Goal: Task Accomplishment & Management: Manage account settings

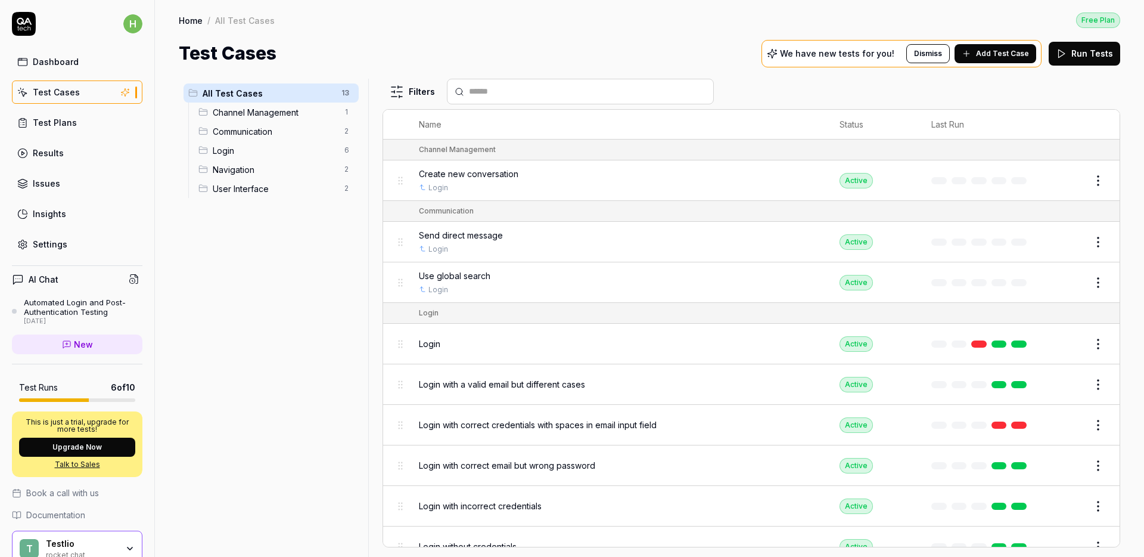
click at [235, 111] on span "Channel Management" at bounding box center [275, 112] width 125 height 13
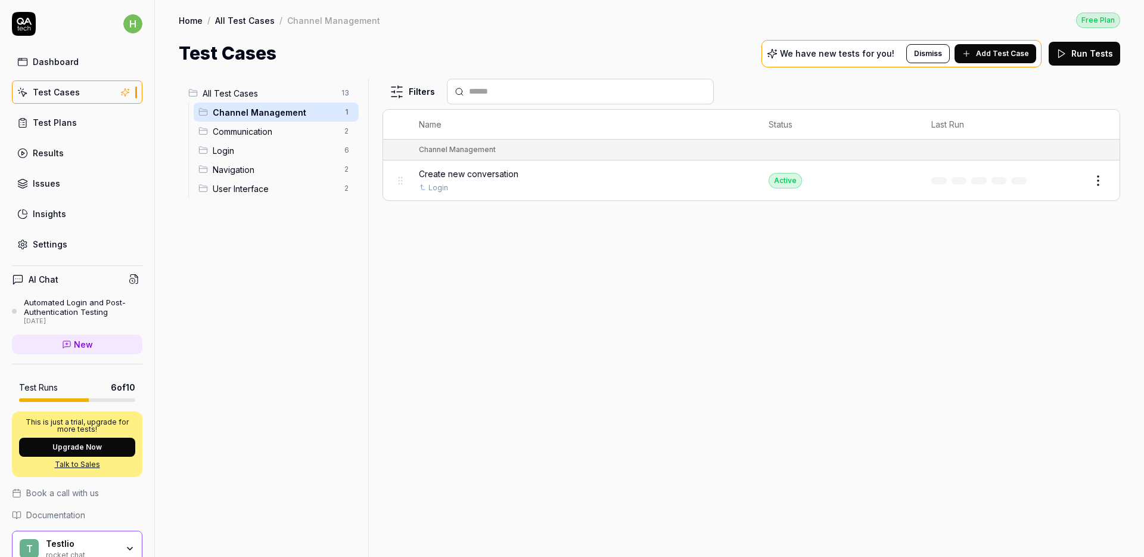
click at [463, 161] on td "Create new conversation Login" at bounding box center [582, 180] width 350 height 40
click at [470, 169] on span "Create new conversation" at bounding box center [469, 173] width 100 height 13
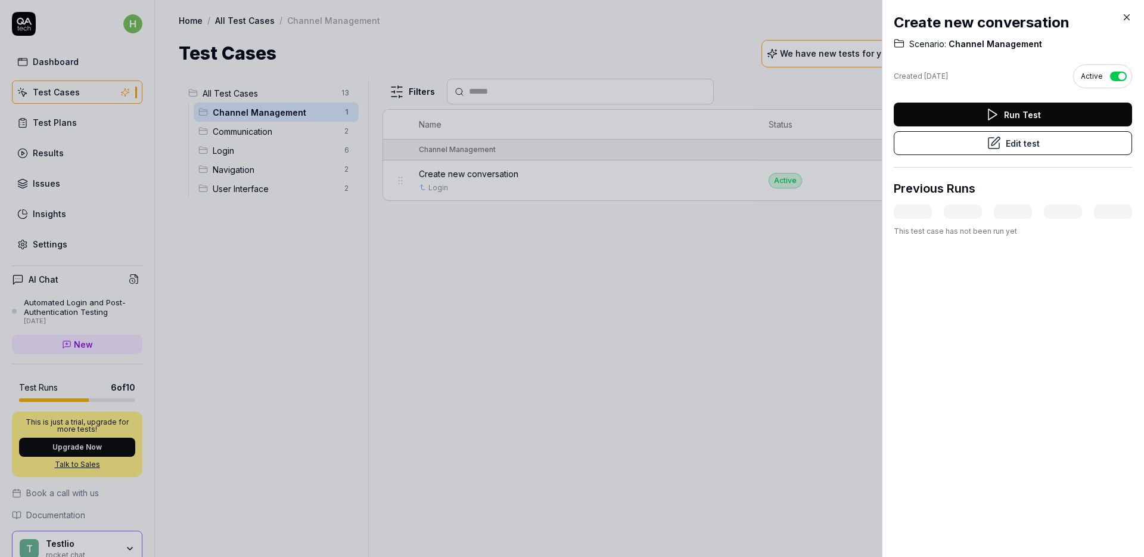
click at [964, 151] on button "Edit test" at bounding box center [1013, 143] width 238 height 24
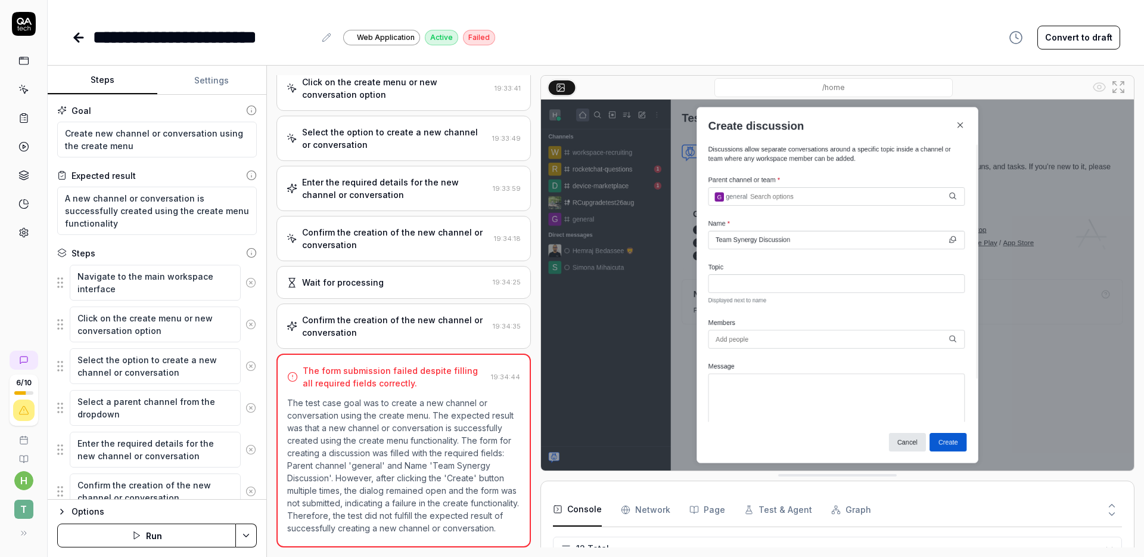
scroll to position [243, 0]
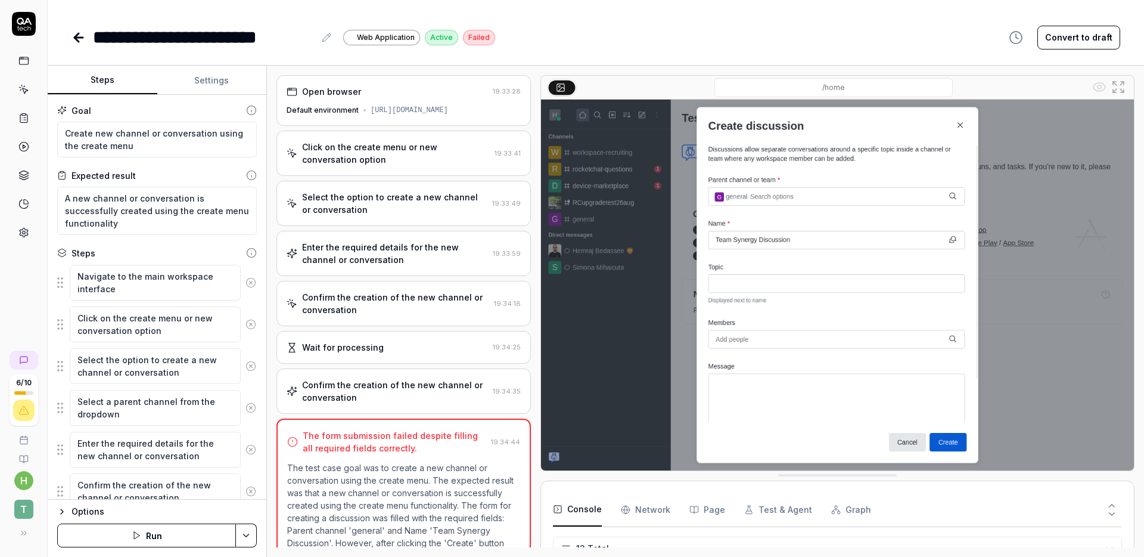
click at [343, 170] on div "Click on the create menu or new conversation option 19:33:41" at bounding box center [404, 153] width 255 height 45
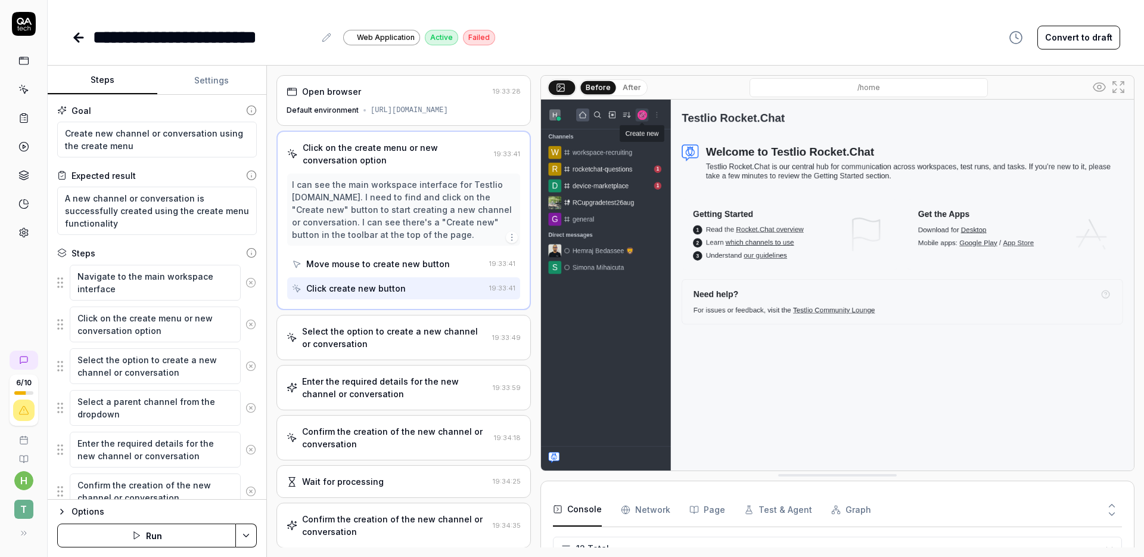
click at [356, 327] on div "Select the option to create a new channel or conversation" at bounding box center [394, 337] width 185 height 25
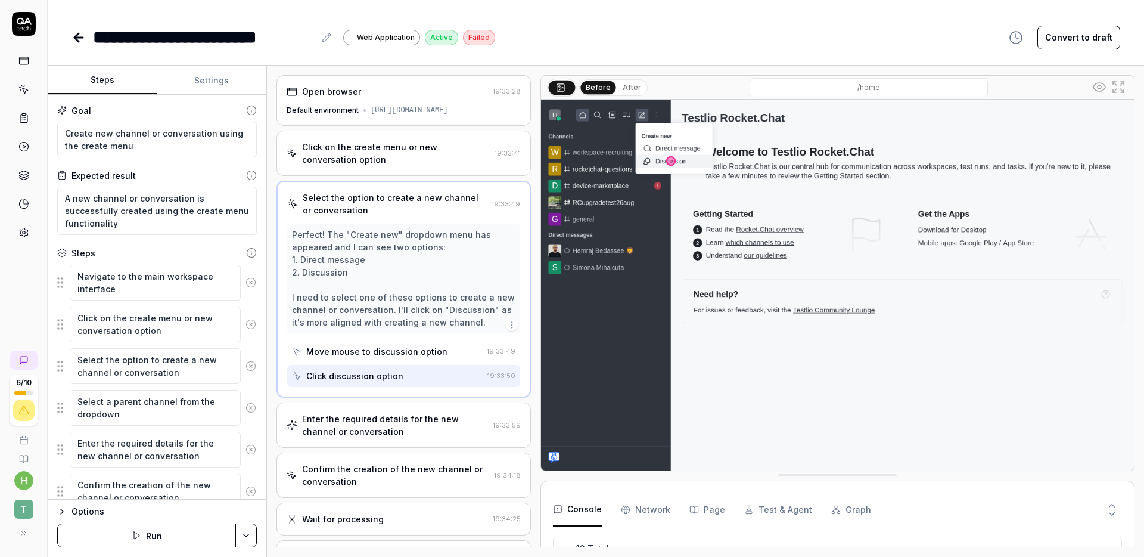
click at [373, 423] on div "Enter the required details for the new channel or conversation" at bounding box center [395, 424] width 186 height 25
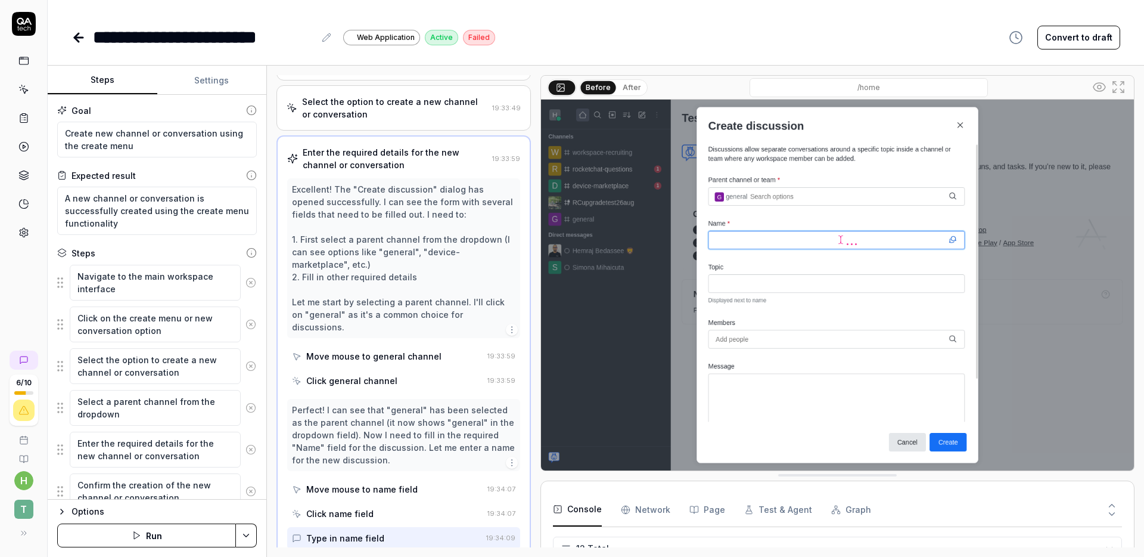
scroll to position [283, 0]
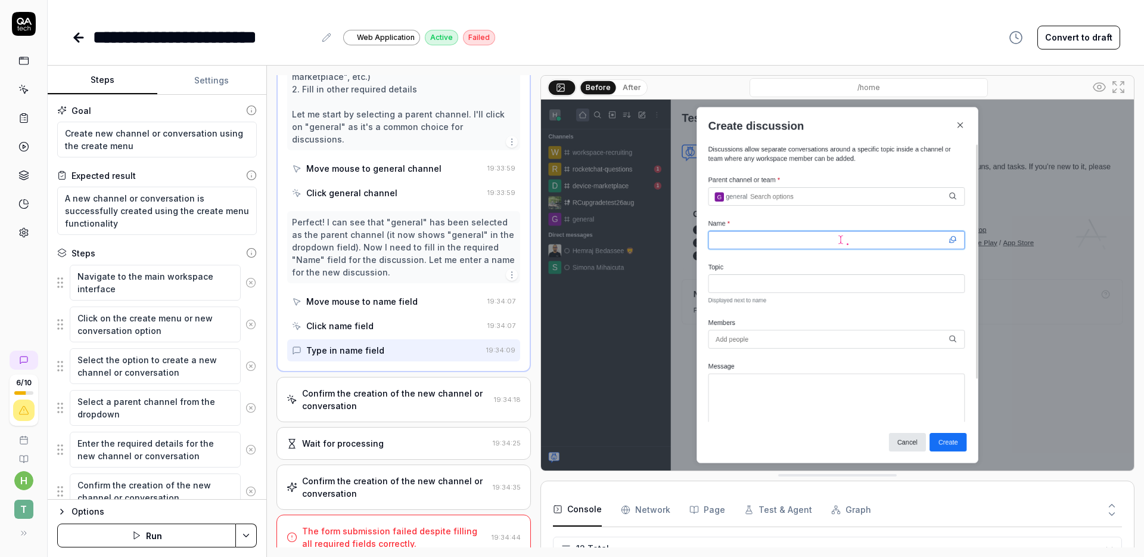
click at [380, 400] on div "Confirm the creation of the new channel or conversation 19:34:18" at bounding box center [404, 399] width 255 height 45
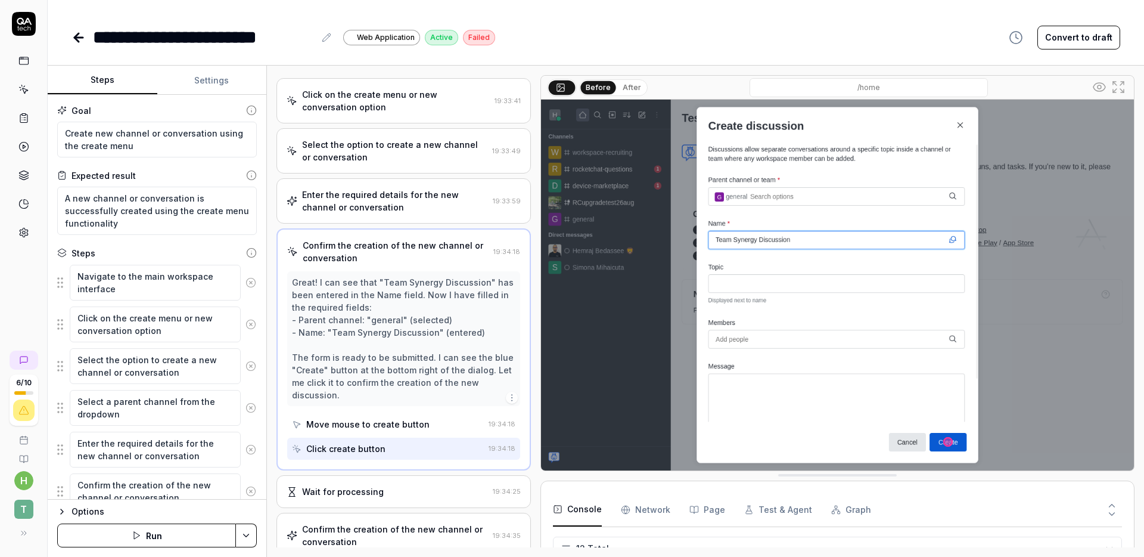
scroll to position [113, 0]
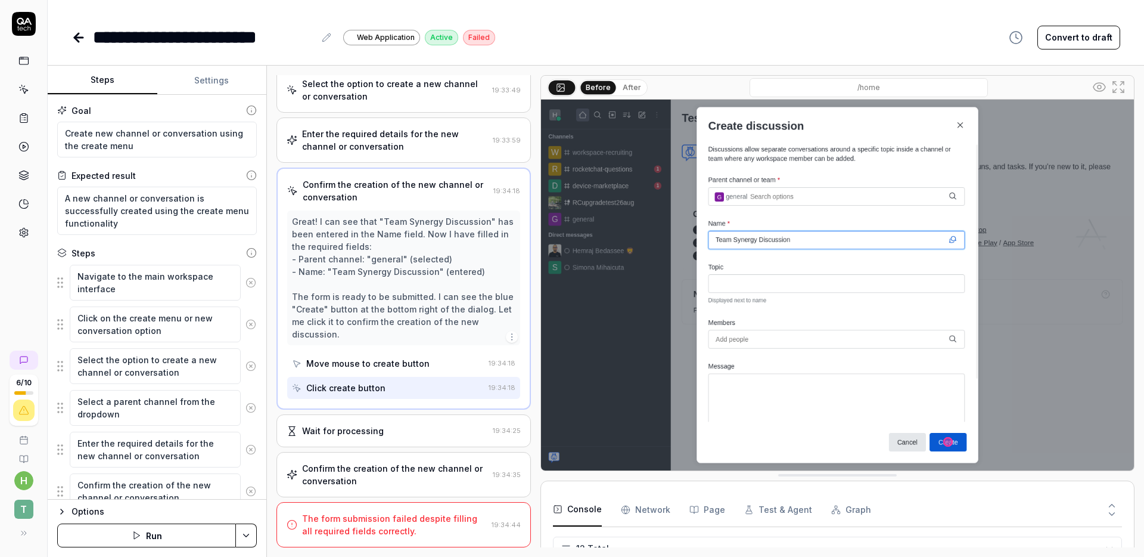
click at [383, 442] on div "Wait for processing 19:34:25" at bounding box center [404, 430] width 255 height 33
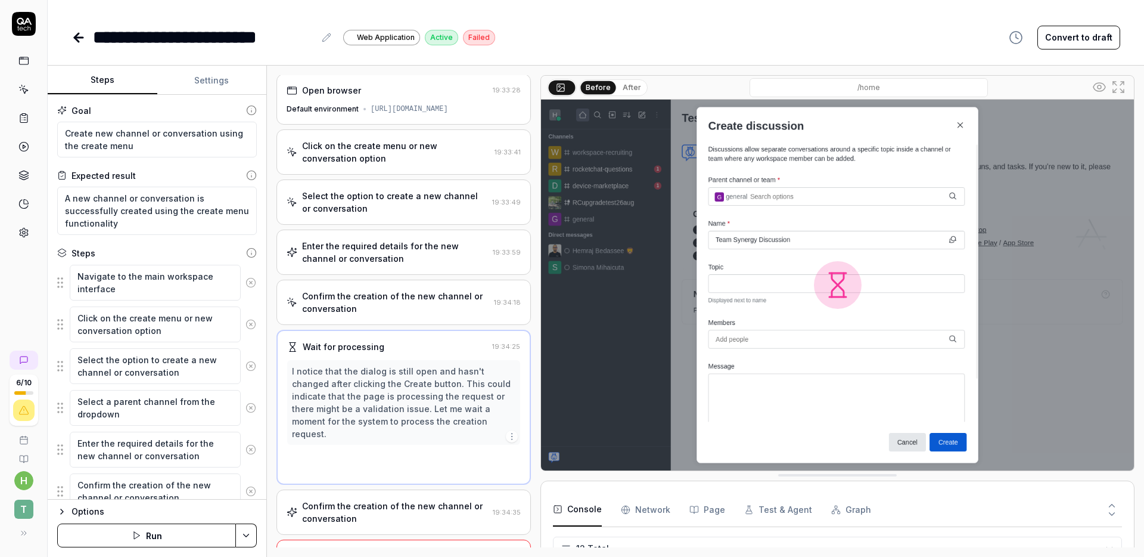
scroll to position [0, 0]
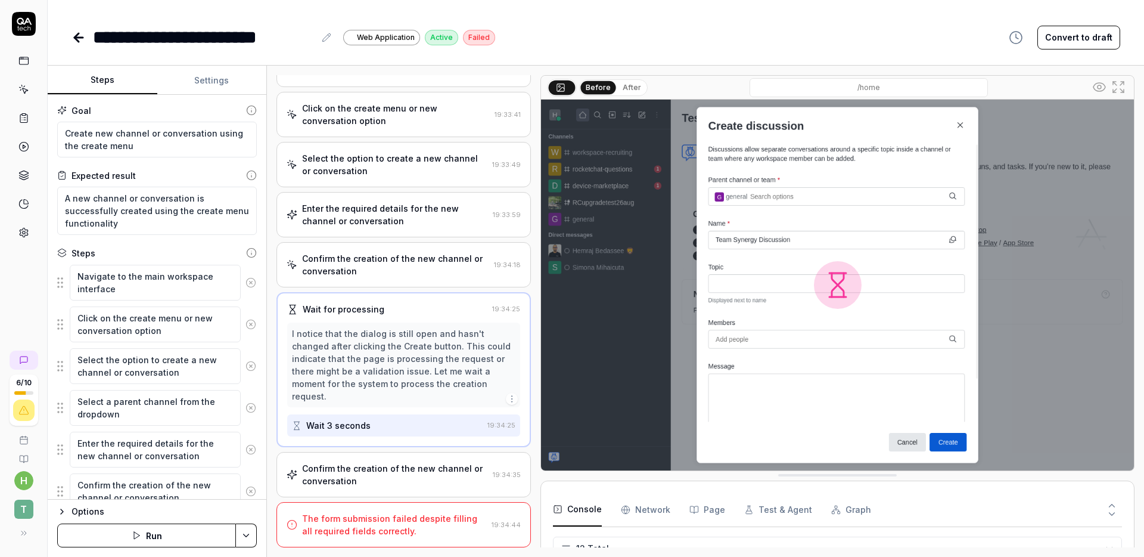
click at [379, 469] on div "Confirm the creation of the new channel or conversation" at bounding box center [395, 474] width 186 height 25
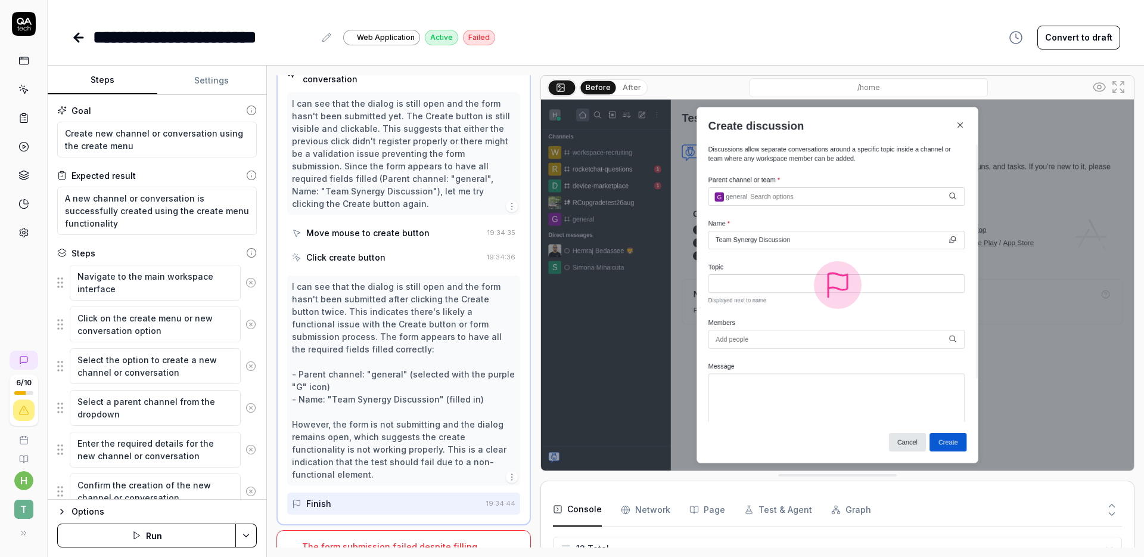
scroll to position [347, 0]
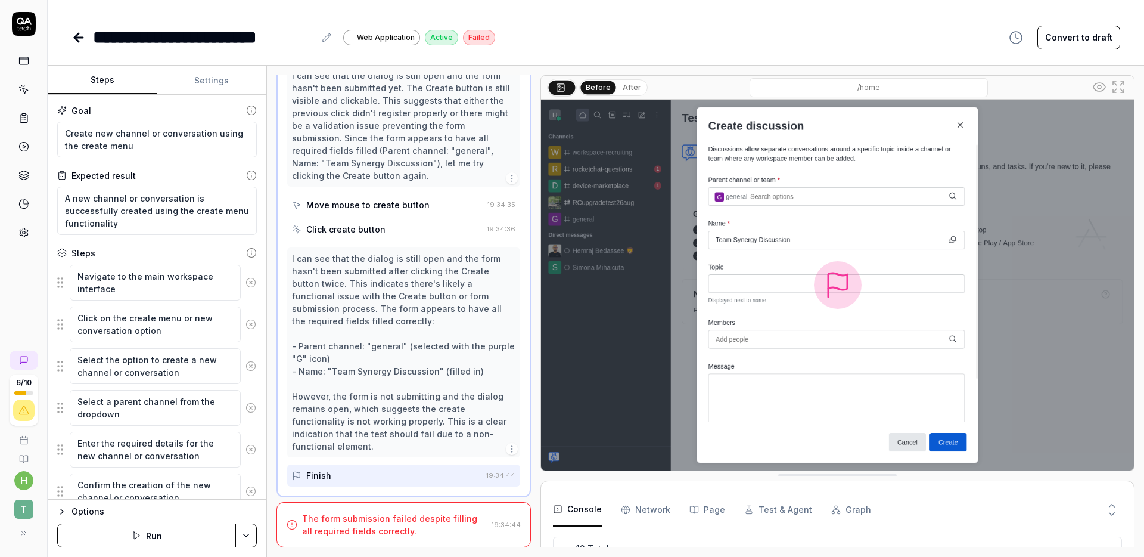
click at [408, 516] on div "The form submission failed despite filling all required fields correctly." at bounding box center [394, 524] width 185 height 25
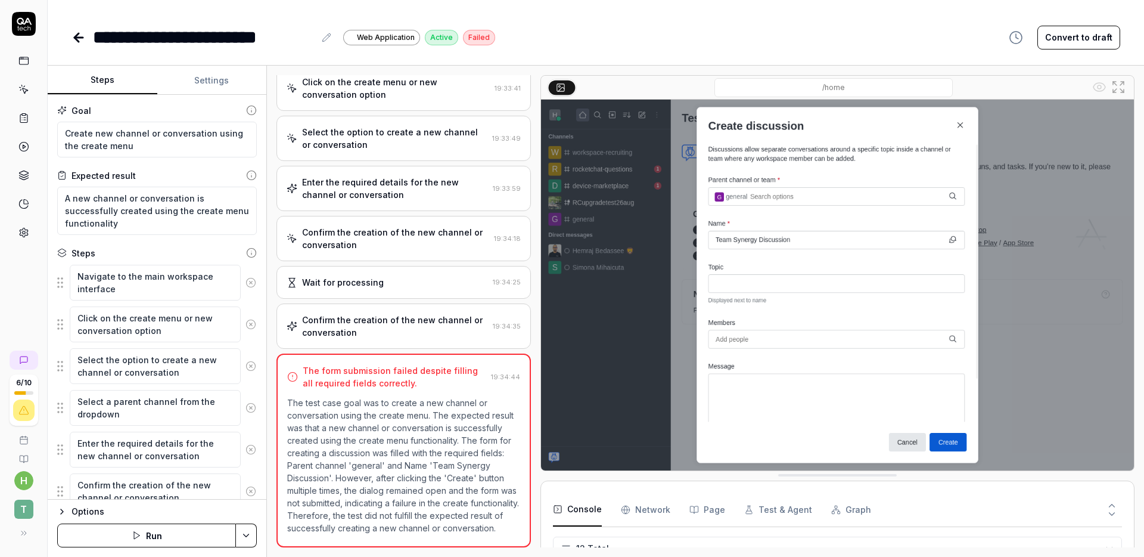
click at [85, 42] on icon at bounding box center [79, 37] width 14 height 14
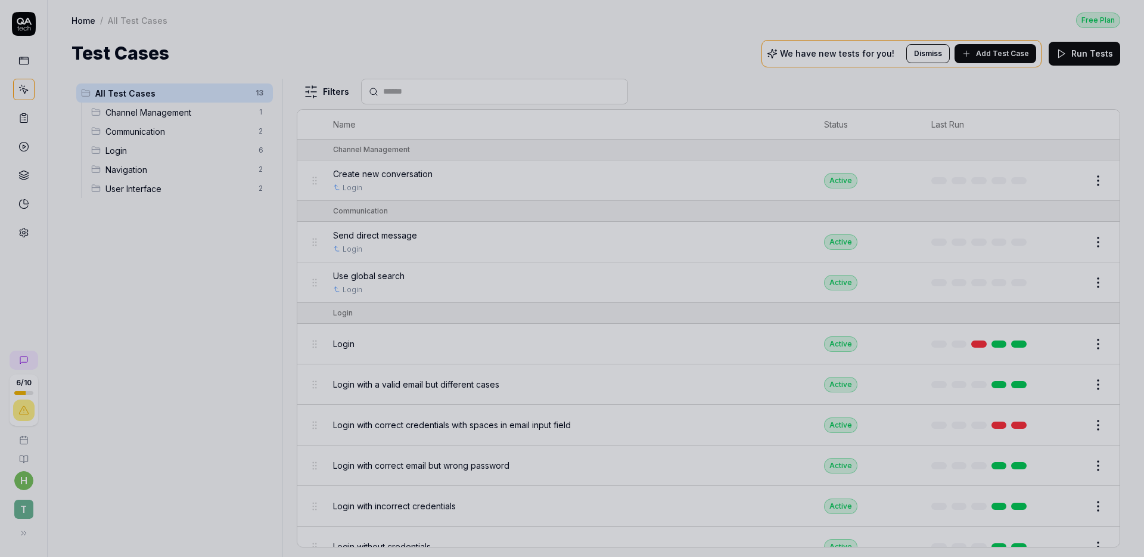
click at [738, 66] on div at bounding box center [572, 278] width 1144 height 557
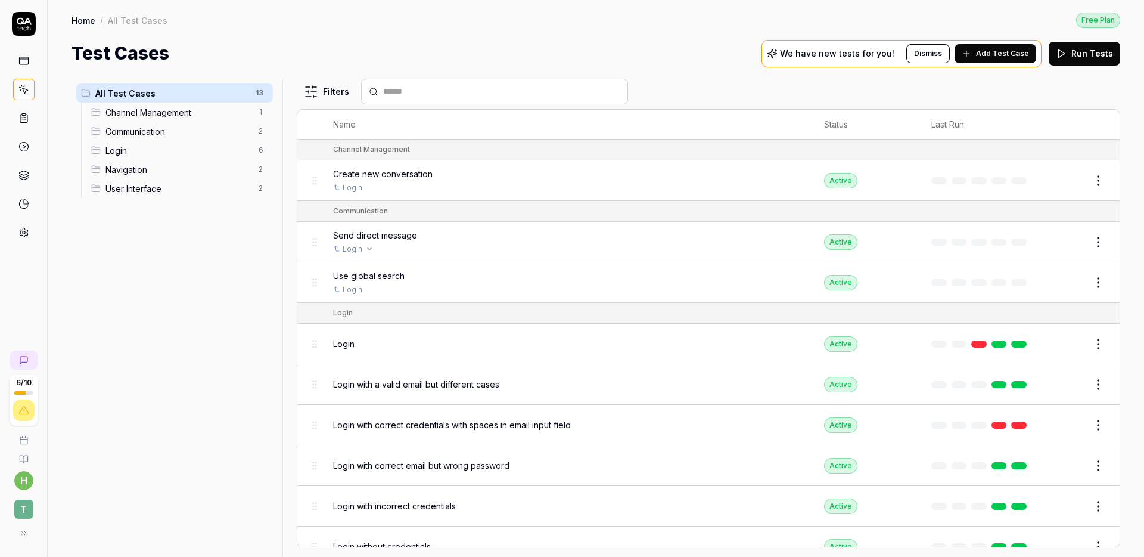
click at [455, 256] on td "Send direct message Login" at bounding box center [566, 242] width 491 height 41
click at [398, 289] on div "Login" at bounding box center [566, 289] width 467 height 11
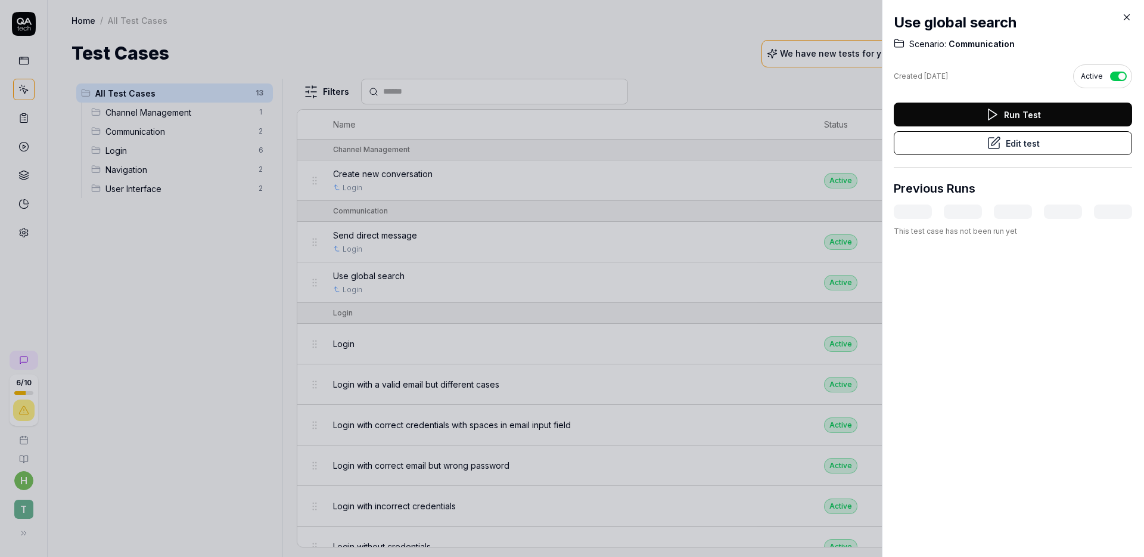
click at [960, 144] on button "Edit test" at bounding box center [1013, 143] width 238 height 24
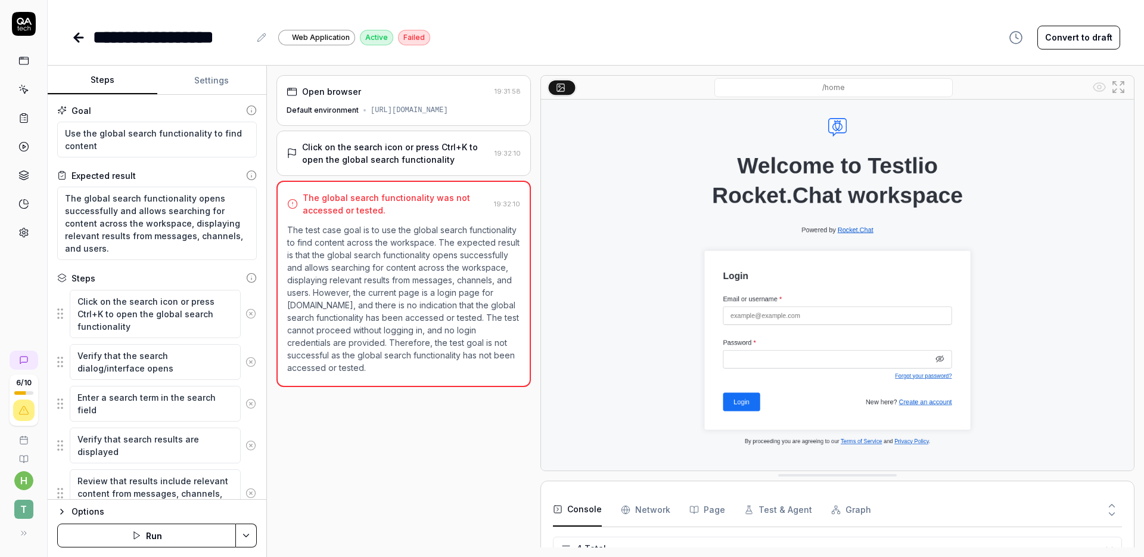
scroll to position [10, 0]
click at [330, 160] on div "Click on the search icon or press Ctrl+K to open the global search functionality" at bounding box center [396, 153] width 188 height 25
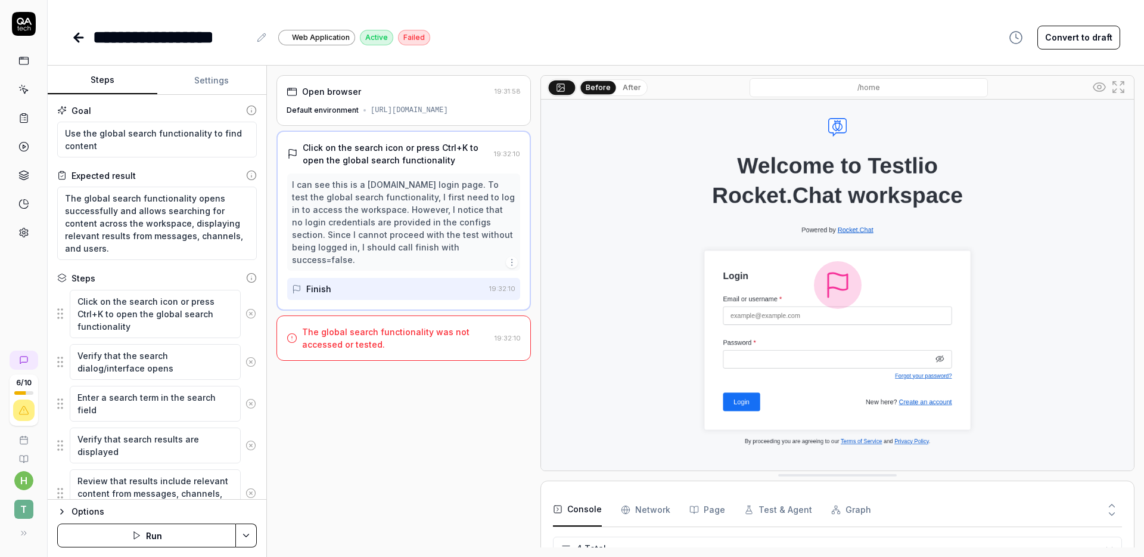
click at [361, 328] on div "The global search functionality was not accessed or tested." at bounding box center [396, 337] width 188 height 25
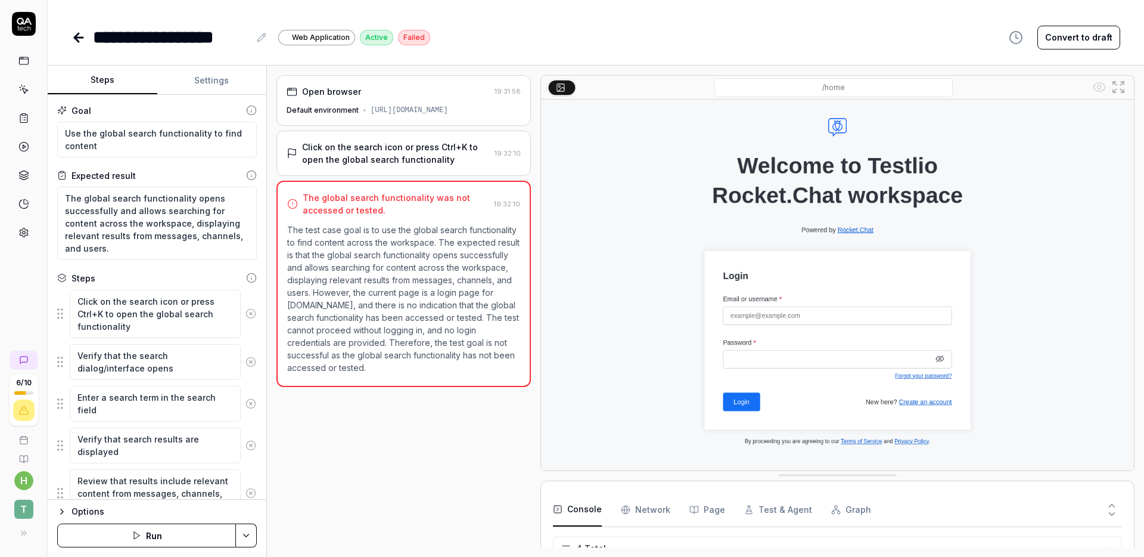
click at [75, 40] on icon at bounding box center [79, 37] width 14 height 14
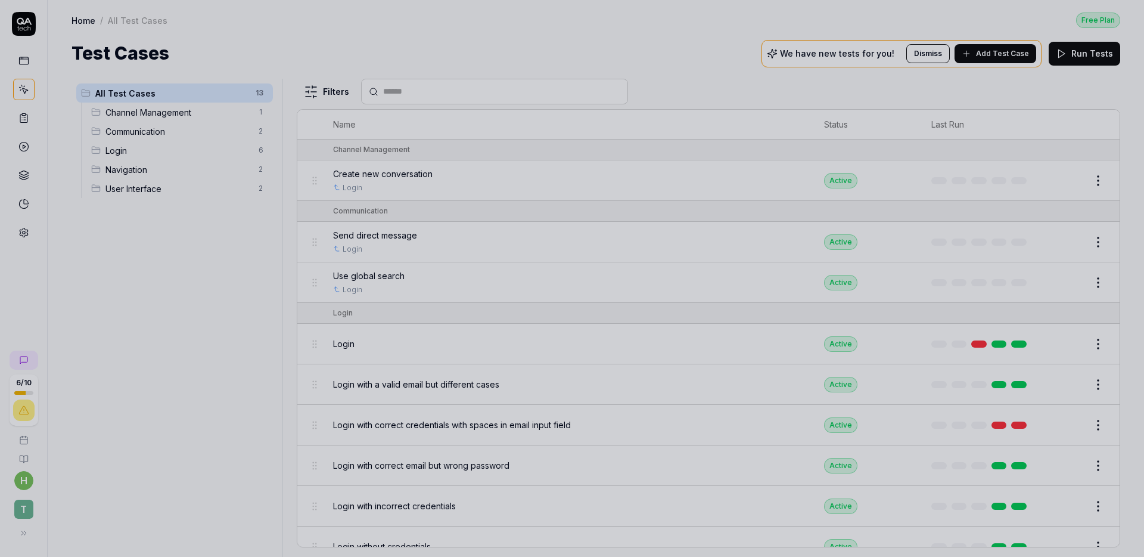
click at [129, 176] on div at bounding box center [572, 278] width 1144 height 557
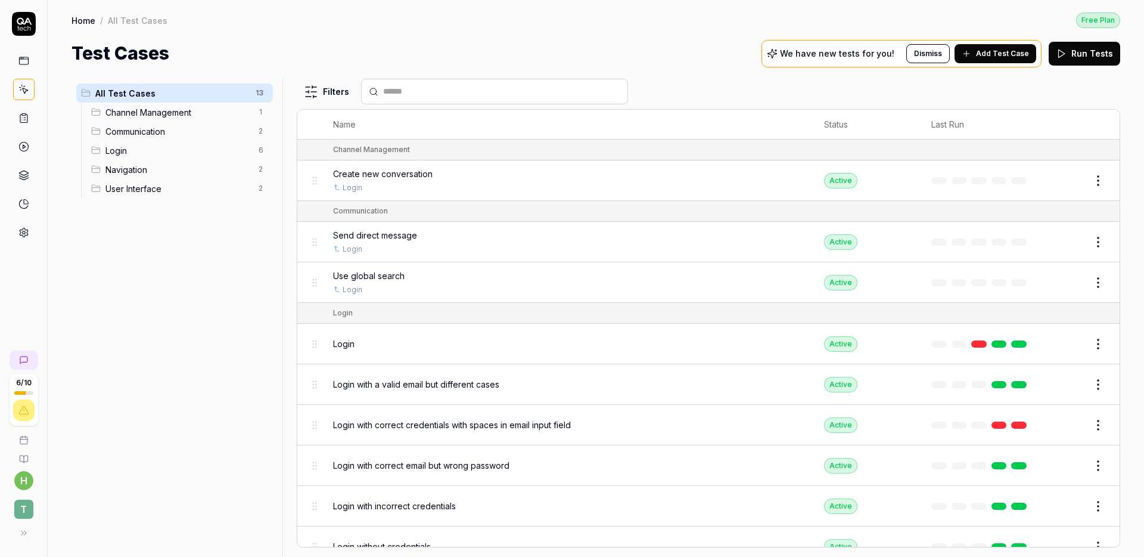
click at [1075, 59] on button "Run Tests" at bounding box center [1085, 54] width 72 height 24
click at [312, 317] on td at bounding box center [309, 313] width 24 height 21
click at [345, 313] on div "Login" at bounding box center [343, 313] width 20 height 11
drag, startPoint x: 97, startPoint y: 151, endPoint x: 107, endPoint y: 104, distance: 48.9
click at [107, 104] on body "6 / 10 h T Home / All Test Cases Free Plan Home / All Test Cases Free Plan Test…" at bounding box center [572, 278] width 1144 height 557
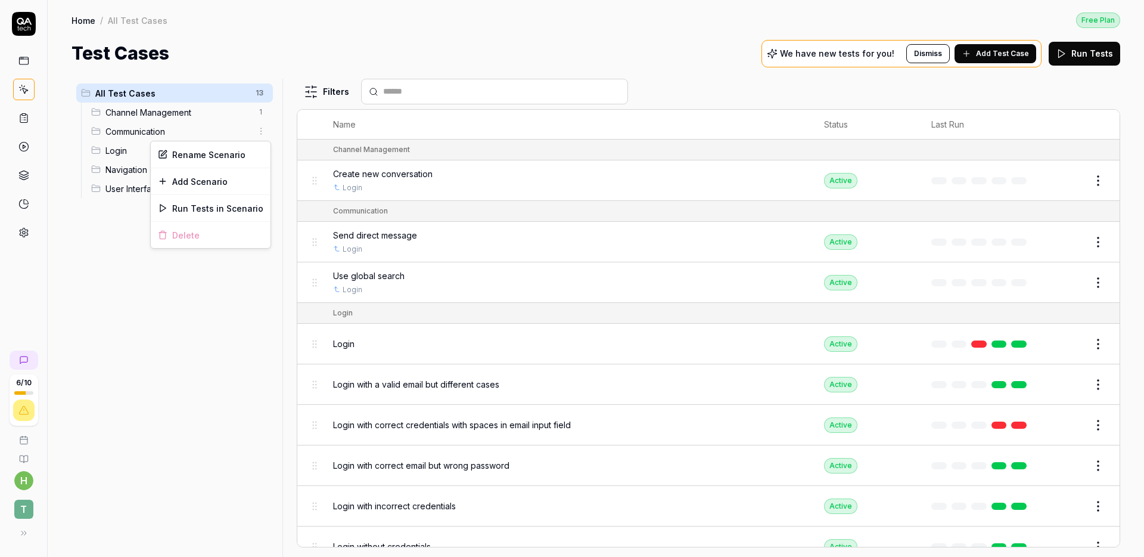
click at [260, 130] on html "6 / 10 h T Home / All Test Cases Free Plan Home / All Test Cases Free Plan Test…" at bounding box center [572, 278] width 1144 height 557
click at [90, 290] on html "6 / 10 h T Home / All Test Cases Free Plan Home / All Test Cases Free Plan Test…" at bounding box center [572, 278] width 1144 height 557
drag, startPoint x: 95, startPoint y: 150, endPoint x: 93, endPoint y: 122, distance: 28.1
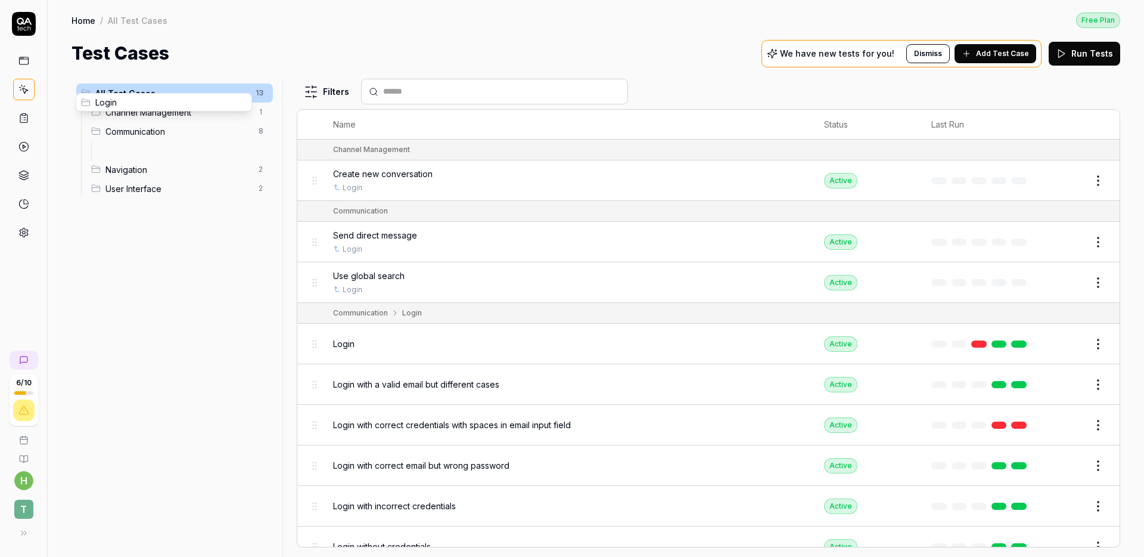
drag, startPoint x: 104, startPoint y: 148, endPoint x: 83, endPoint y: 101, distance: 52.0
click at [23, 60] on icon at bounding box center [23, 60] width 11 height 11
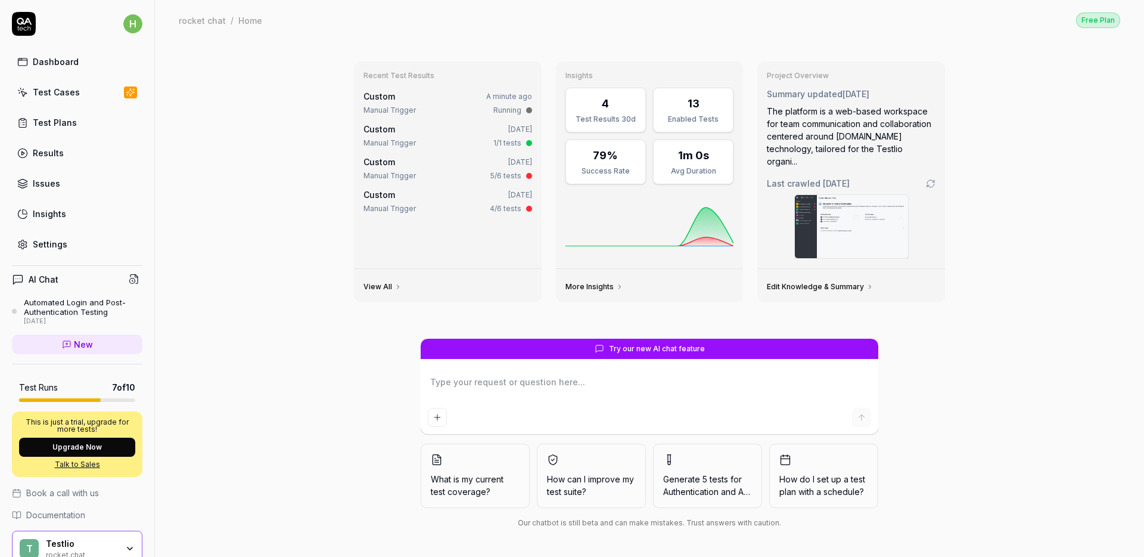
click at [479, 379] on textarea at bounding box center [649, 388] width 443 height 30
click at [57, 91] on div "Test Cases" at bounding box center [56, 92] width 47 height 13
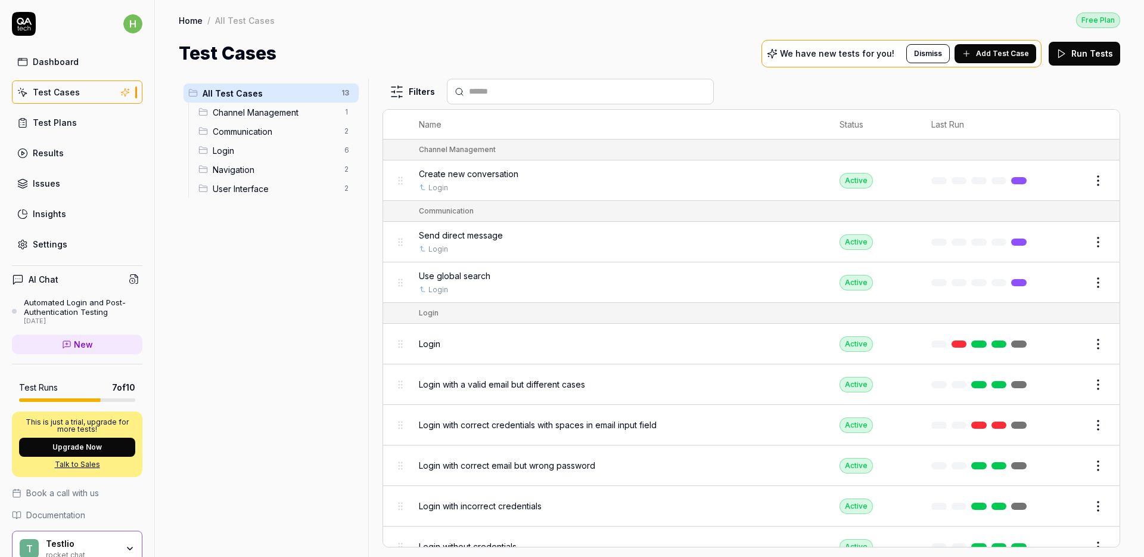
click at [413, 90] on html "h Dashboard Test Cases Test Plans Results Issues Insights Settings AI Chat Auto…" at bounding box center [572, 278] width 1144 height 557
click at [412, 89] on html "h Dashboard Test Cases Test Plans Results Issues Insights Settings AI Chat Auto…" at bounding box center [572, 278] width 1144 height 557
drag, startPoint x: 203, startPoint y: 110, endPoint x: 197, endPoint y: 207, distance: 97.4
click at [197, 207] on body "h Dashboard Test Cases Test Plans Results Issues Insights Settings AI Chat Auto…" at bounding box center [572, 278] width 1144 height 557
click at [83, 153] on link "Results" at bounding box center [77, 152] width 131 height 23
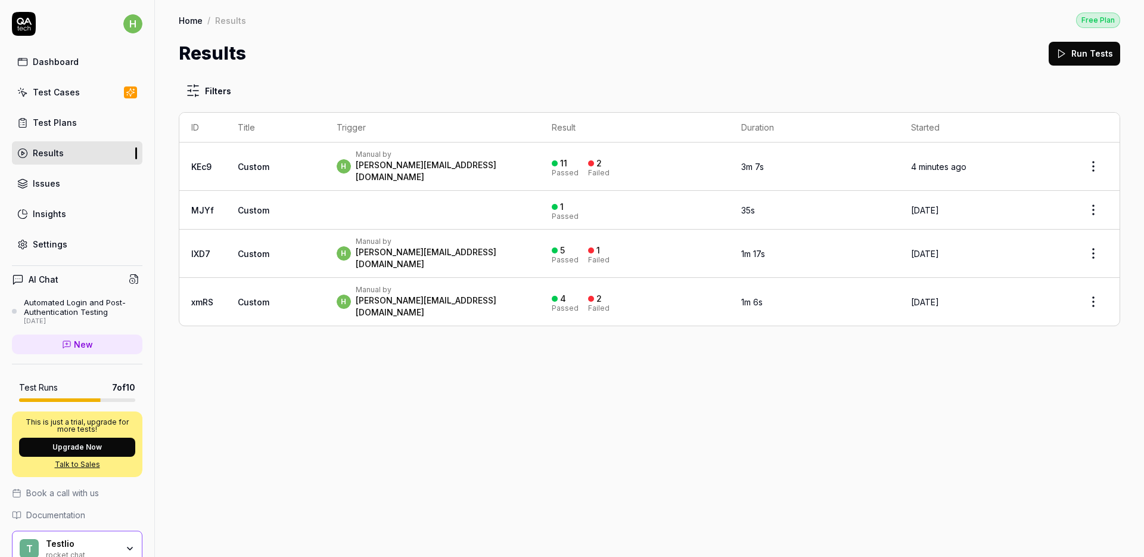
click at [409, 166] on div "[PERSON_NAME][EMAIL_ADDRESS][DOMAIN_NAME]" at bounding box center [442, 171] width 172 height 24
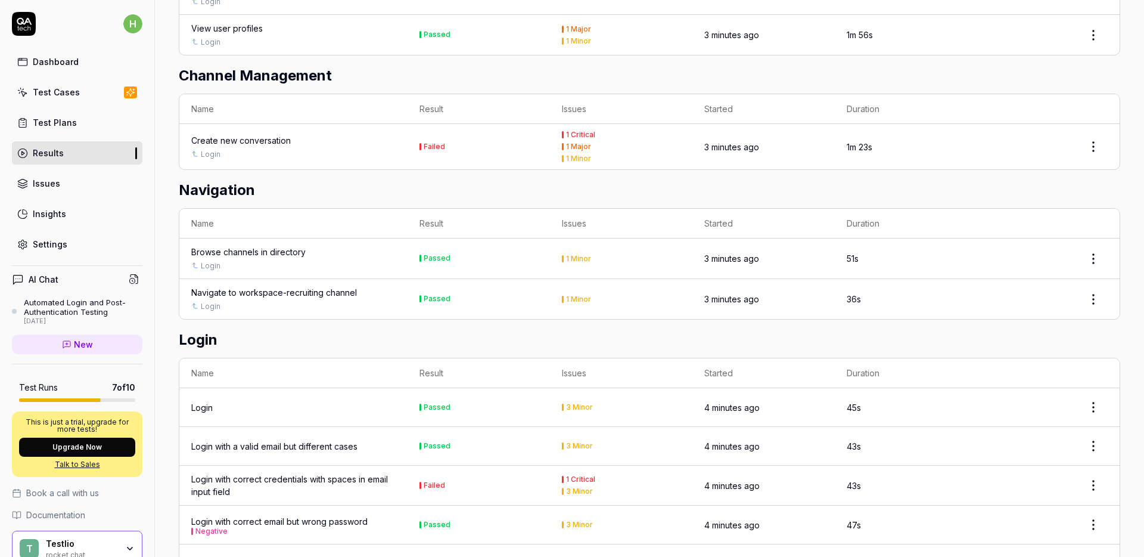
scroll to position [700, 0]
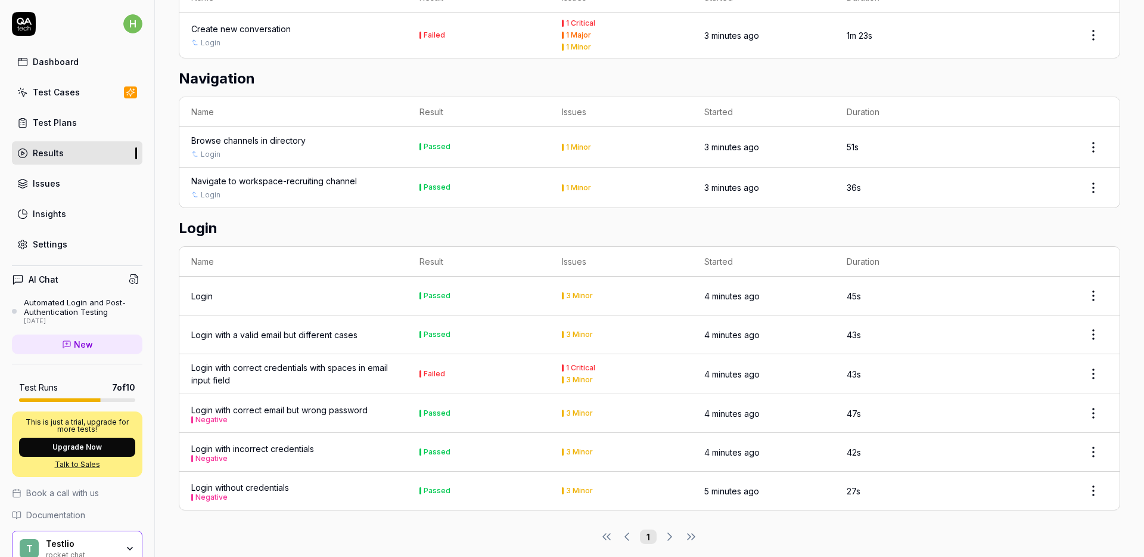
click at [82, 183] on link "Issues" at bounding box center [77, 183] width 131 height 23
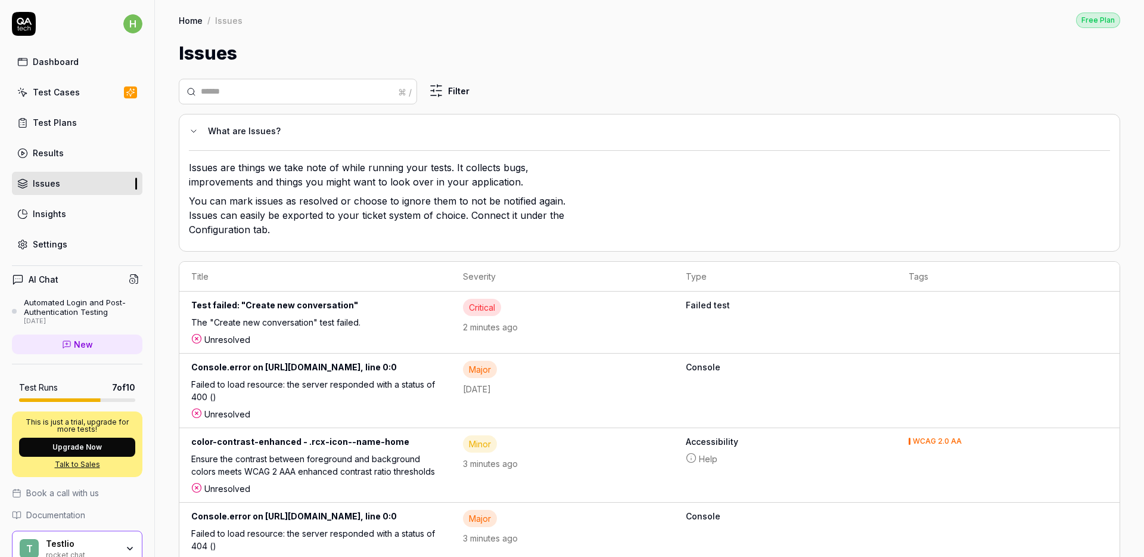
click at [86, 218] on link "Insights" at bounding box center [77, 213] width 131 height 23
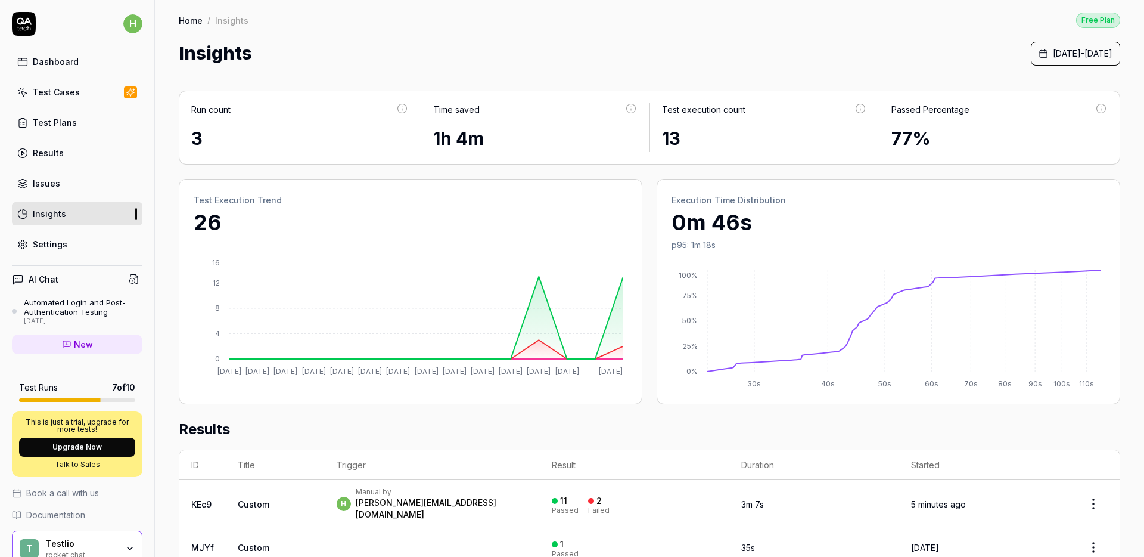
click at [88, 446] on button "Upgrade Now" at bounding box center [77, 446] width 116 height 19
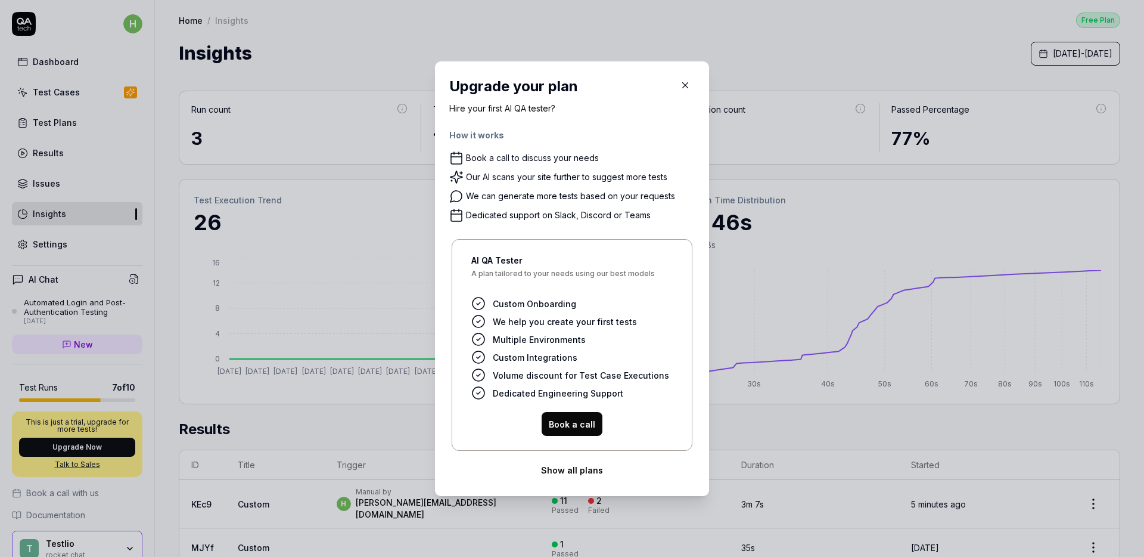
click at [570, 466] on button "Show all plans" at bounding box center [572, 470] width 246 height 24
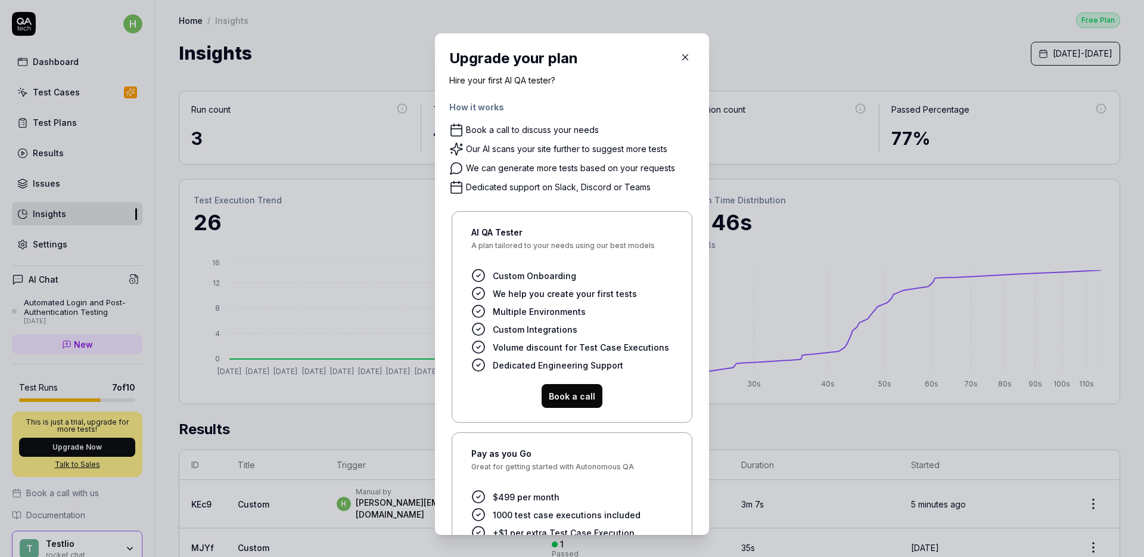
click at [676, 63] on button "button" at bounding box center [685, 57] width 19 height 19
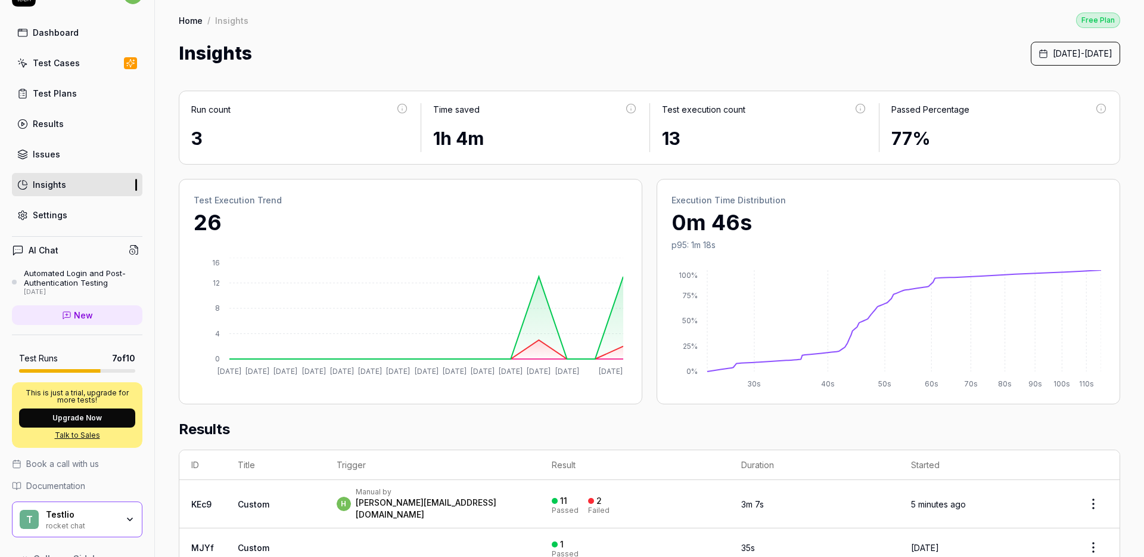
scroll to position [55, 0]
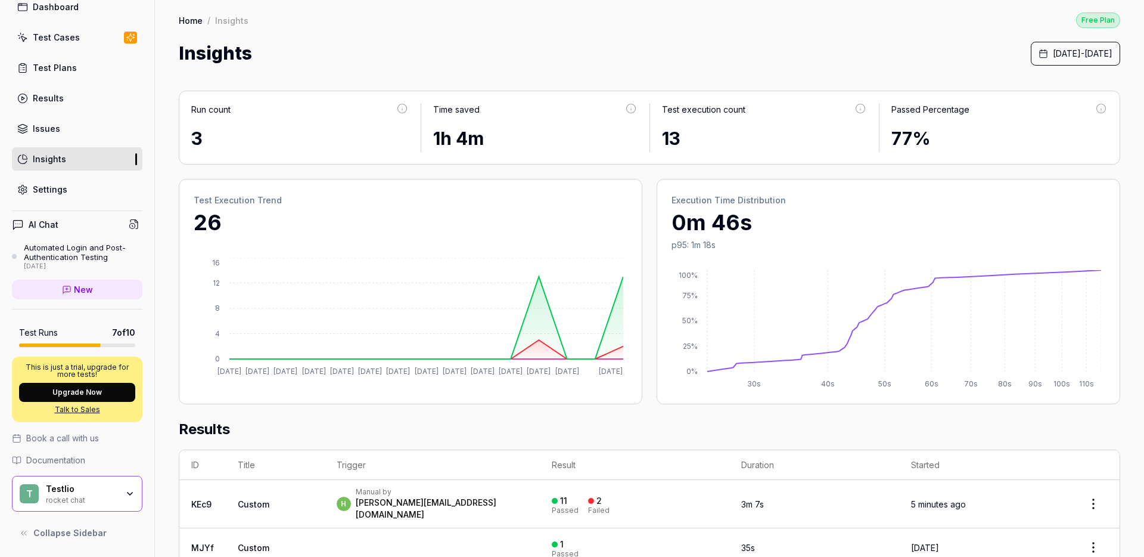
click at [99, 489] on div "Testlio" at bounding box center [82, 488] width 72 height 11
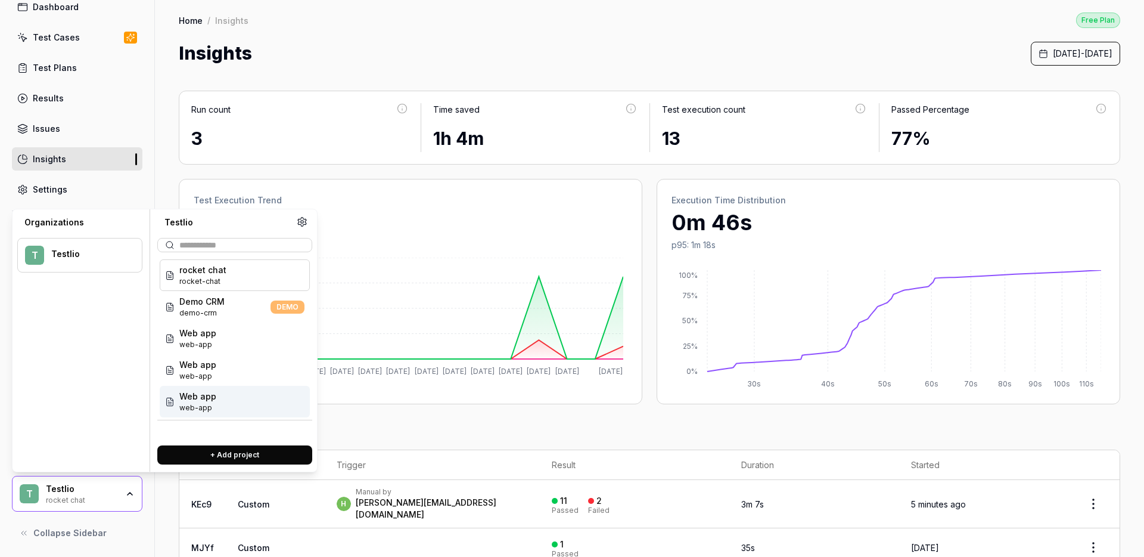
click at [249, 455] on button "+ Add project" at bounding box center [234, 454] width 155 height 19
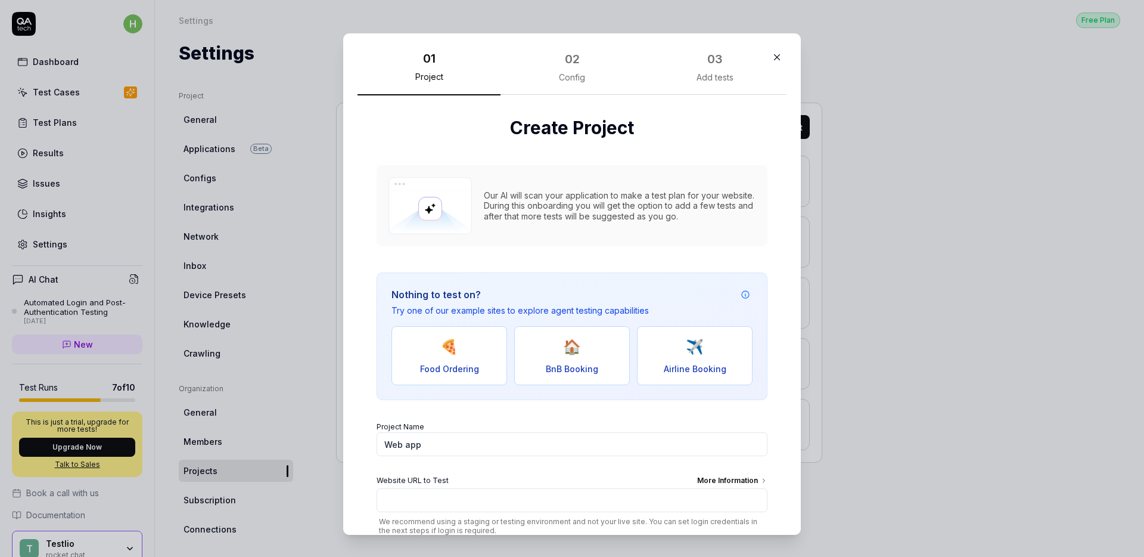
click at [772, 60] on icon "button" at bounding box center [777, 57] width 11 height 11
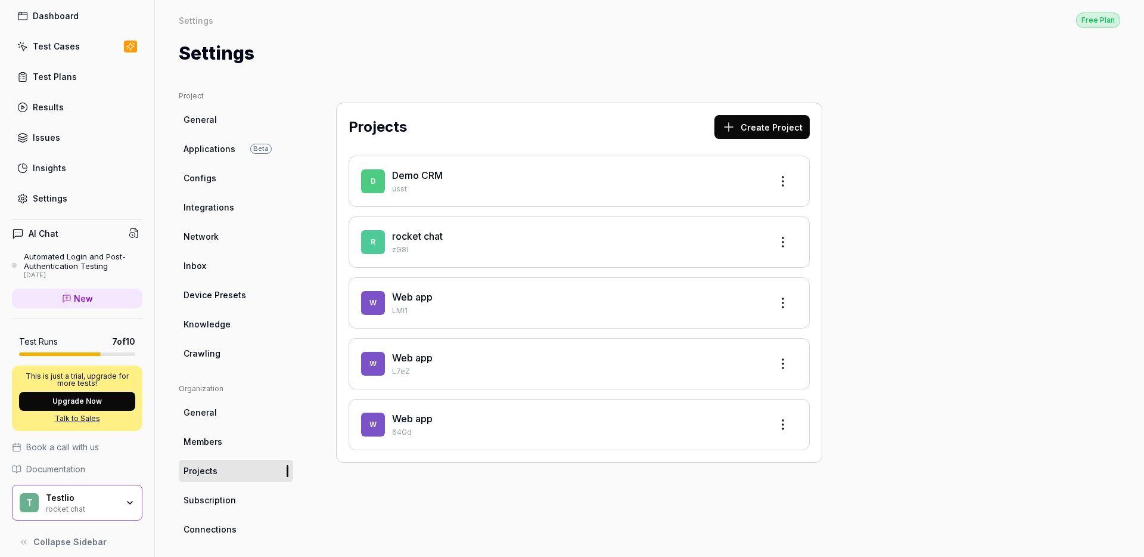
scroll to position [55, 0]
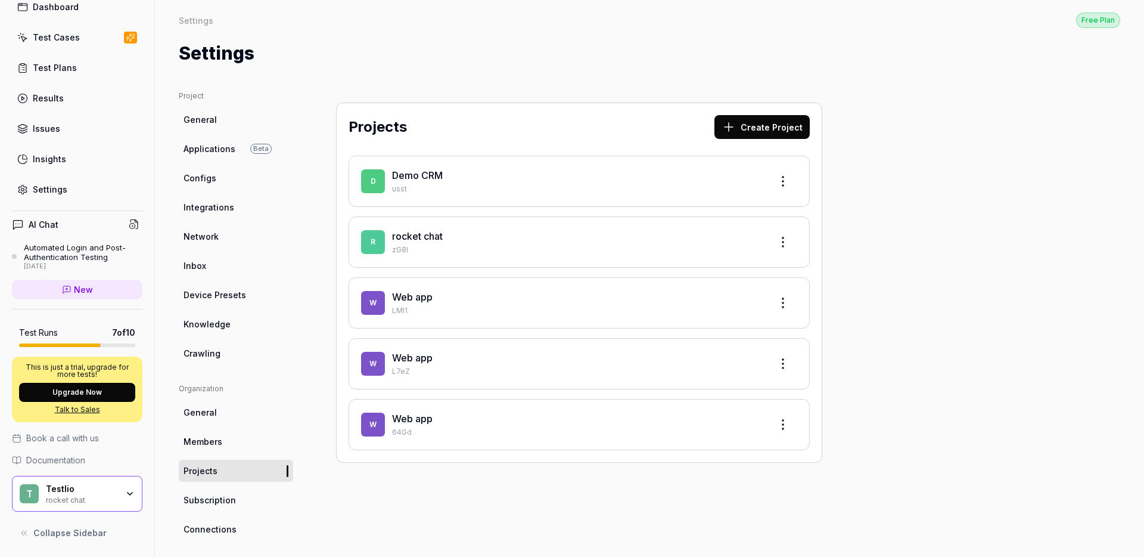
click at [64, 496] on div "rocket chat" at bounding box center [82, 499] width 72 height 10
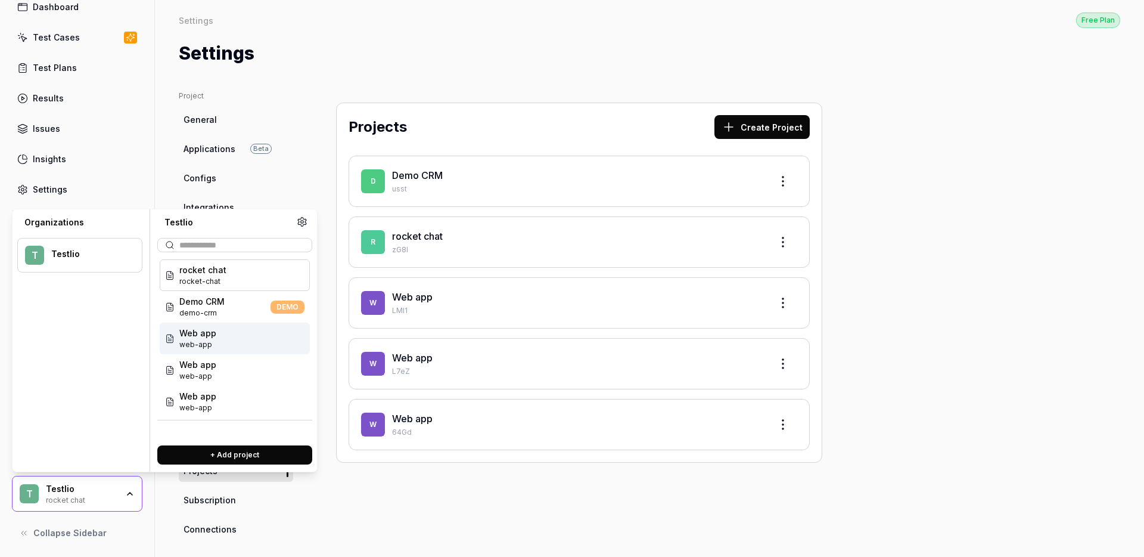
click at [215, 336] on div "Web app web-app" at bounding box center [235, 338] width 150 height 32
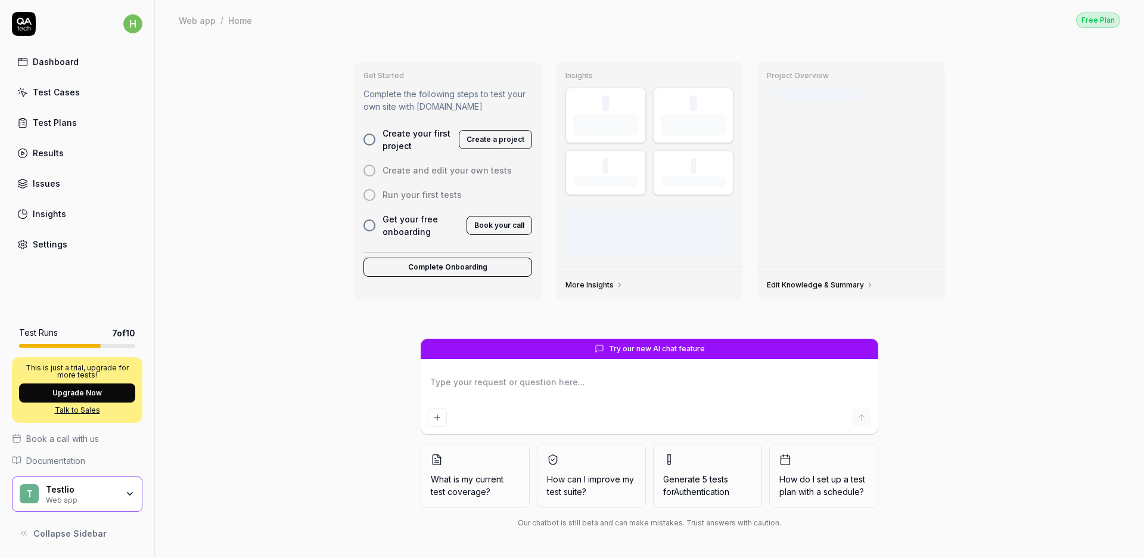
click at [89, 504] on div "T Testlio Web app" at bounding box center [77, 494] width 131 height 36
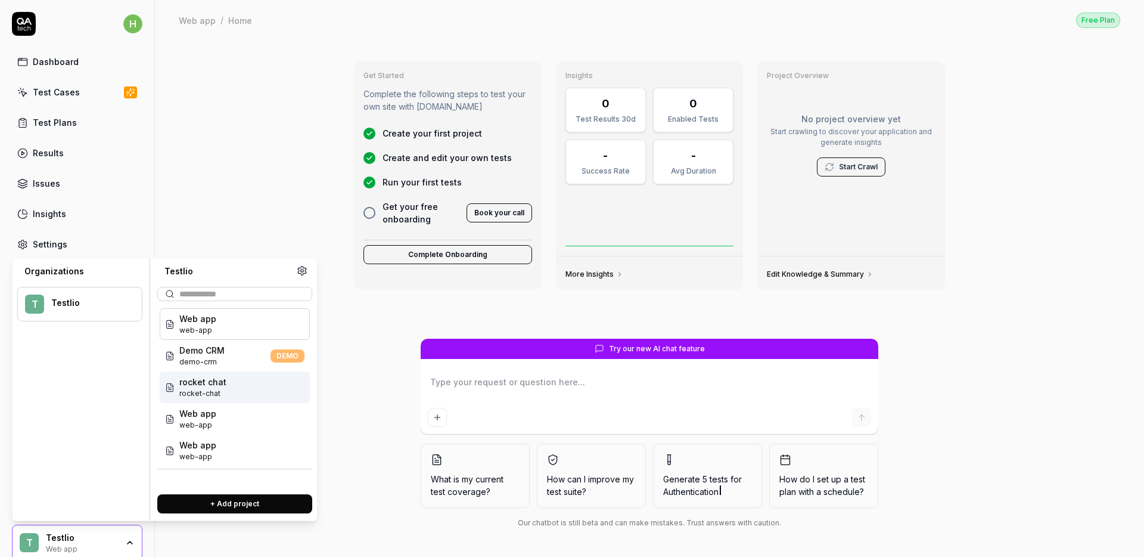
click at [203, 393] on span "rocket-chat" at bounding box center [202, 393] width 47 height 11
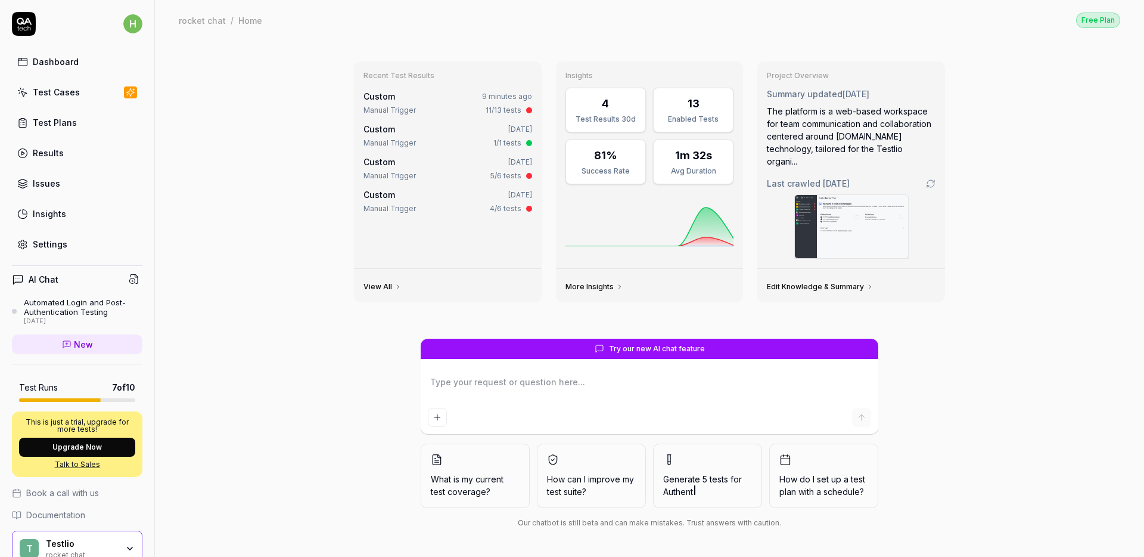
click at [93, 90] on link "Test Cases" at bounding box center [77, 91] width 131 height 23
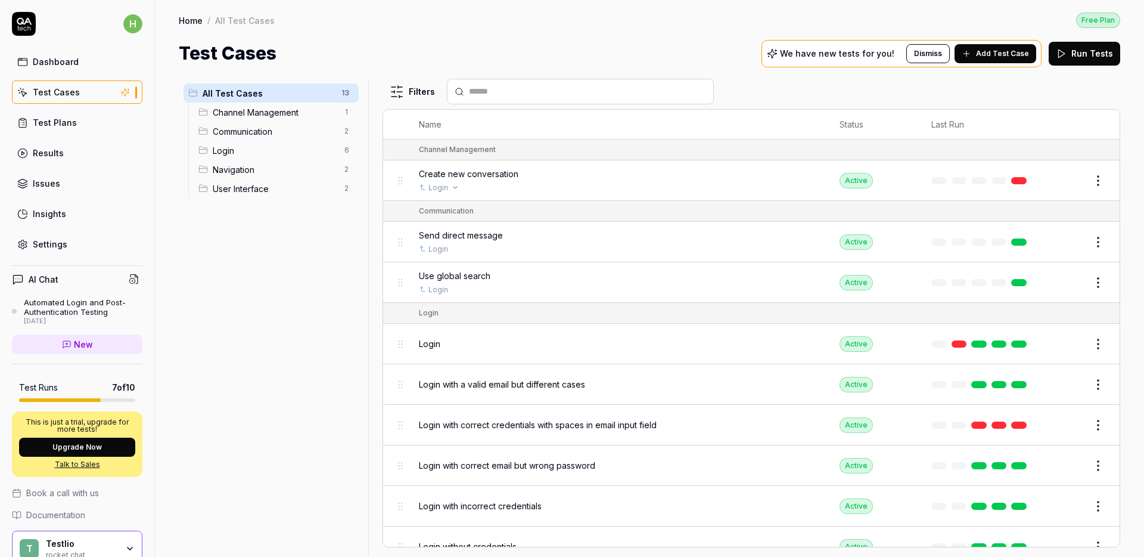
click at [569, 187] on div "Login" at bounding box center [617, 187] width 397 height 11
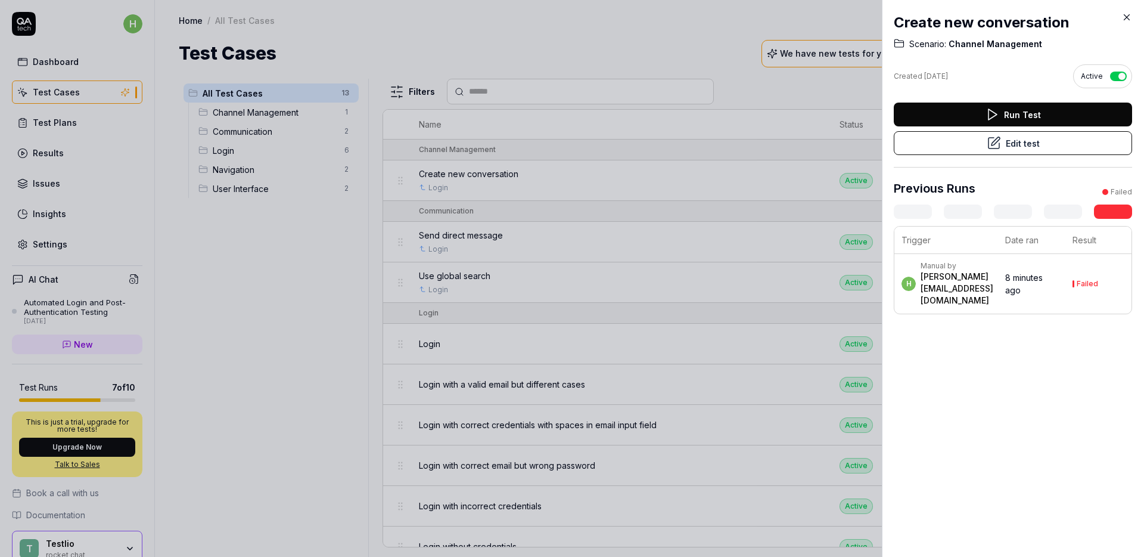
click at [1017, 142] on button "Edit test" at bounding box center [1013, 143] width 238 height 24
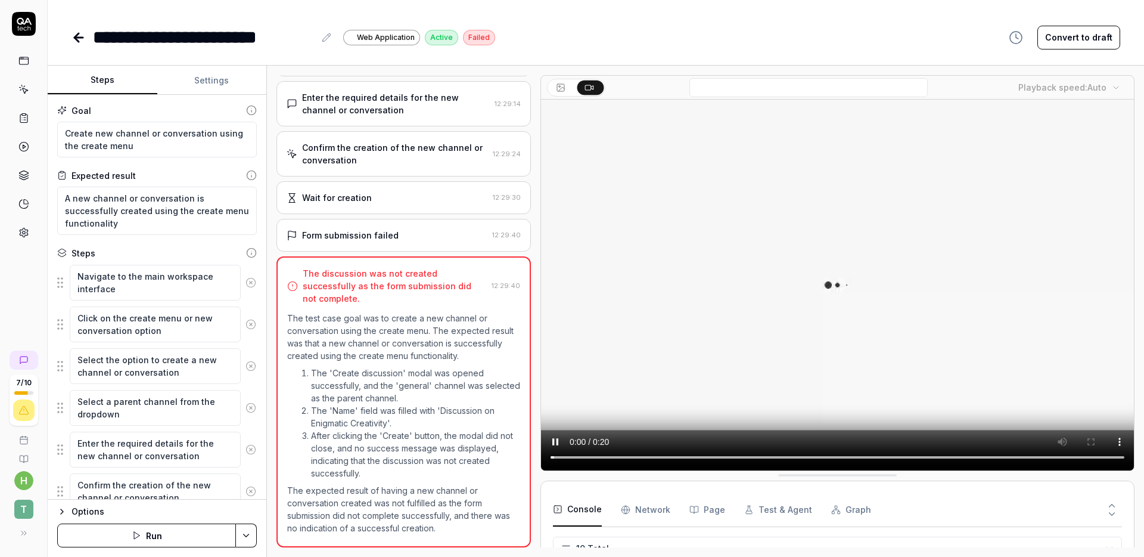
scroll to position [184, 0]
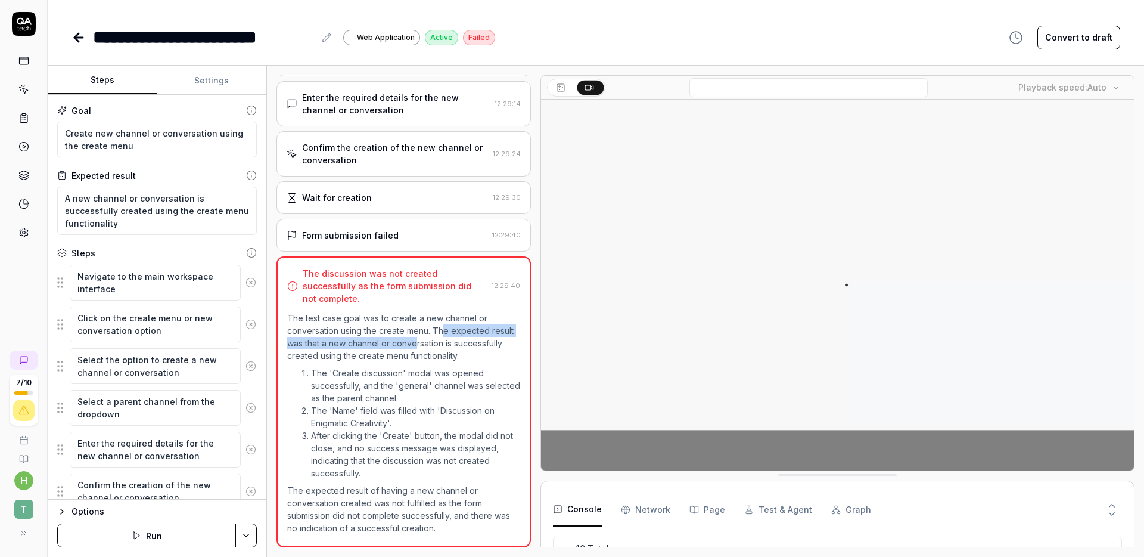
click at [441, 324] on p "The test case goal was to create a new channel or conversation using the create…" at bounding box center [403, 337] width 233 height 50
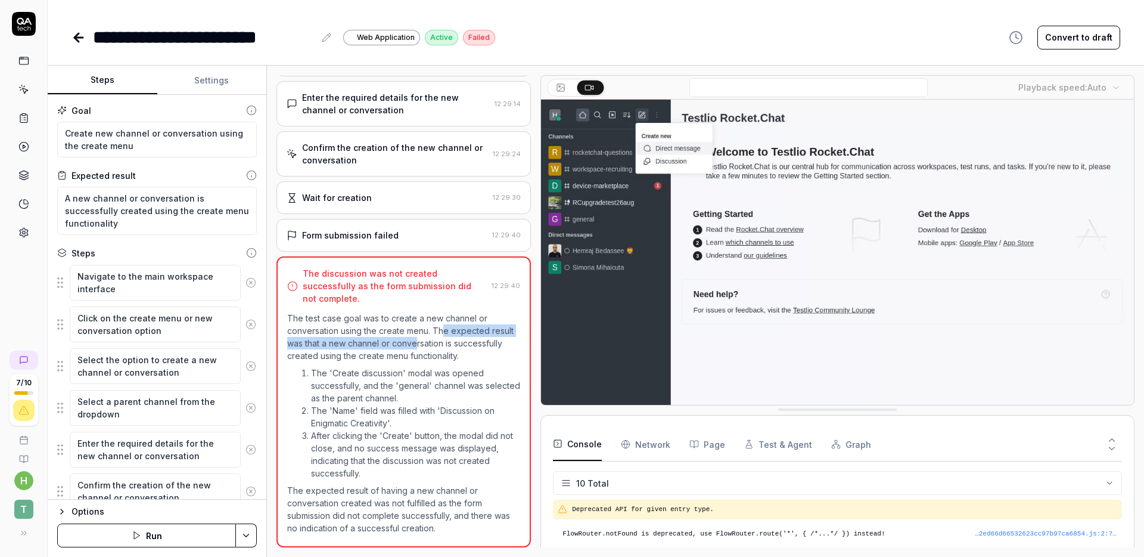
drag, startPoint x: 821, startPoint y: 474, endPoint x: 814, endPoint y: 408, distance: 65.9
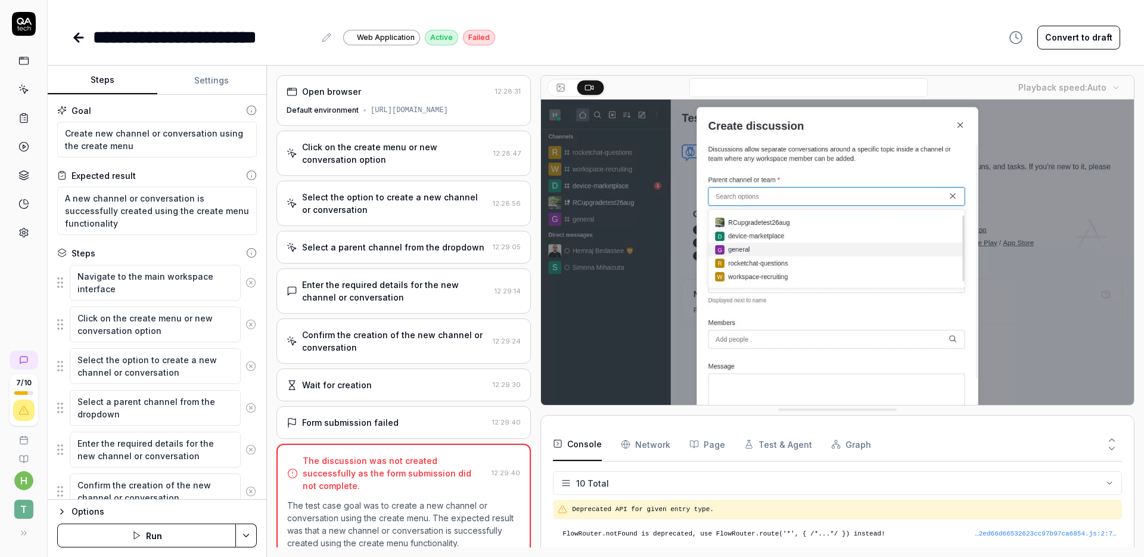
click at [405, 106] on div "[URL][DOMAIN_NAME]" at bounding box center [409, 110] width 77 height 11
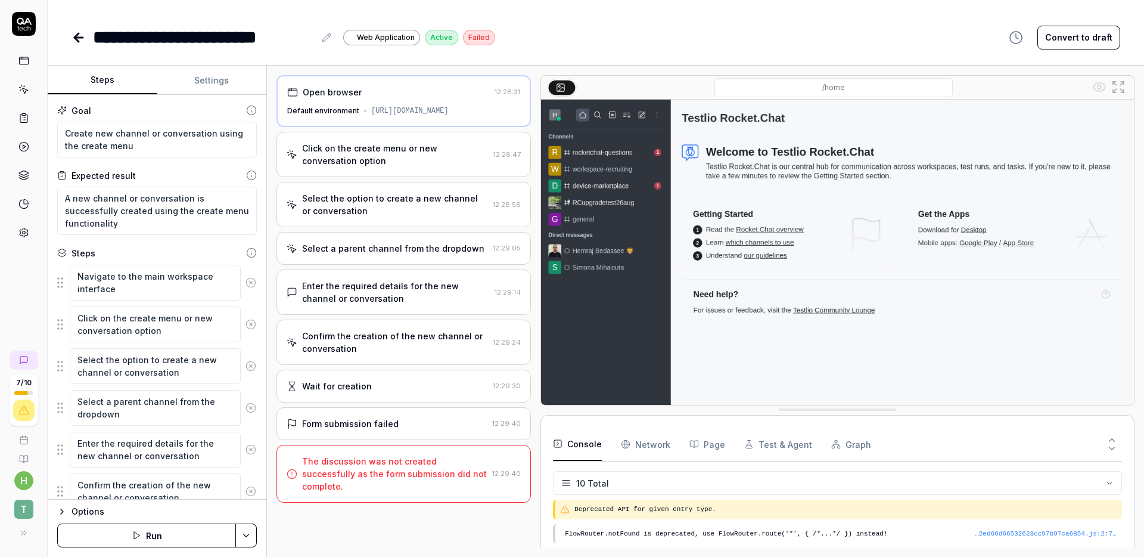
click at [406, 166] on div "Click on the create menu or new conversation option" at bounding box center [395, 154] width 187 height 25
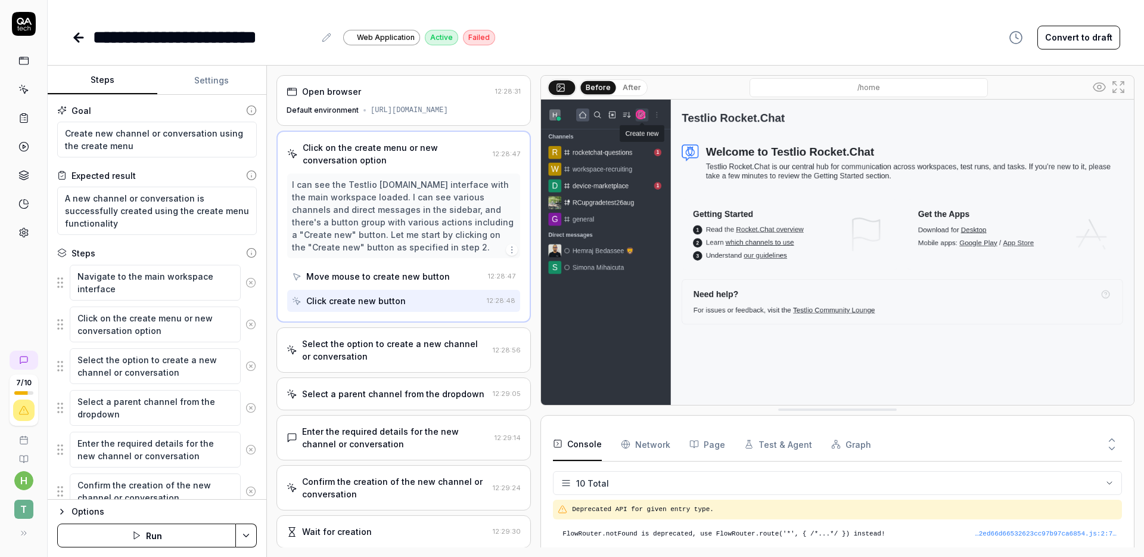
click at [358, 351] on div "Select the option to create a new channel or conversation" at bounding box center [395, 349] width 186 height 25
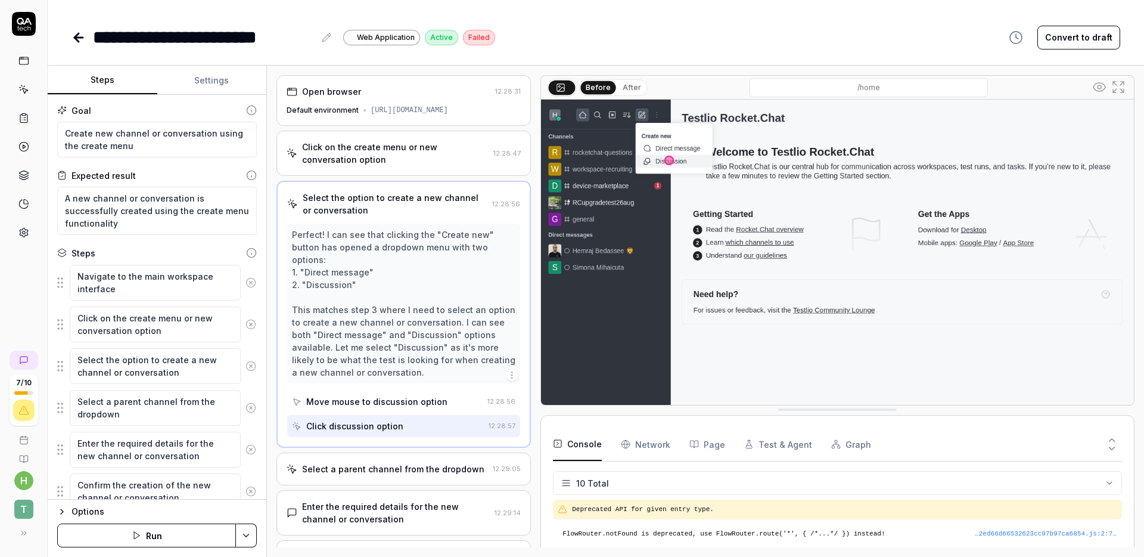
click at [418, 167] on div "Click on the create menu or new conversation option 12:28:47" at bounding box center [404, 153] width 255 height 45
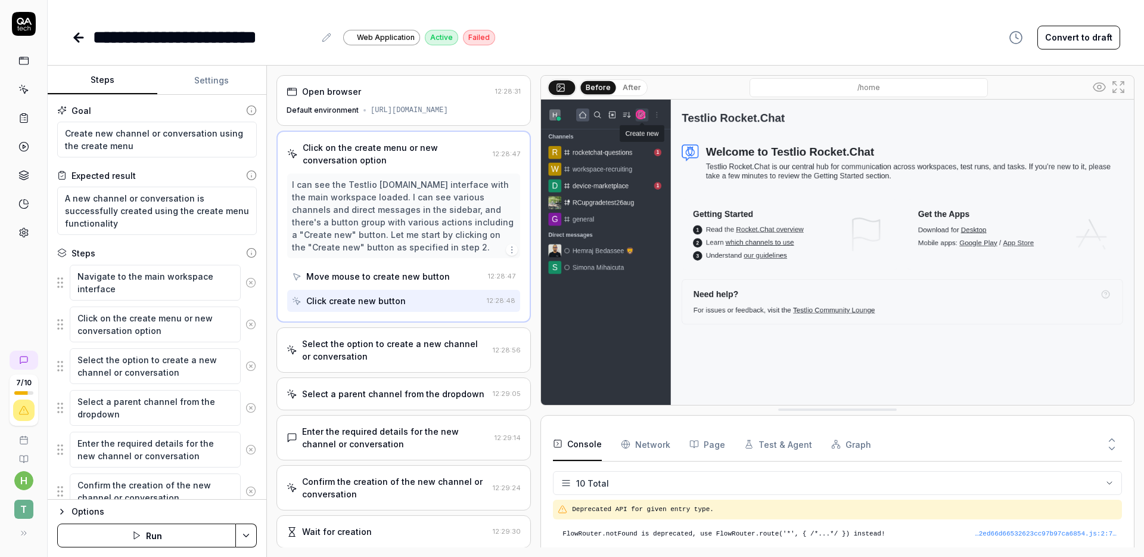
click at [644, 134] on img at bounding box center [837, 285] width 593 height 371
click at [647, 135] on img at bounding box center [837, 285] width 593 height 371
click at [359, 303] on div "Click create new button" at bounding box center [356, 300] width 100 height 13
click at [374, 277] on div "Move mouse to create new button" at bounding box center [378, 276] width 144 height 13
click at [641, 117] on img at bounding box center [837, 285] width 593 height 371
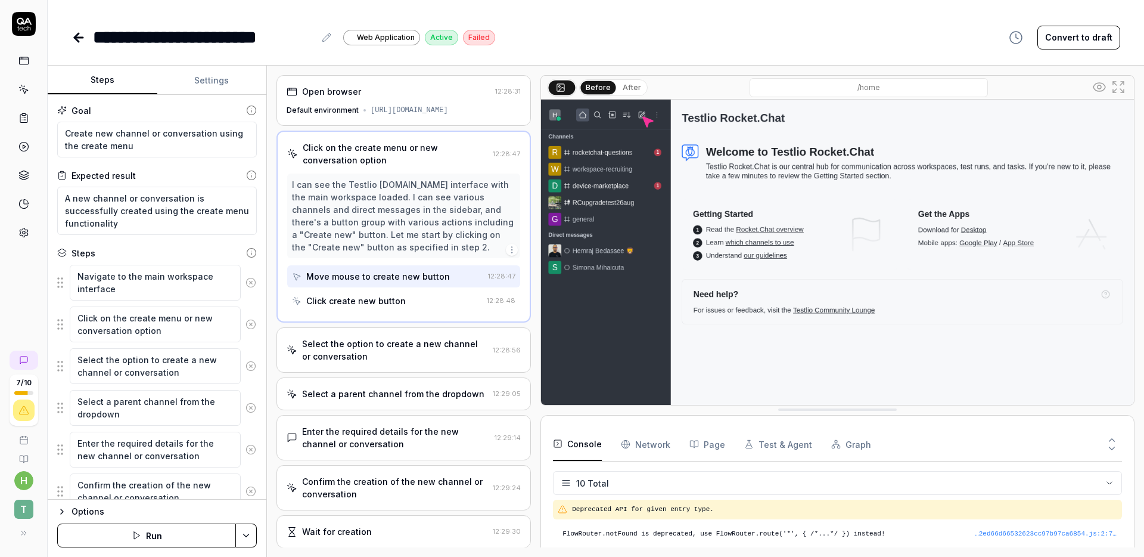
click at [334, 353] on div "Select the option to create a new channel or conversation" at bounding box center [395, 349] width 186 height 25
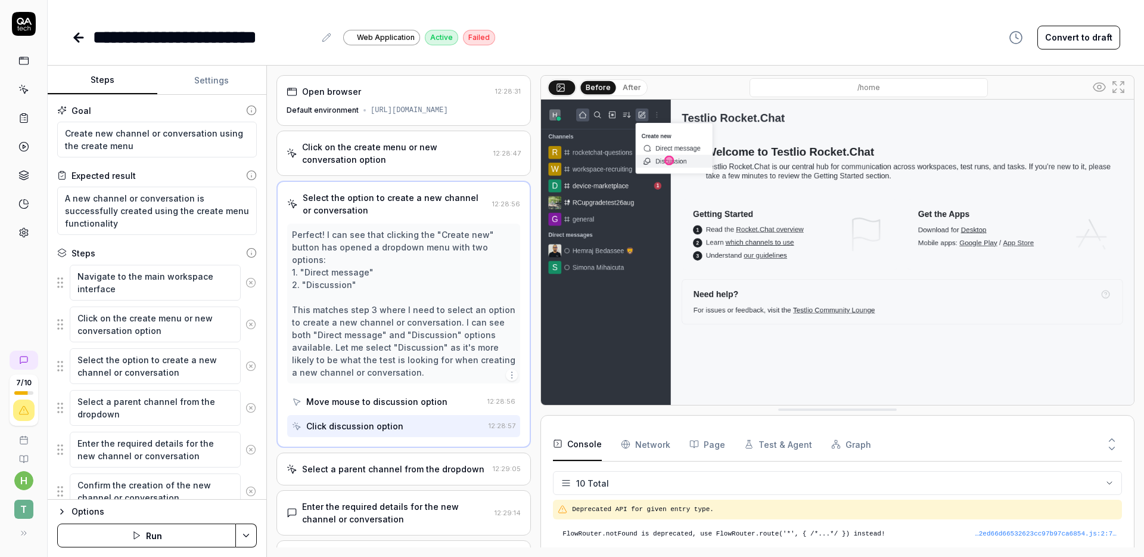
click at [679, 145] on img at bounding box center [837, 285] width 593 height 371
click at [660, 145] on img at bounding box center [837, 285] width 593 height 371
click at [382, 403] on div "Move mouse to discussion option" at bounding box center [376, 401] width 141 height 13
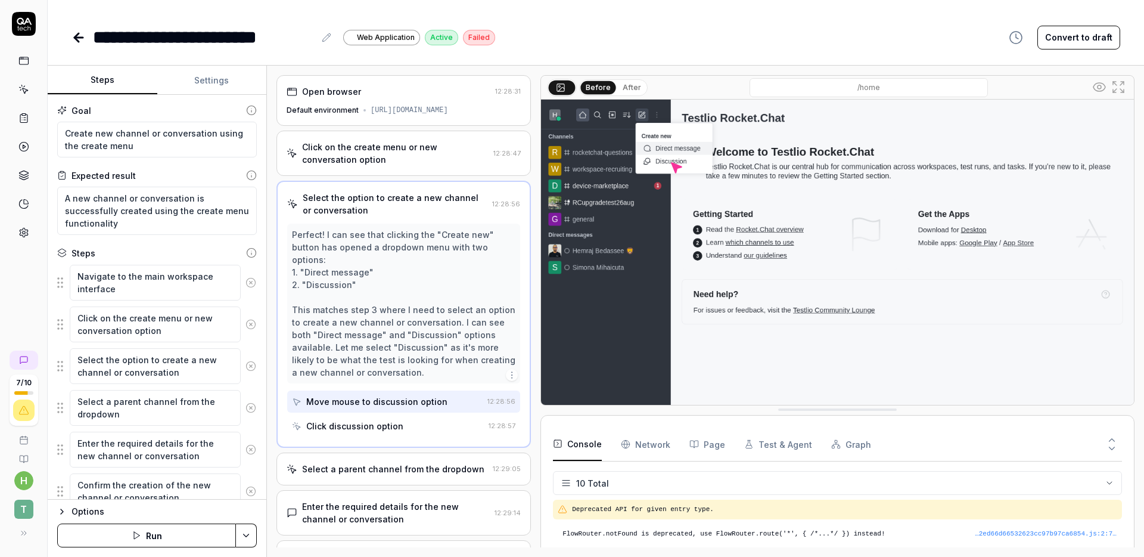
click at [679, 148] on img at bounding box center [837, 285] width 593 height 371
click at [679, 147] on img at bounding box center [837, 285] width 593 height 371
click at [507, 377] on icon "button" at bounding box center [512, 375] width 10 height 10
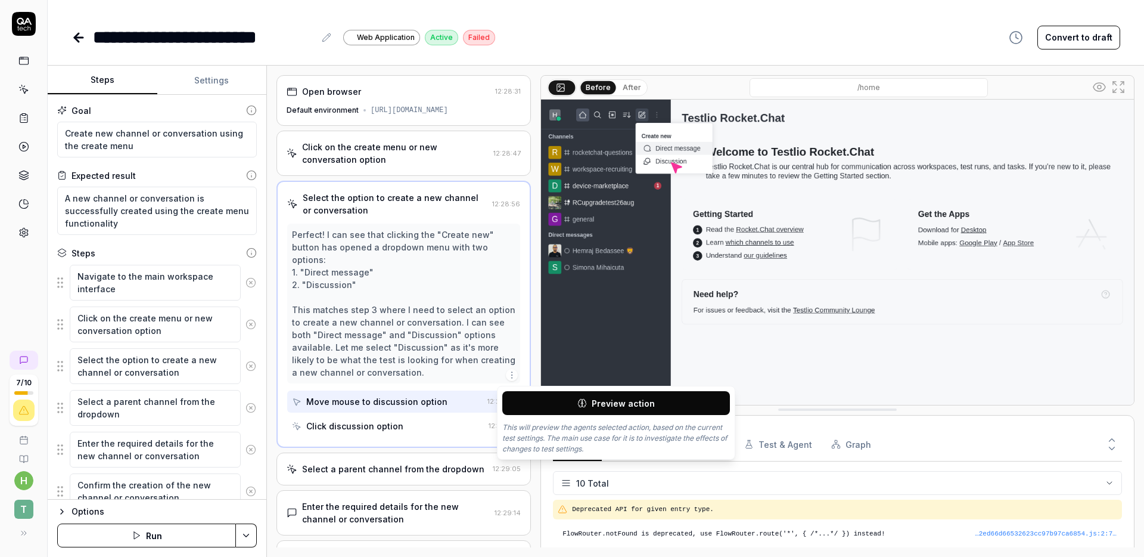
click at [380, 468] on div "Select a parent channel from the dropdown" at bounding box center [393, 469] width 182 height 13
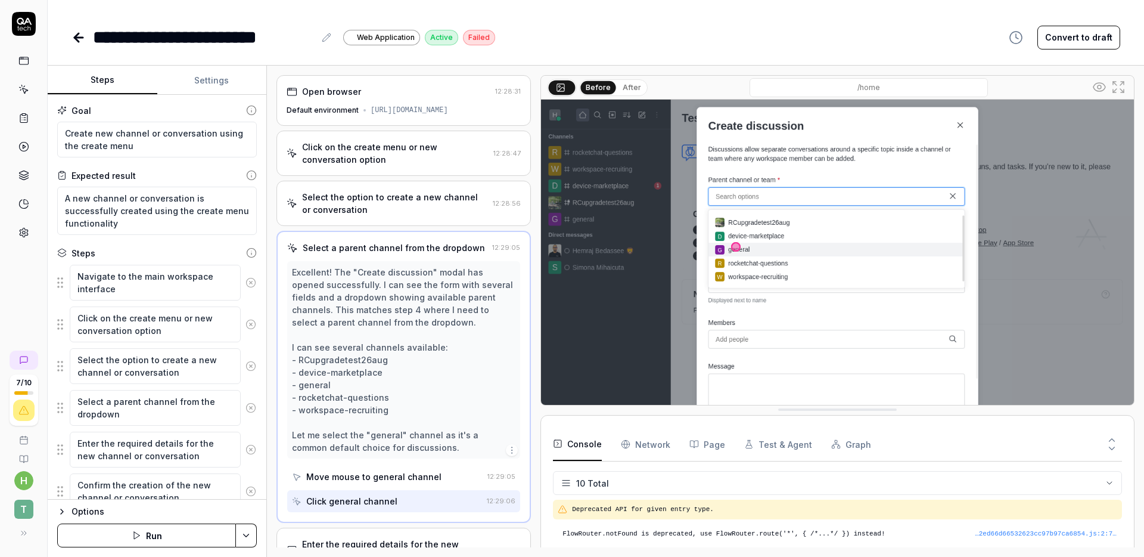
click at [606, 251] on img at bounding box center [837, 285] width 593 height 371
click at [604, 193] on img at bounding box center [837, 285] width 593 height 371
click at [606, 201] on img at bounding box center [837, 285] width 593 height 371
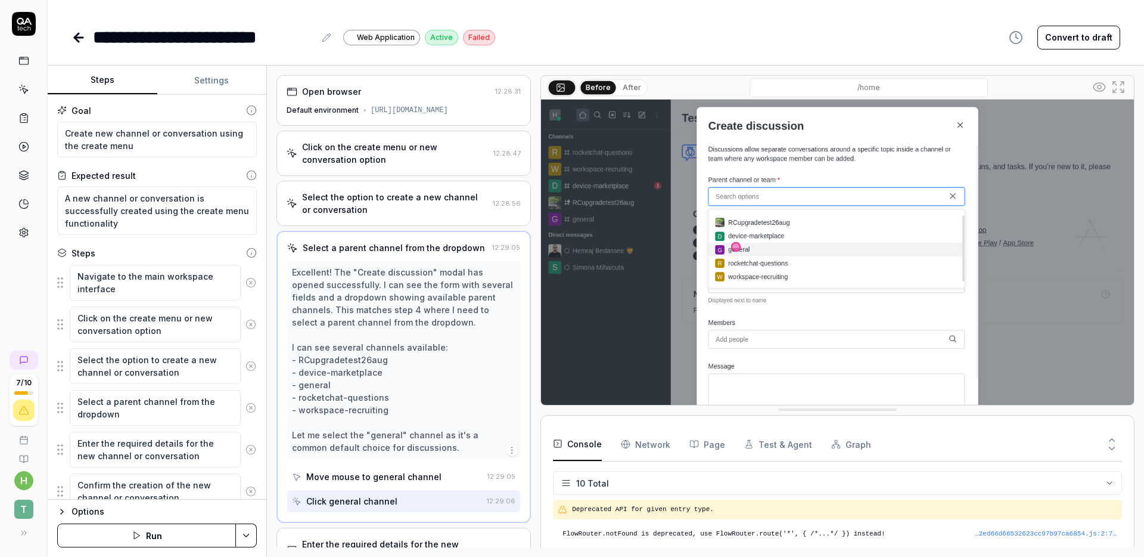
click at [381, 400] on div "Excellent! The "Create discussion" modal has opened successfully. I can see the…" at bounding box center [404, 360] width 224 height 188
click at [507, 454] on icon "button" at bounding box center [512, 450] width 10 height 10
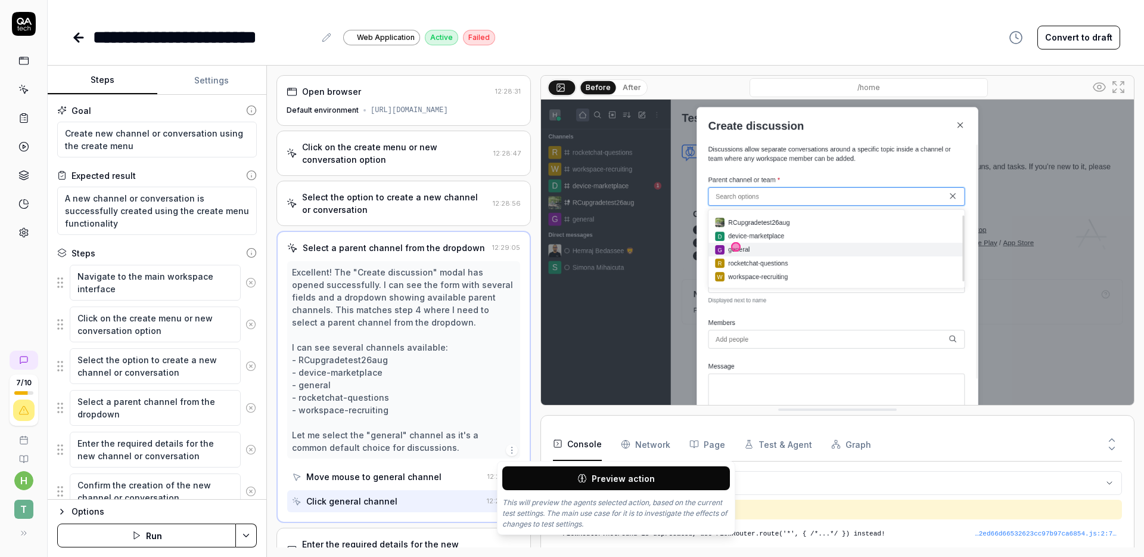
click at [523, 471] on button "Preview action" at bounding box center [616, 478] width 228 height 24
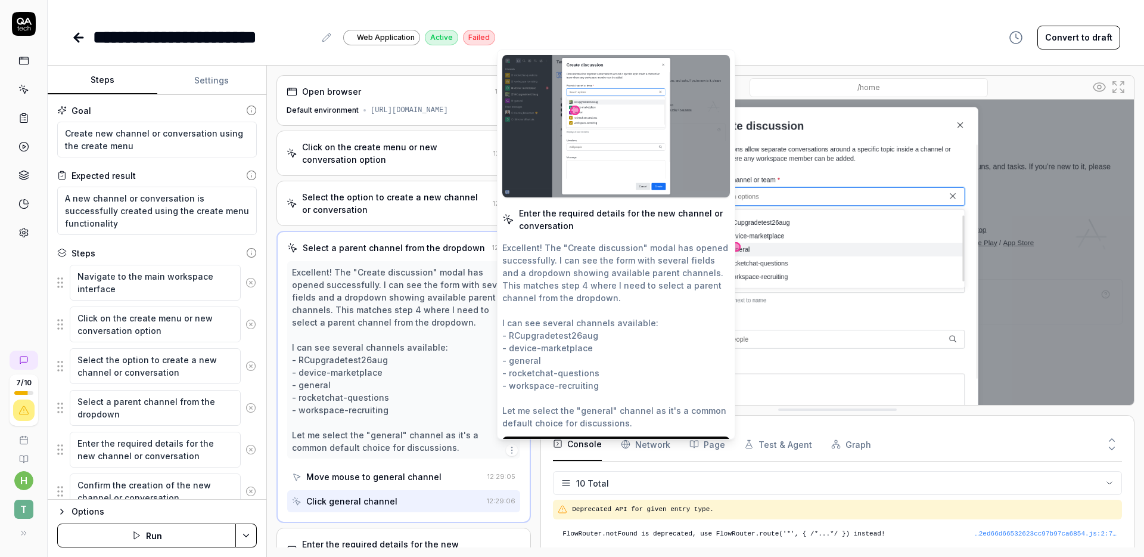
scroll to position [18, 0]
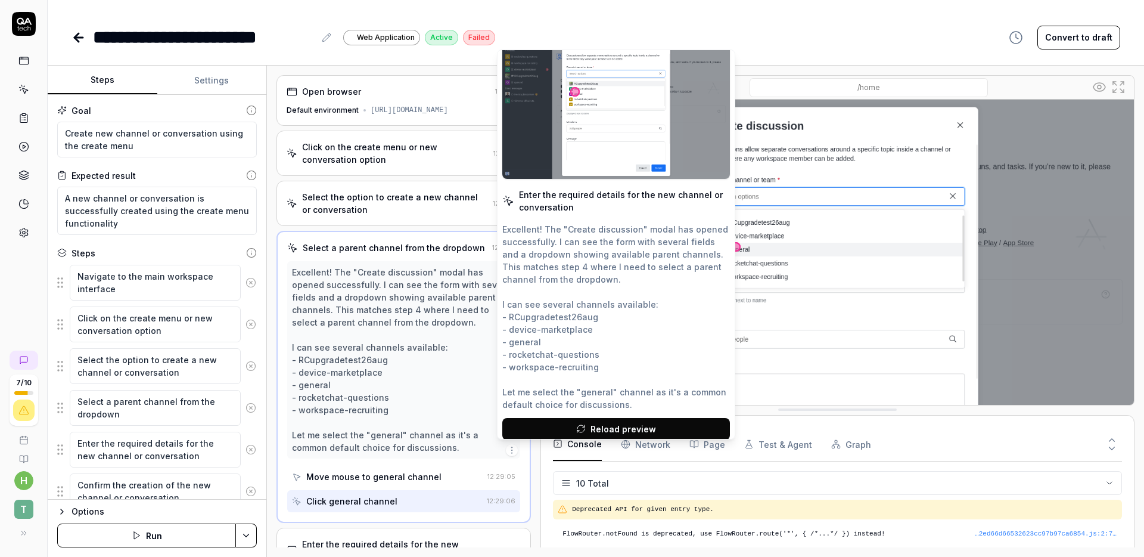
click at [395, 321] on div "Excellent! The "Create discussion" modal has opened successfully. I can see the…" at bounding box center [404, 360] width 224 height 188
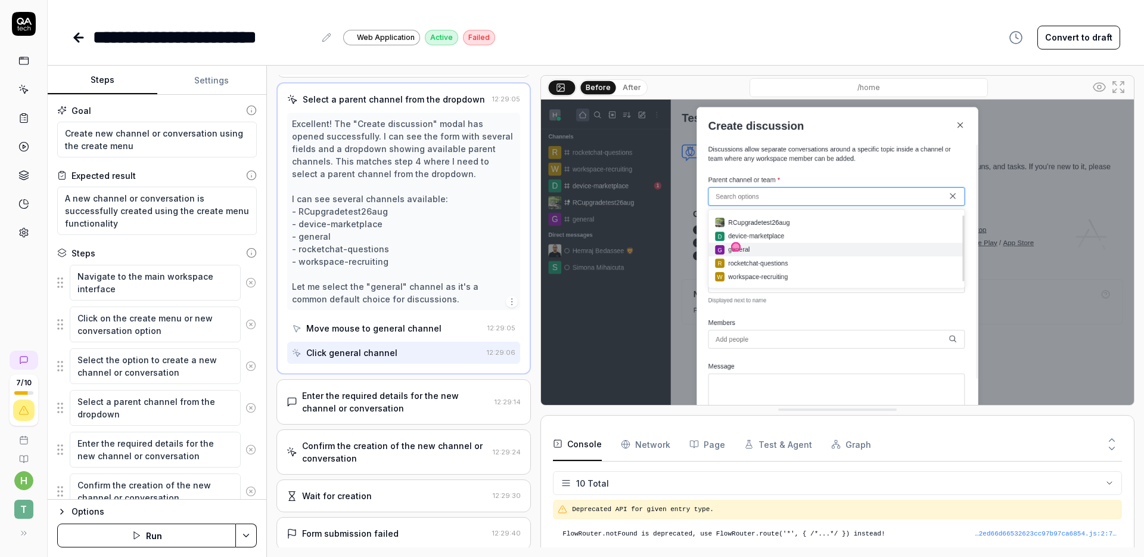
scroll to position [179, 0]
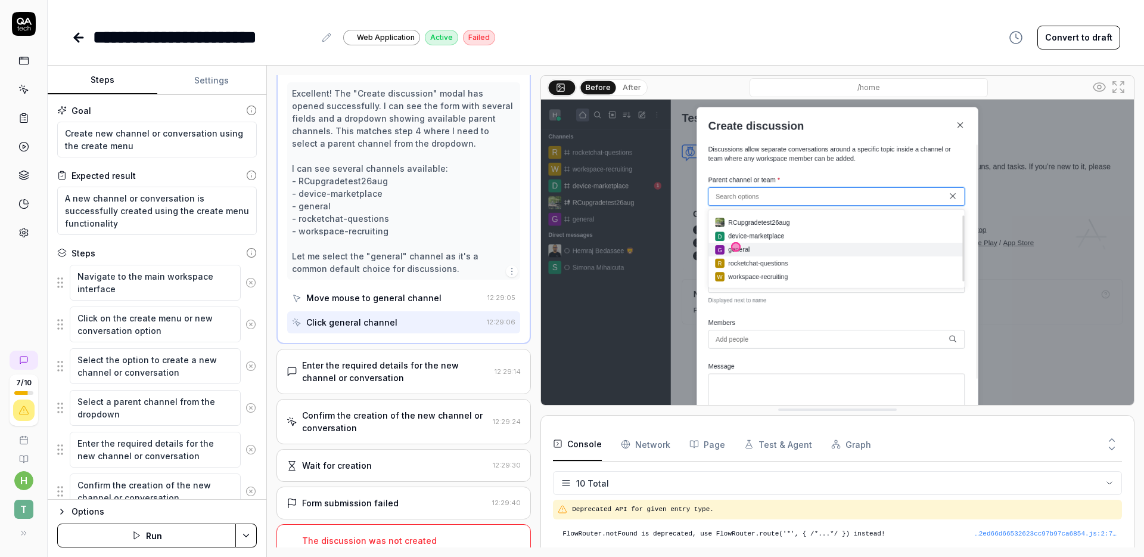
click at [428, 235] on div "Excellent! The "Create discussion" modal has opened successfully. I can see the…" at bounding box center [404, 181] width 224 height 188
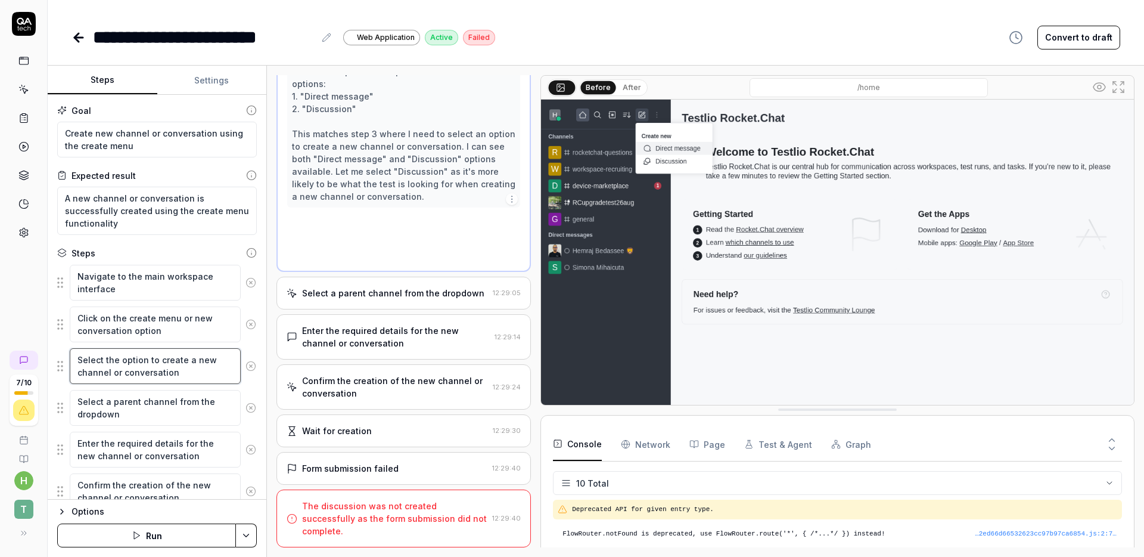
click at [151, 365] on textarea "Select the option to create a new channel or conversation" at bounding box center [155, 366] width 171 height 36
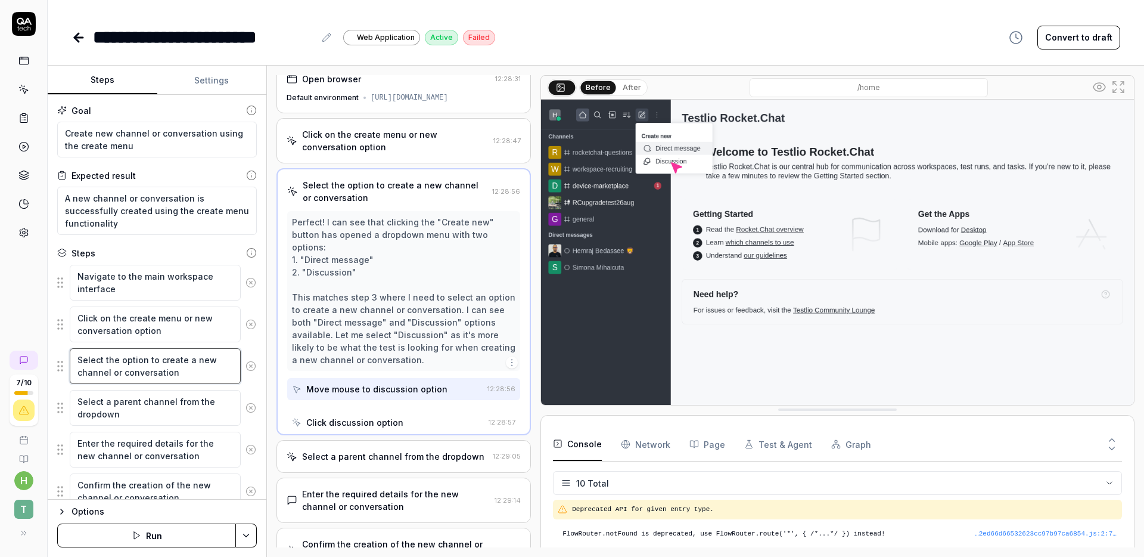
scroll to position [0, 0]
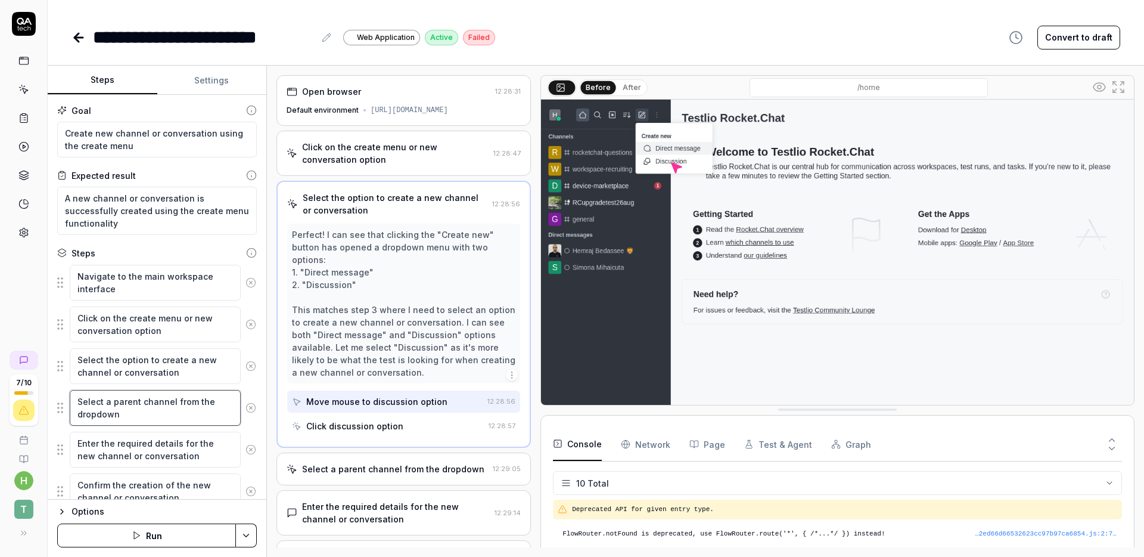
click at [132, 412] on textarea "Select a parent channel from the dropdown" at bounding box center [155, 408] width 171 height 36
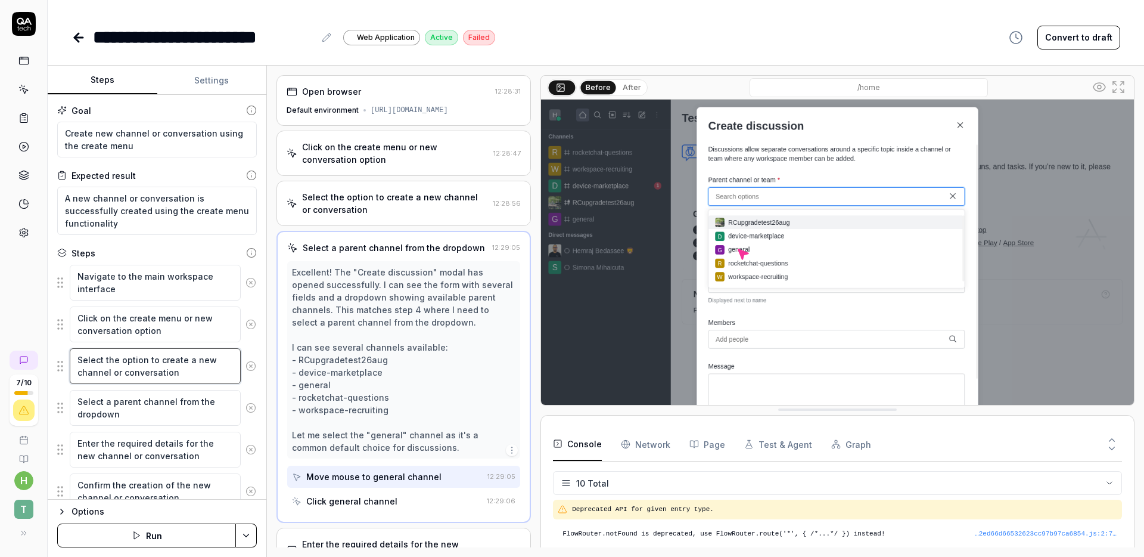
click at [139, 380] on textarea "Select the option to create a new channel or conversation" at bounding box center [155, 366] width 171 height 36
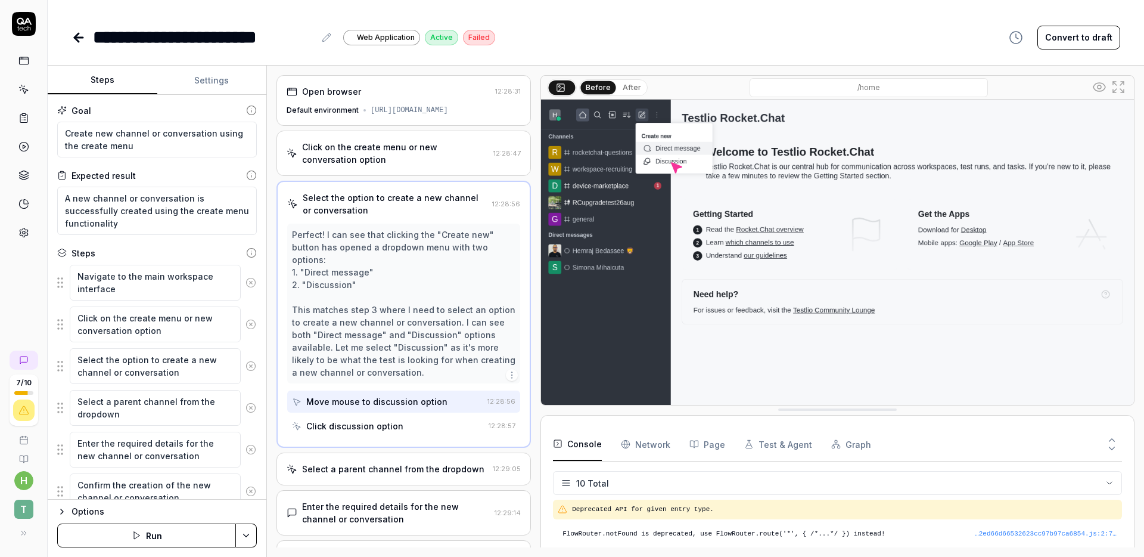
click at [680, 147] on img at bounding box center [837, 285] width 593 height 371
click at [678, 150] on img at bounding box center [837, 285] width 593 height 371
click at [677, 150] on img at bounding box center [837, 285] width 593 height 371
click at [175, 413] on textarea "Select a parent channel from the dropdown" at bounding box center [155, 408] width 171 height 36
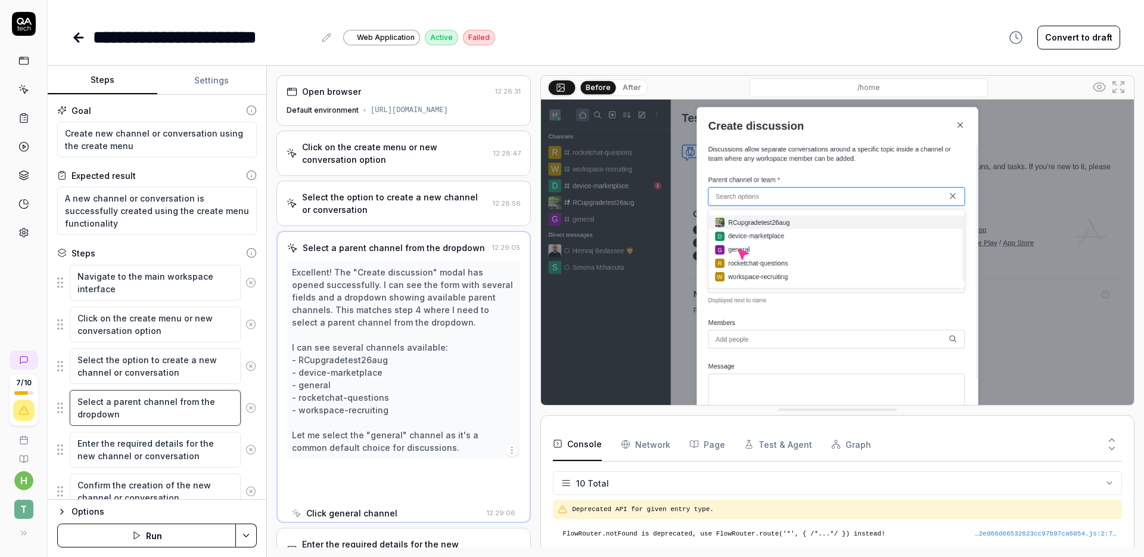
click at [175, 413] on textarea "Select a parent channel from the dropdown" at bounding box center [155, 408] width 171 height 36
click at [170, 378] on textarea "Select the option to create a new channel or conversation" at bounding box center [155, 366] width 171 height 36
click at [161, 411] on textarea "Select a parent channel from the dropdown" at bounding box center [155, 408] width 171 height 36
click at [168, 375] on textarea "Select the option to create a new channel or conversation" at bounding box center [155, 366] width 171 height 36
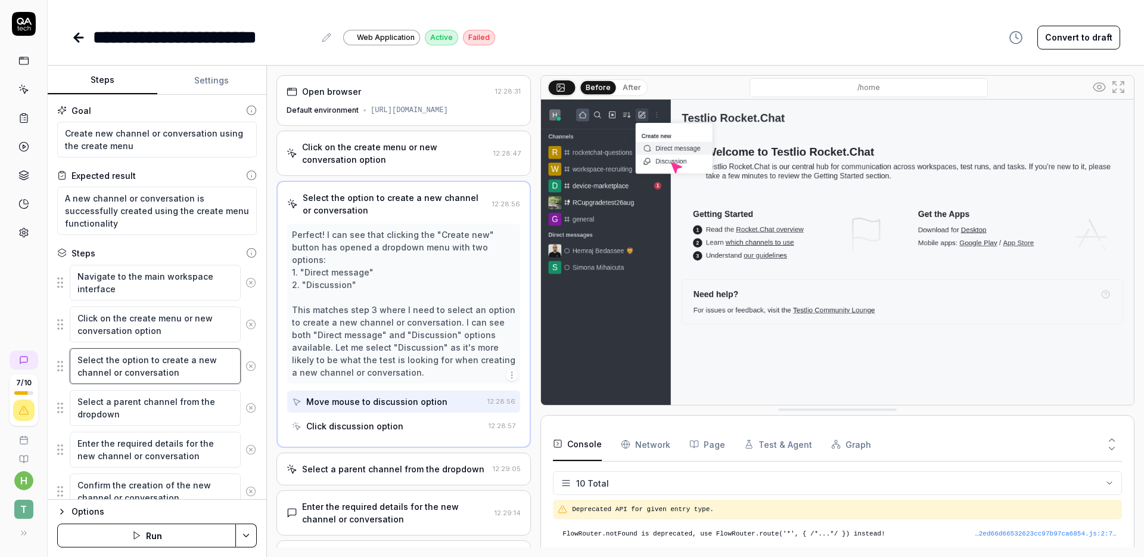
drag, startPoint x: 179, startPoint y: 371, endPoint x: 187, endPoint y: 362, distance: 11.8
click at [187, 362] on textarea "Select the option to create a new channel or conversation" at bounding box center [155, 366] width 171 height 36
type textarea "*"
type textarea "Select the option to create a"
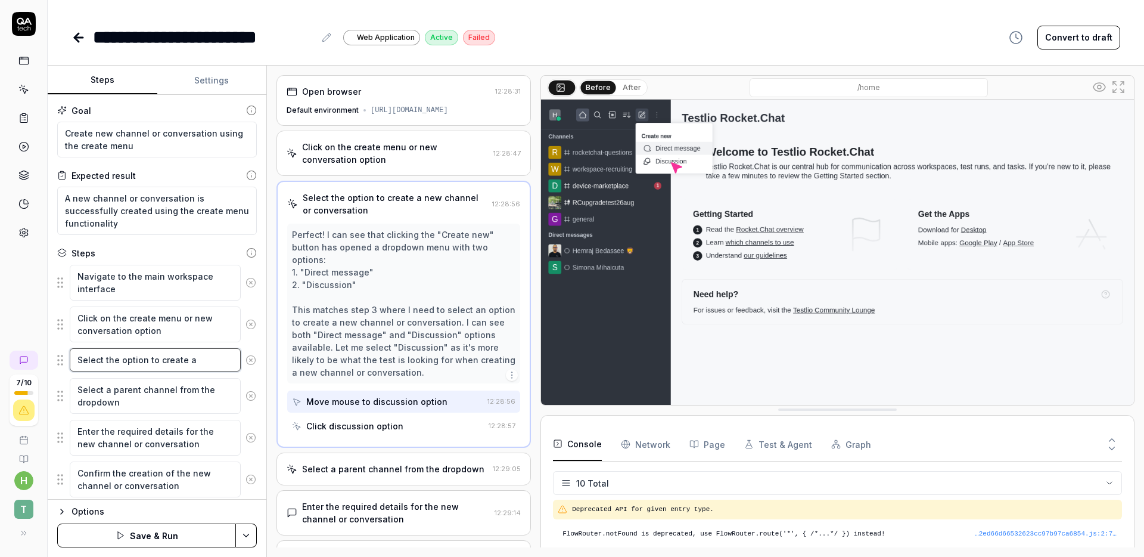
type textarea "*"
type textarea "Select the option to create a"
type textarea "*"
type textarea "Select the option to create a d"
type textarea "*"
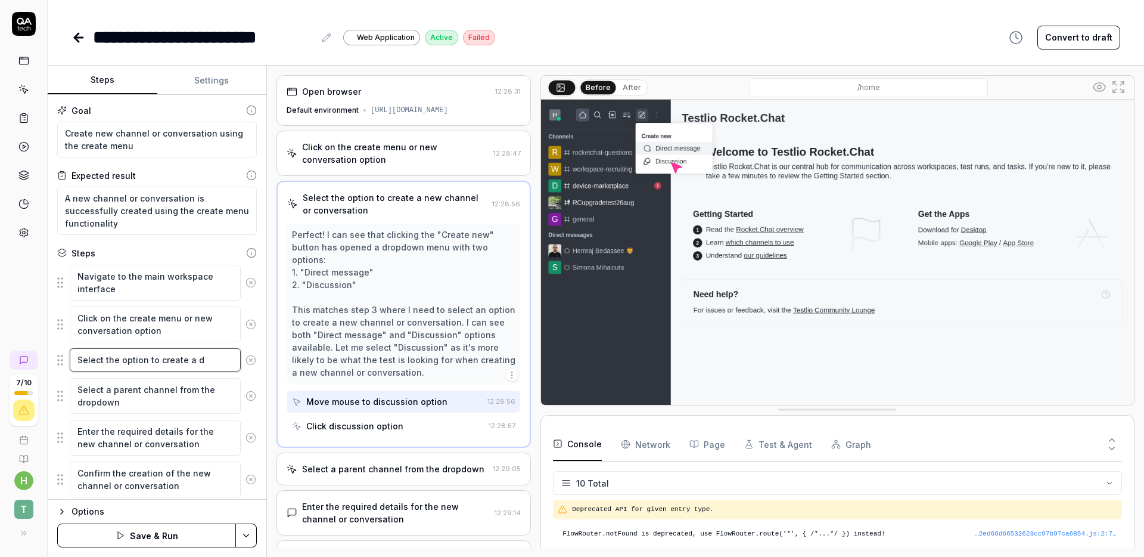
type textarea "Select the option to create a di"
type textarea "*"
type textarea "Select the option to create a dir"
type textarea "*"
type textarea "Select the option to create a dire"
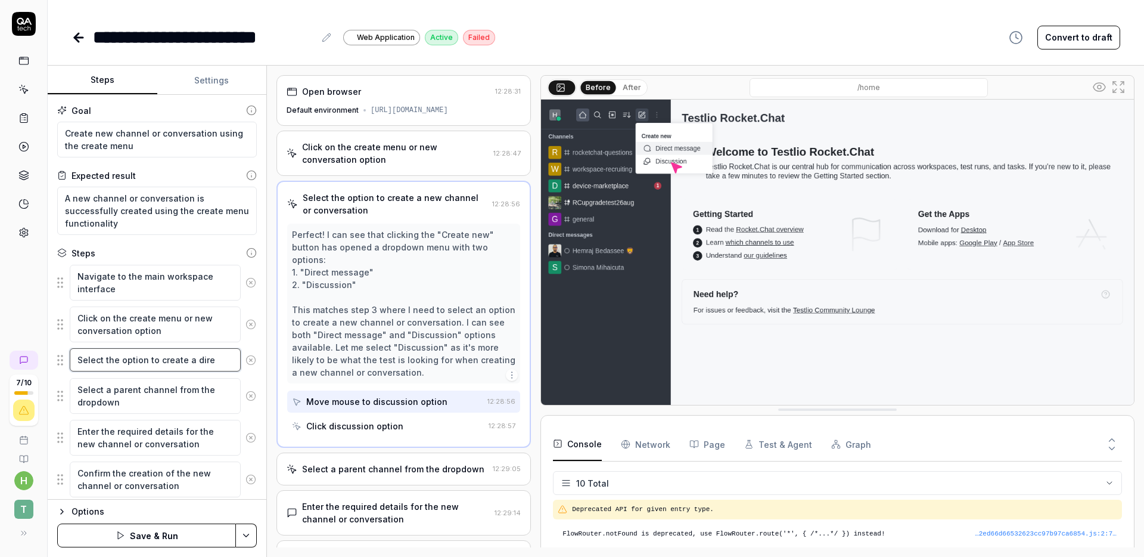
type textarea "*"
type textarea "Select the option to create a direc"
type textarea "*"
type textarea "Select the option to create a direct"
type textarea "*"
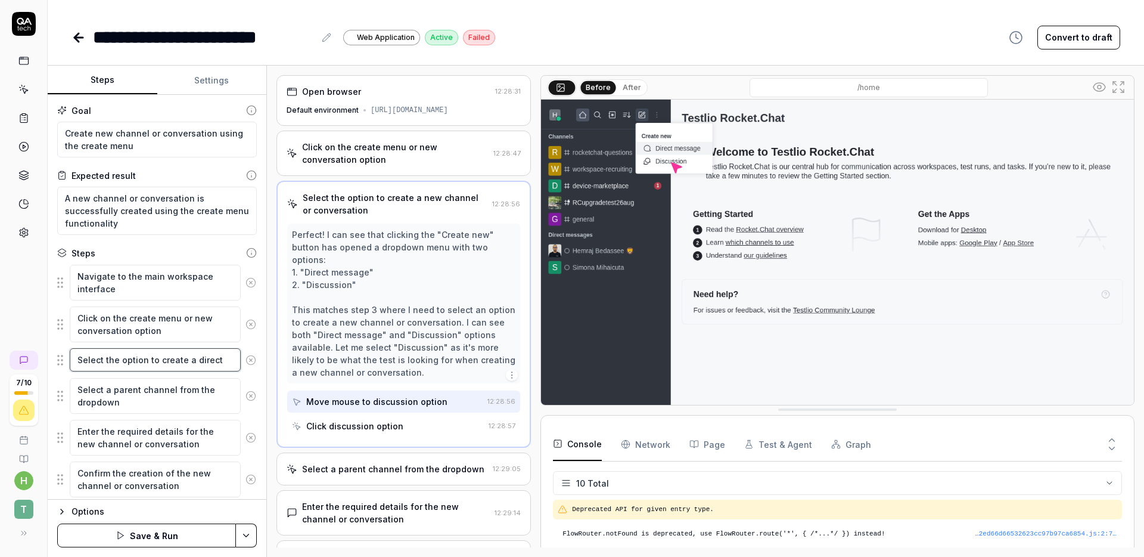
type textarea "Select the option to create a direct"
type textarea "*"
type textarea "Select the option to create a direct m"
type textarea "*"
type textarea "Select the option to create a direct me"
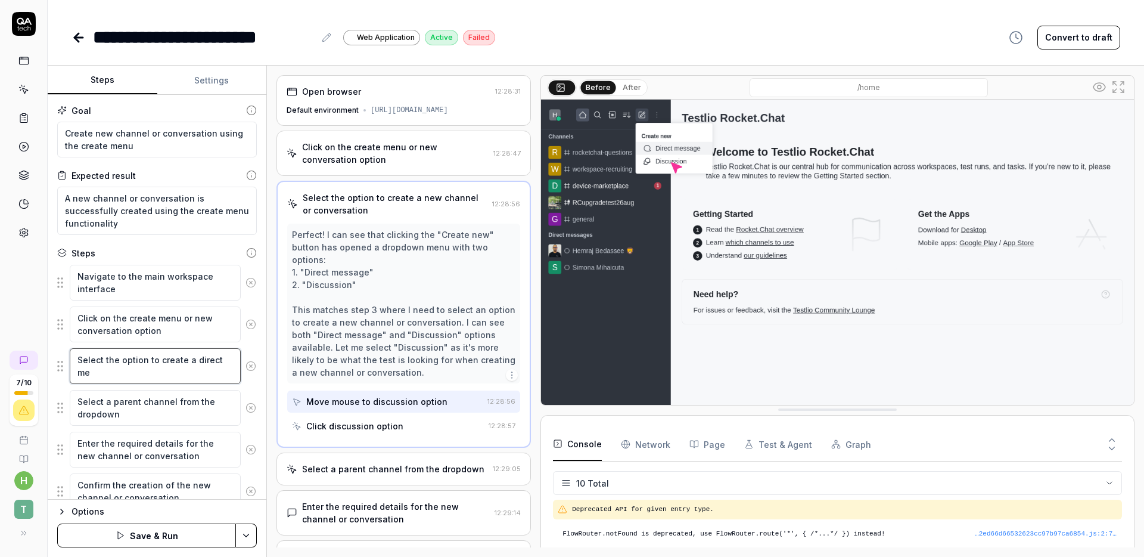
type textarea "*"
type textarea "Select the option to create a direct mes"
type textarea "*"
type textarea "Select the option to create a direct mess"
type textarea "*"
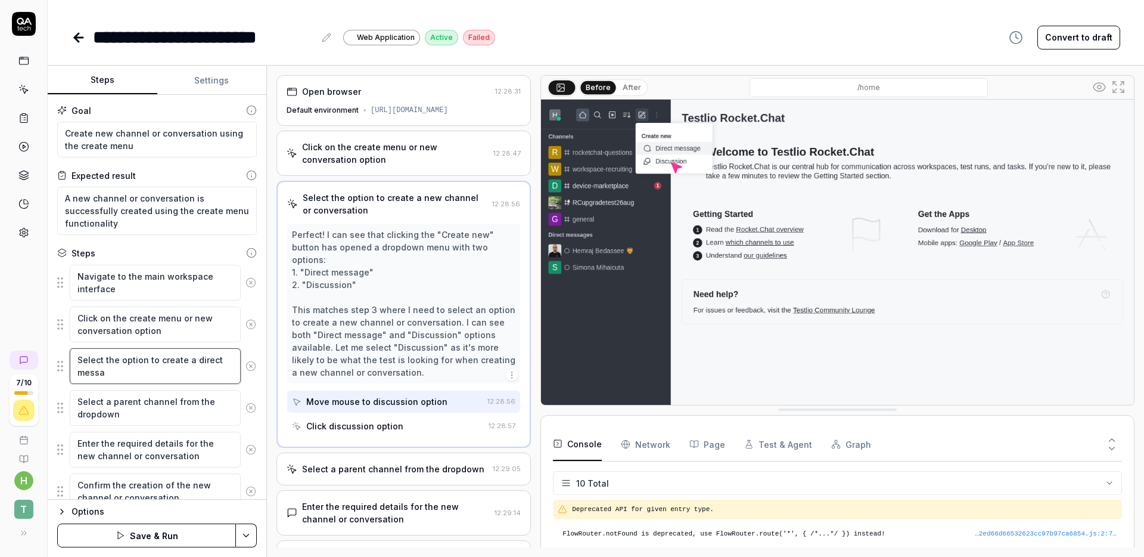
type textarea "Select the option to create a direct messag"
type textarea "*"
type textarea "Select the option to create a direct message"
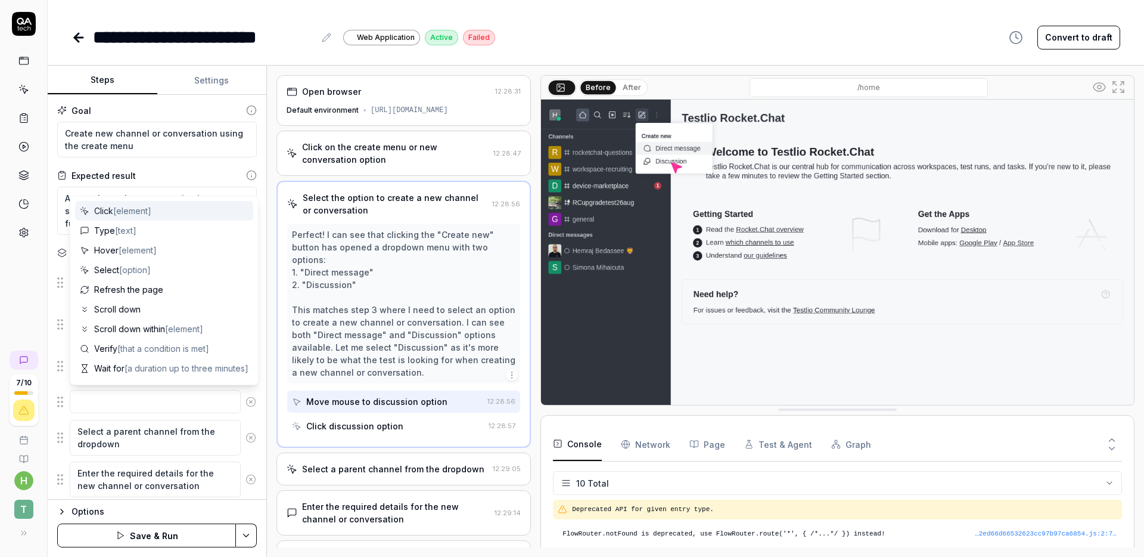
click at [121, 213] on span "[element]" at bounding box center [132, 211] width 38 height 10
type textarea "*"
type textarea "Click"
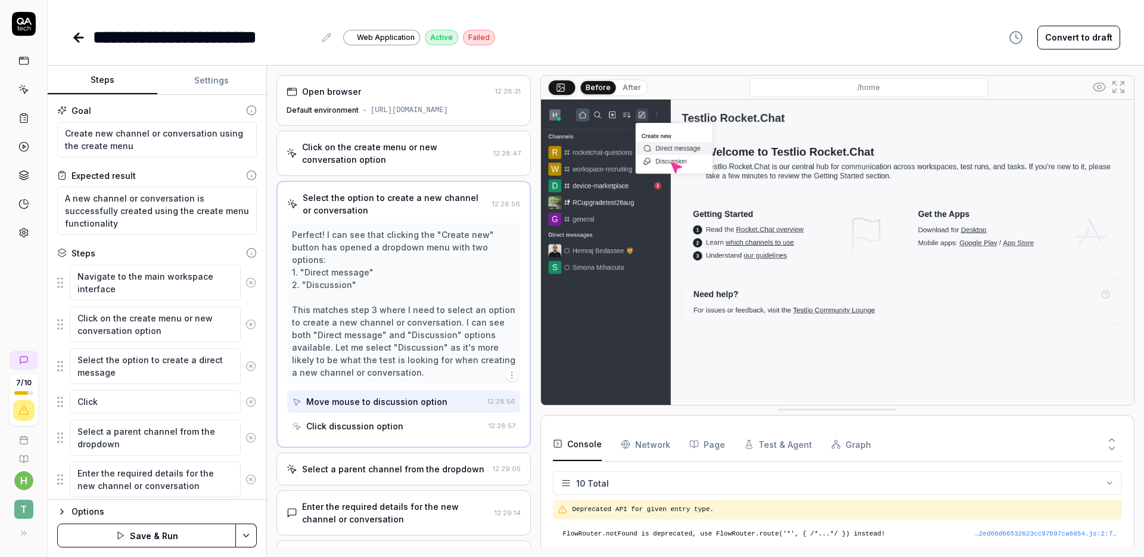
click at [656, 146] on img at bounding box center [837, 285] width 593 height 371
click at [650, 148] on img at bounding box center [837, 285] width 593 height 371
click at [644, 148] on img at bounding box center [837, 285] width 593 height 371
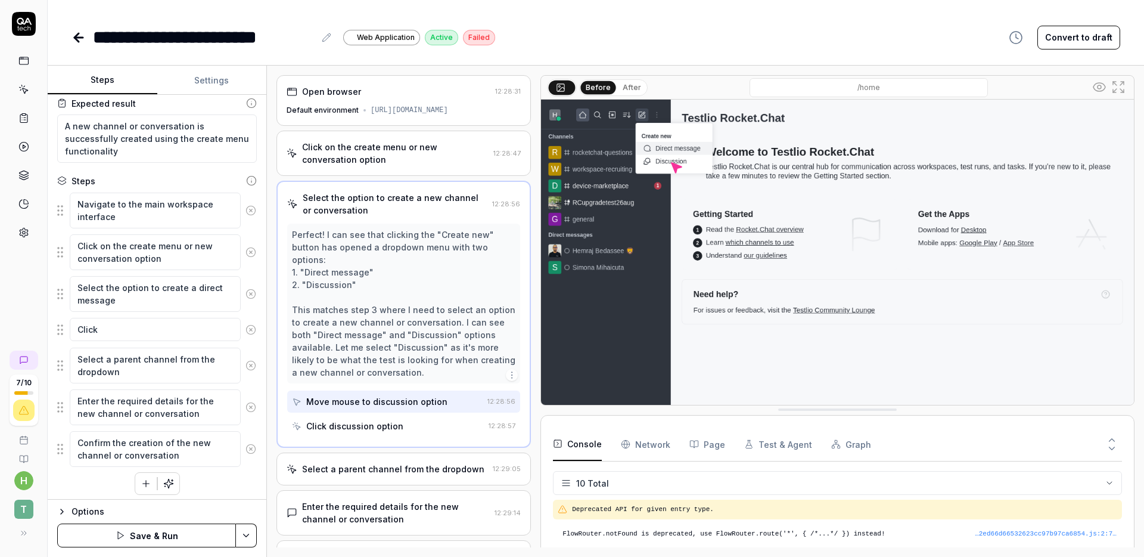
scroll to position [75, 0]
click at [142, 337] on textarea "Click" at bounding box center [155, 326] width 171 height 23
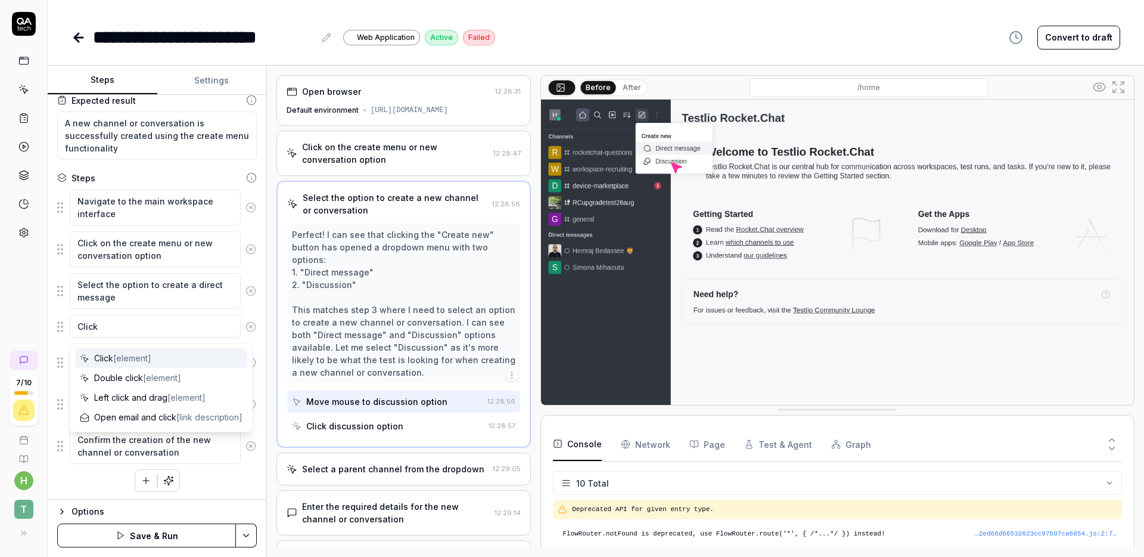
click at [132, 357] on span "[element]" at bounding box center [132, 358] width 38 height 10
type textarea "*"
type textarea "Click D"
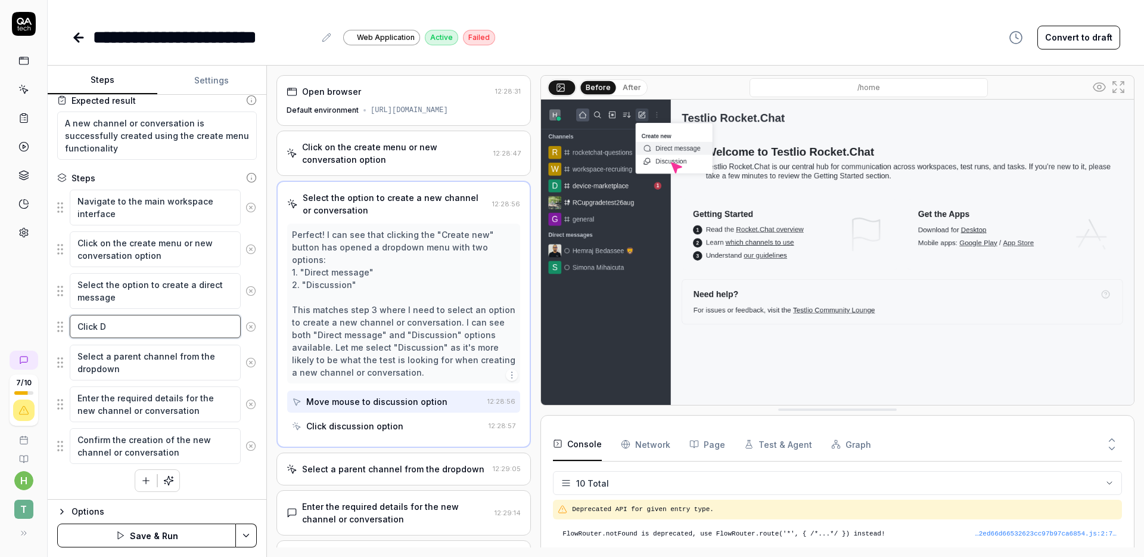
type textarea "*"
type textarea "Click Di"
type textarea "*"
type textarea "Click Dir"
type textarea "*"
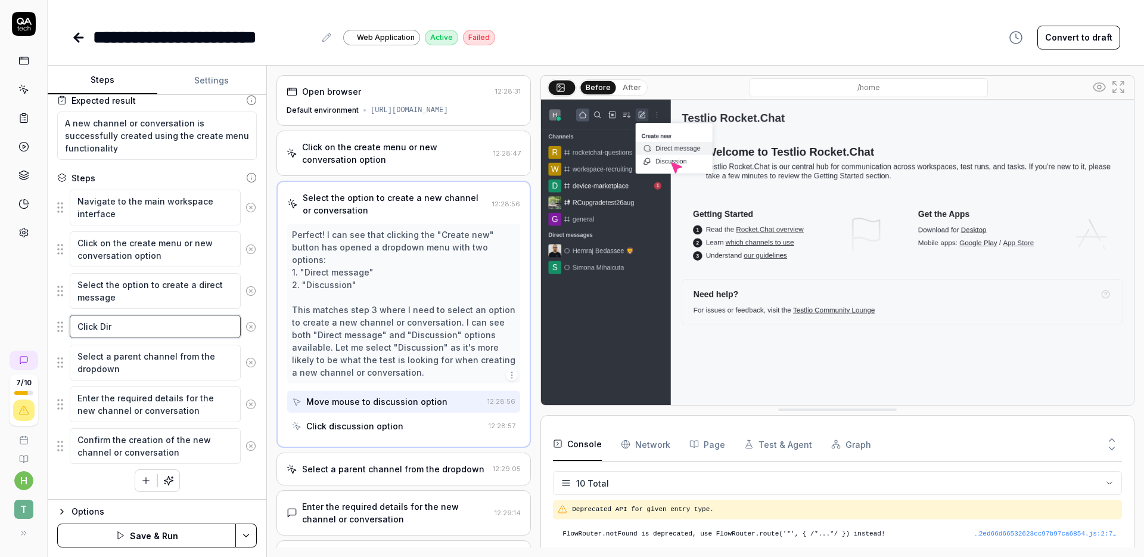
type textarea "Click Dire"
type textarea "*"
type textarea "Click Direc"
type textarea "*"
type textarea "Click Direct"
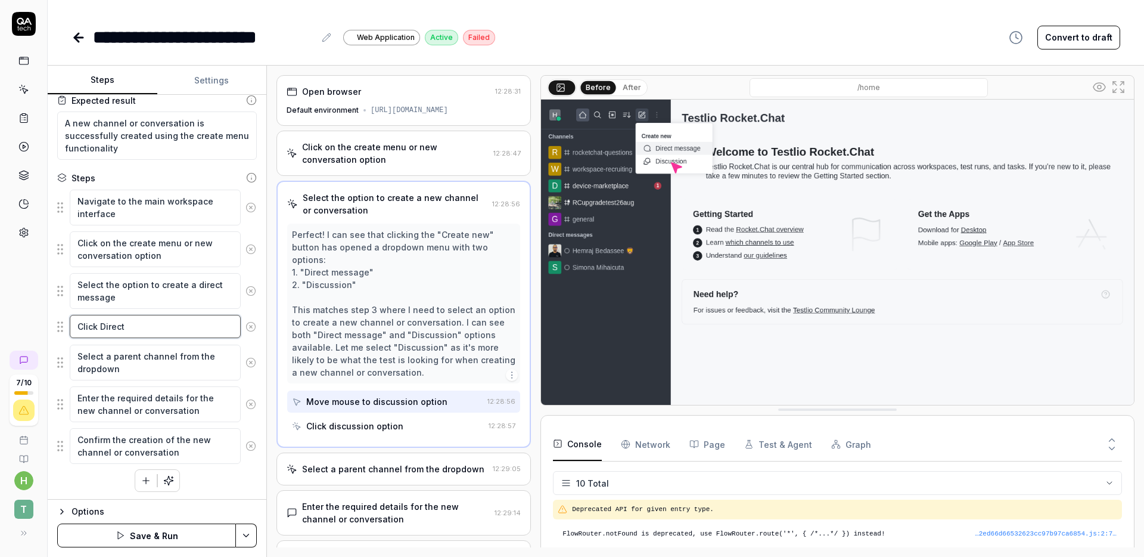
type textarea "*"
type textarea "Click Direct"
type textarea "*"
type textarea "Click Direct M"
type textarea "*"
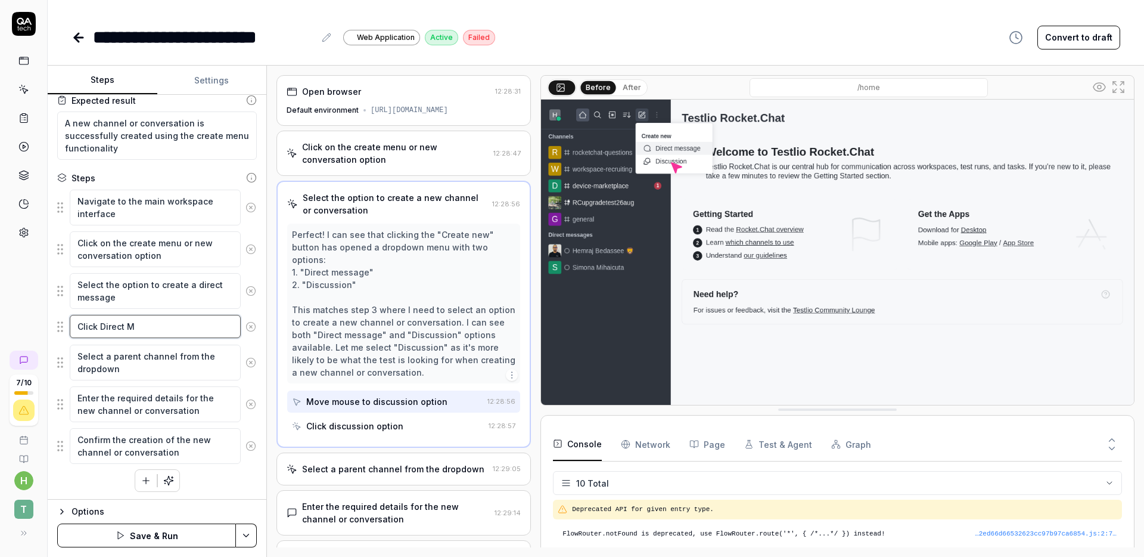
type textarea "Click Direct Me"
type textarea "*"
type textarea "Click Direct Mes"
type textarea "*"
type textarea "Click Direct Mess"
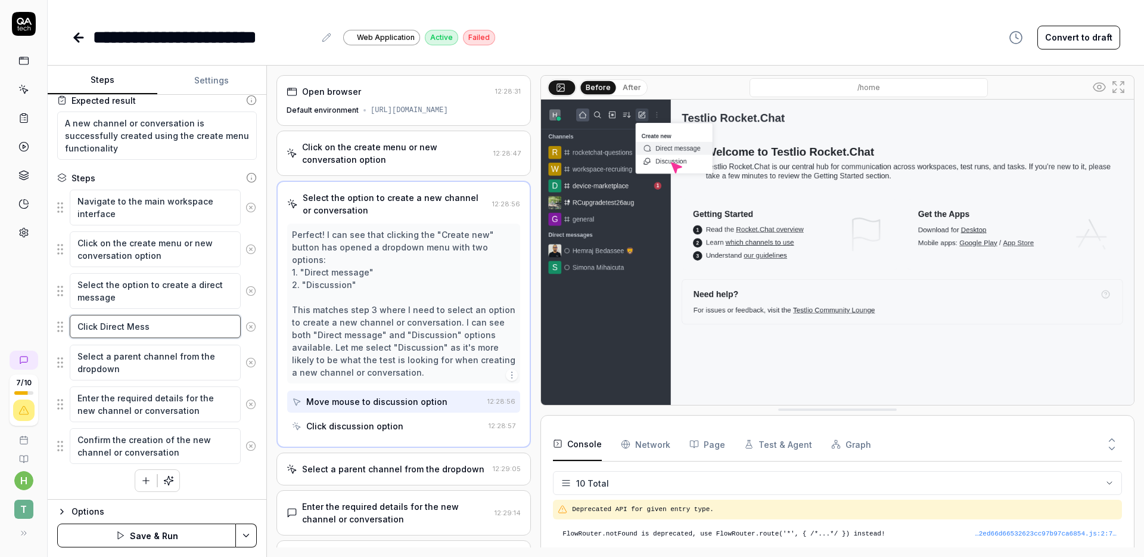
type textarea "*"
type textarea "Click Direct Messa"
type textarea "*"
type textarea "Click Direct Messag"
type textarea "*"
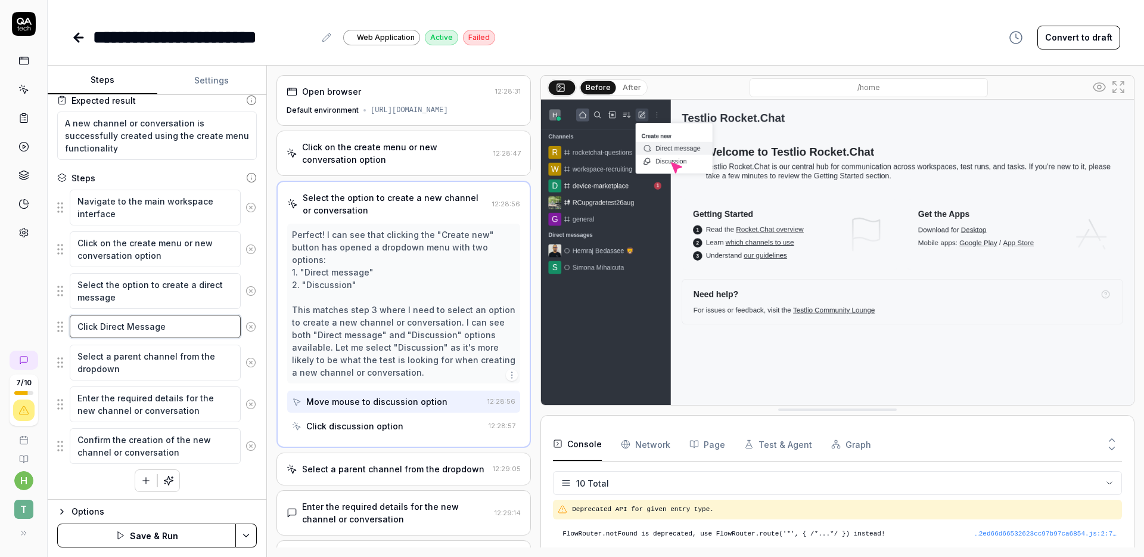
type textarea "Click Direct Message"
click at [444, 304] on div "Perfect! I can see that clicking the "Create new" button has opened a dropdown …" at bounding box center [404, 303] width 224 height 150
click at [128, 328] on textarea "Click Direct Message" at bounding box center [155, 326] width 171 height 23
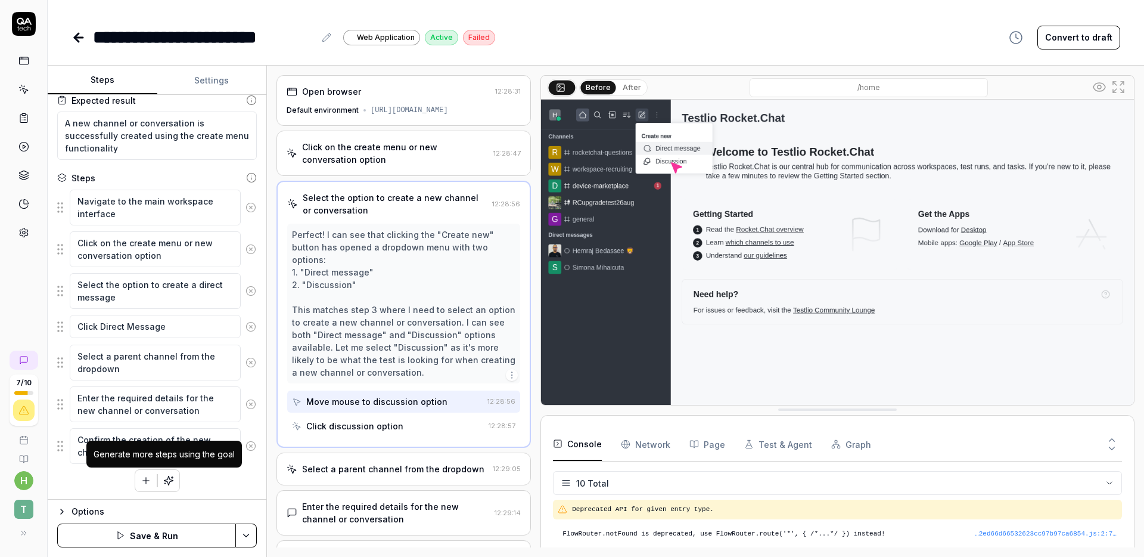
click at [166, 480] on icon "button" at bounding box center [168, 480] width 11 height 11
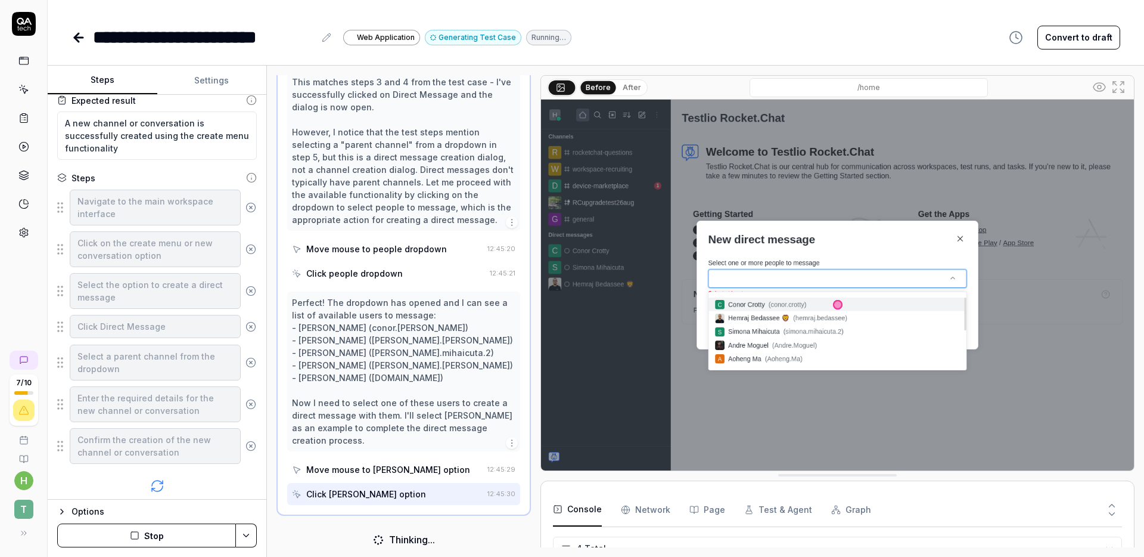
scroll to position [247, 0]
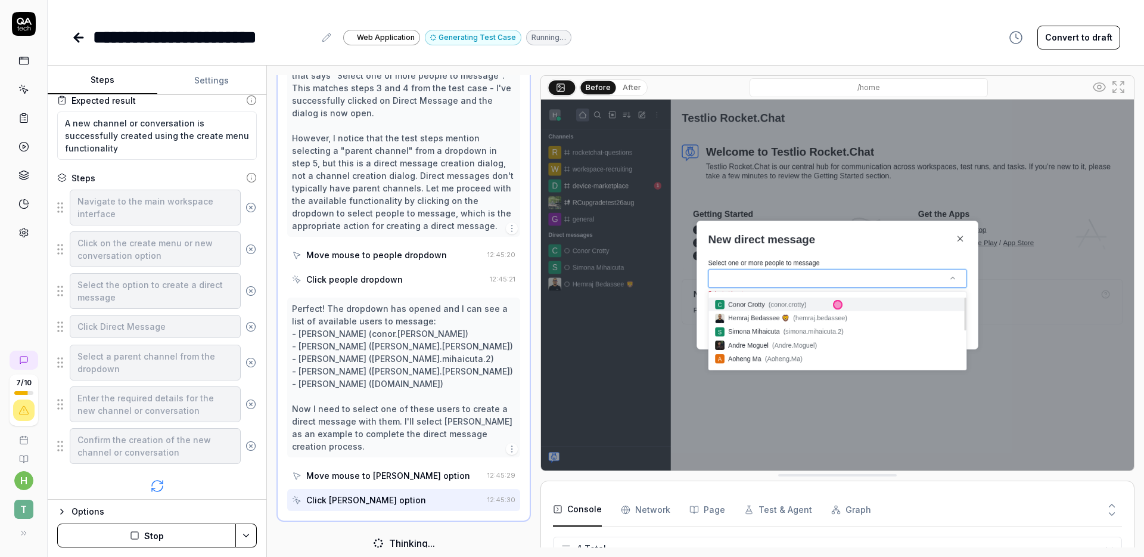
click at [149, 530] on button "Stop" at bounding box center [146, 535] width 179 height 24
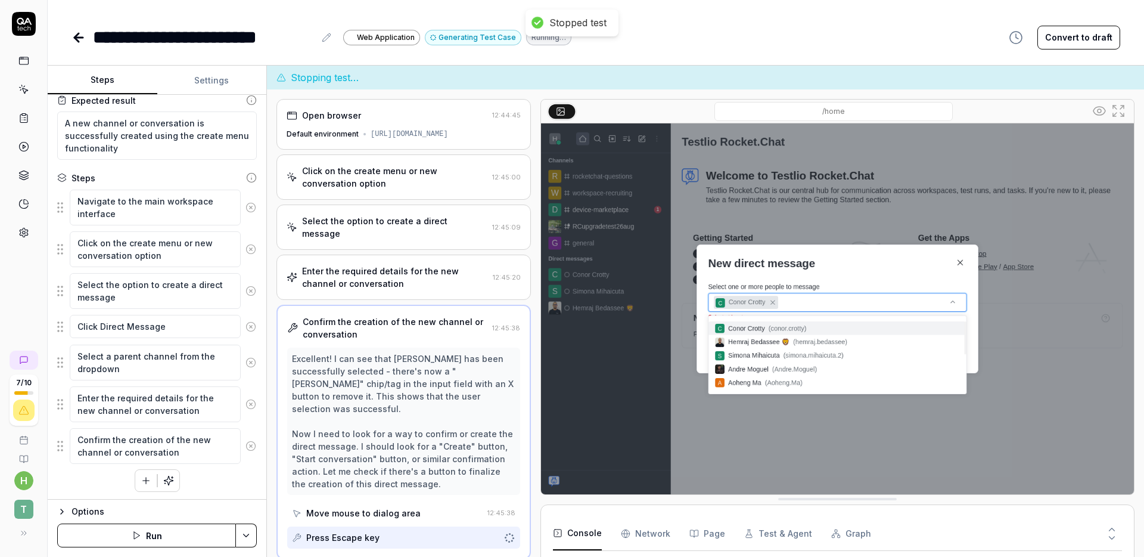
scroll to position [126, 0]
click at [724, 317] on img at bounding box center [837, 308] width 593 height 371
click at [428, 401] on div "Excellent! I can see that [PERSON_NAME] has been successfully selected - there'…" at bounding box center [404, 421] width 224 height 138
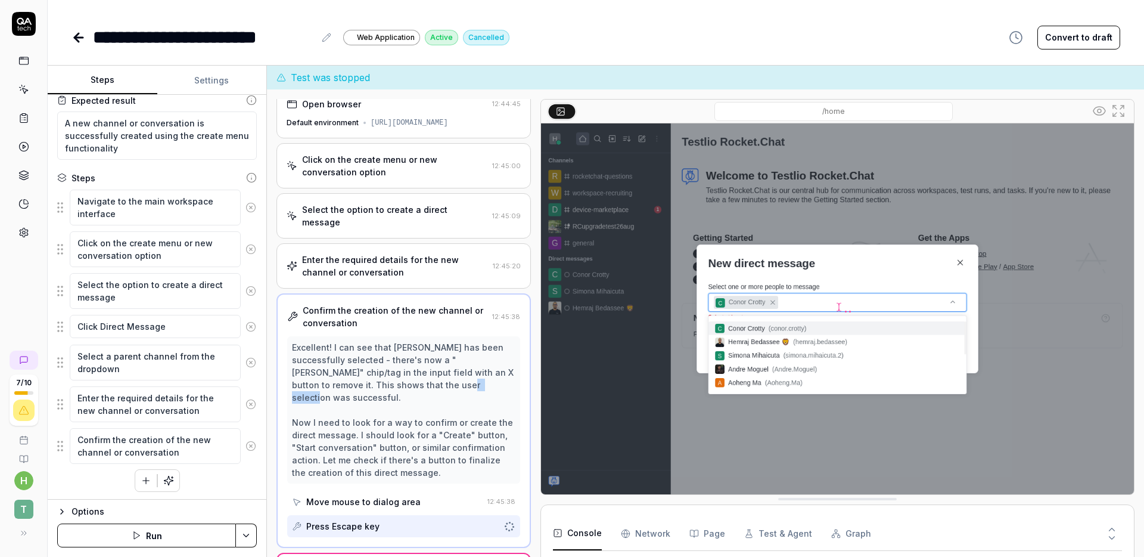
scroll to position [46, 0]
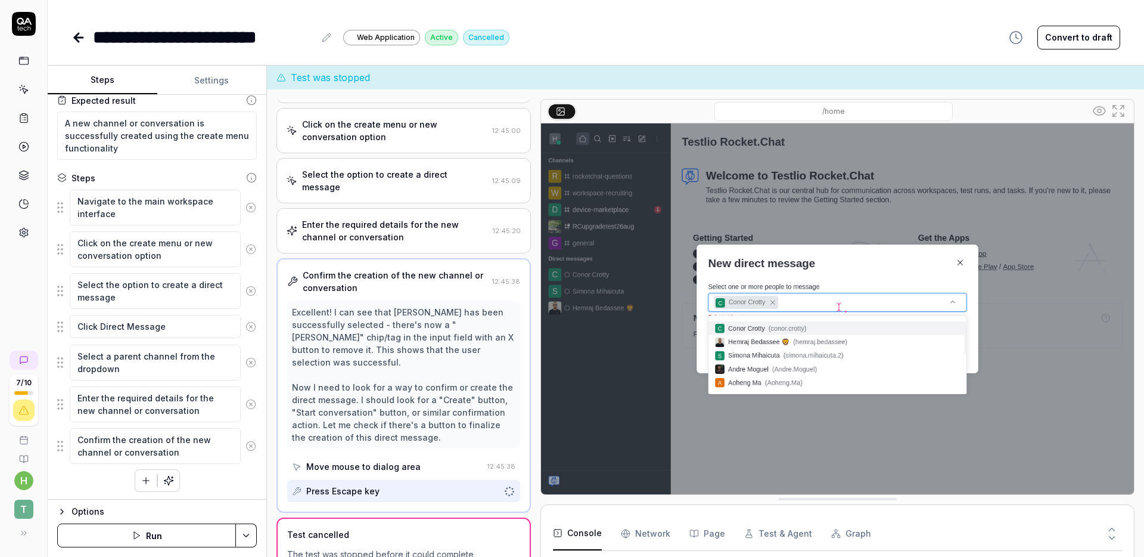
click at [388, 435] on div "Excellent! I can see that [PERSON_NAME] has been successfully selected - there'…" at bounding box center [404, 375] width 224 height 138
click at [142, 434] on textarea "Confirm the creation of the new channel or conversation" at bounding box center [155, 446] width 171 height 36
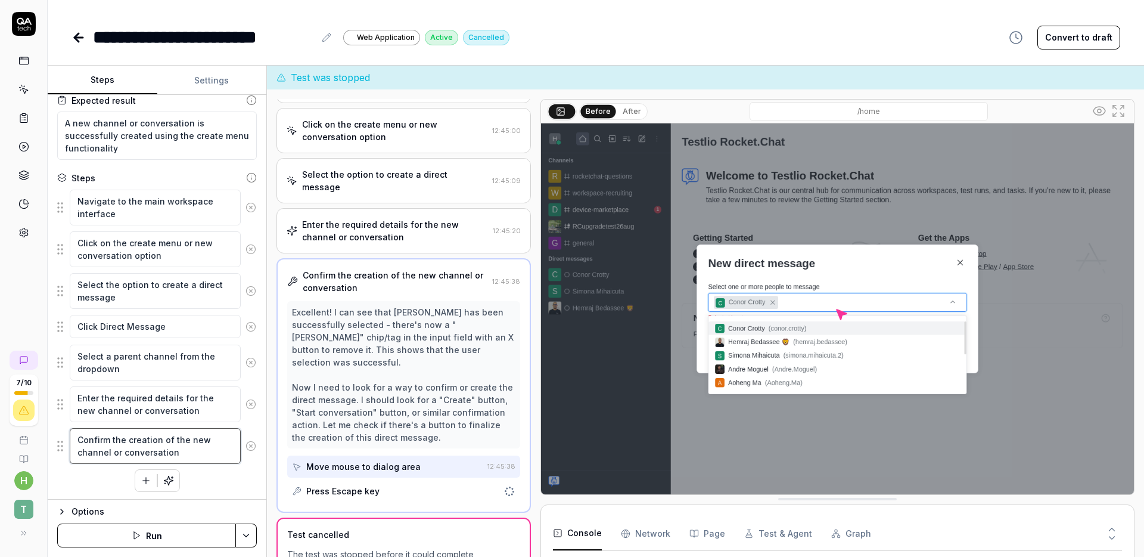
scroll to position [77, 0]
click at [145, 392] on textarea "Enter the required details for the new channel or conversation" at bounding box center [155, 402] width 171 height 36
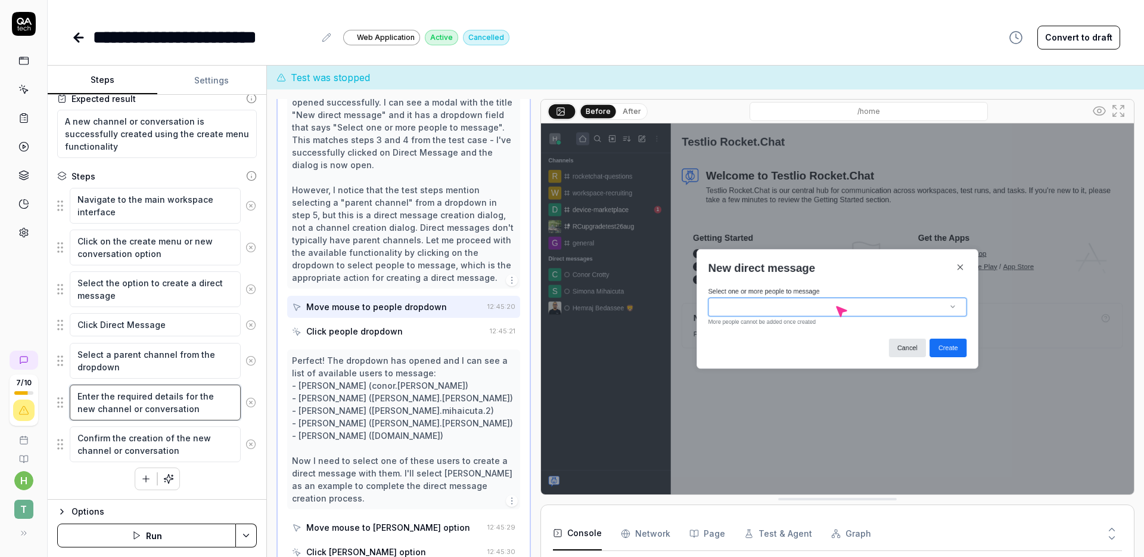
scroll to position [221, 0]
click at [134, 396] on textarea "Enter the required details for the new channel or conversation" at bounding box center [155, 402] width 171 height 36
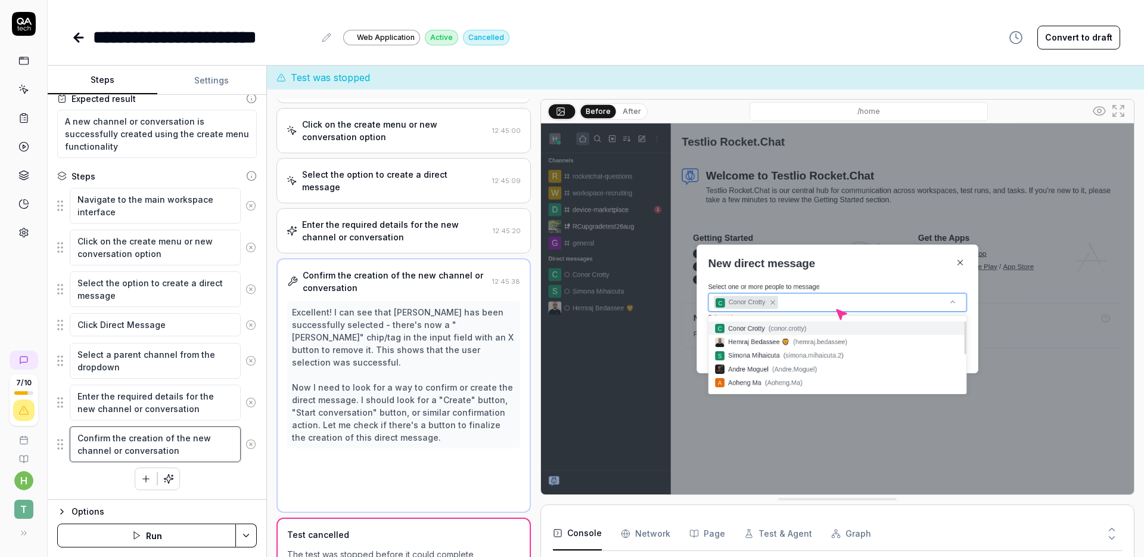
click at [159, 435] on textarea "Confirm the creation of the new channel or conversation" at bounding box center [155, 444] width 171 height 36
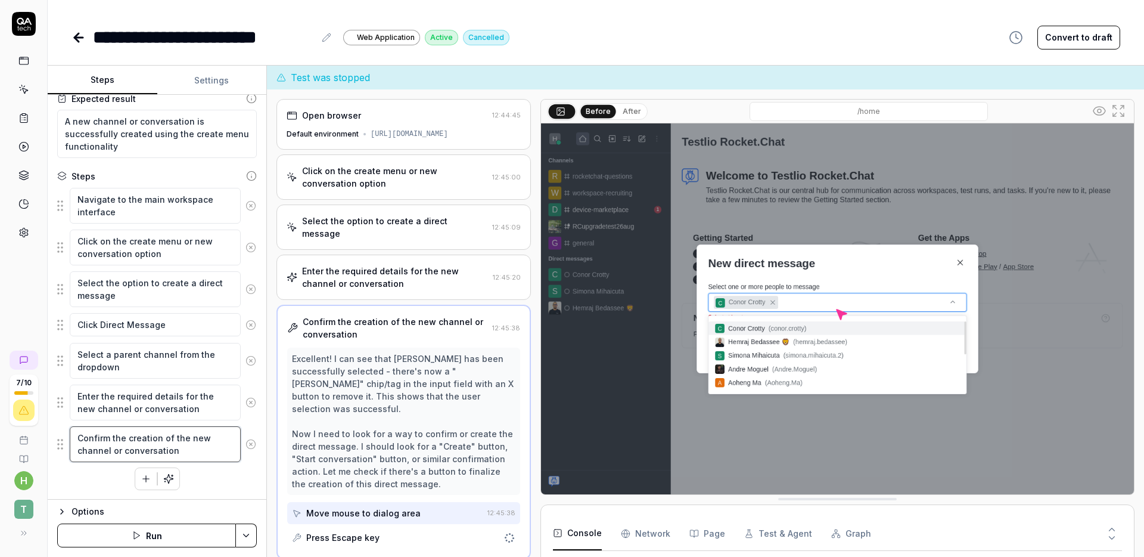
drag, startPoint x: 190, startPoint y: 451, endPoint x: 76, endPoint y: 429, distance: 115.4
click at [76, 429] on textarea "Confirm the creation of the new channel or conversation" at bounding box center [155, 444] width 171 height 36
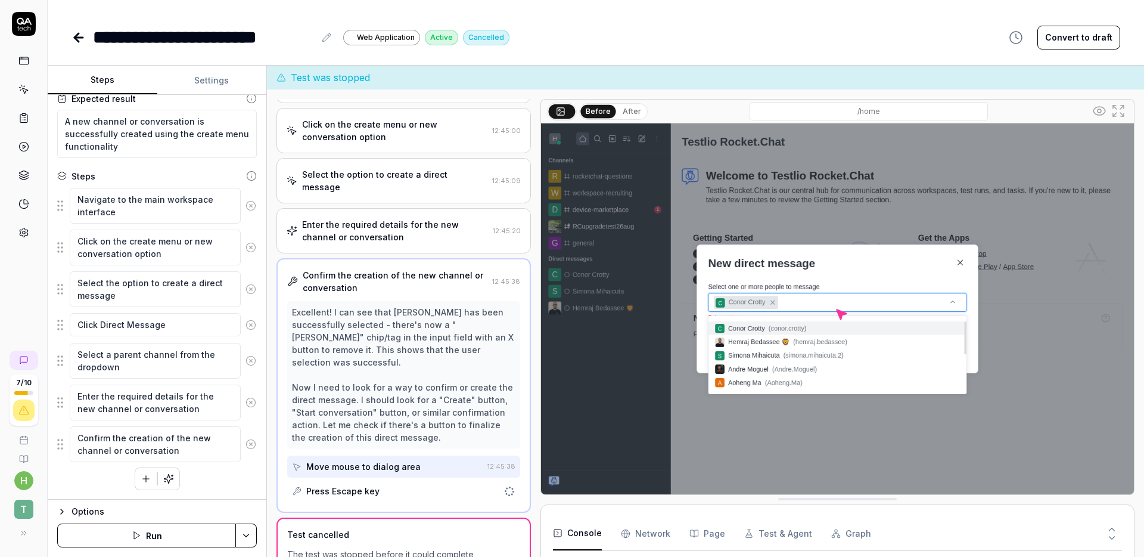
scroll to position [24, 0]
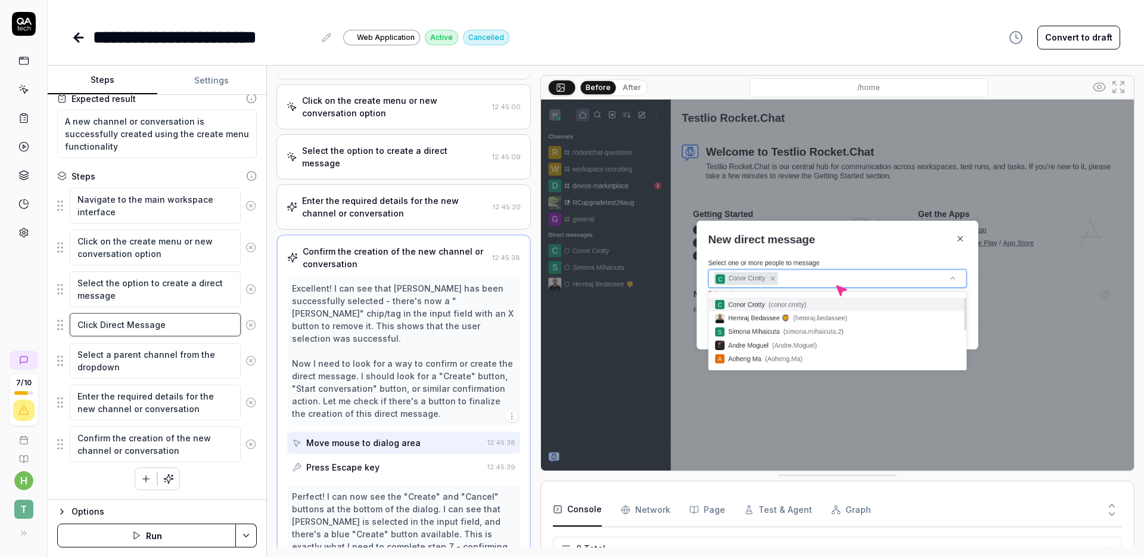
click at [156, 326] on textarea "Click Direct Message" at bounding box center [155, 324] width 171 height 23
click at [152, 363] on textarea "Select a parent channel from the dropdown" at bounding box center [155, 361] width 171 height 36
drag, startPoint x: 145, startPoint y: 364, endPoint x: 111, endPoint y: 353, distance: 36.2
click at [111, 353] on textarea "Select a parent channel from the dropdown" at bounding box center [155, 361] width 171 height 36
type textarea "*"
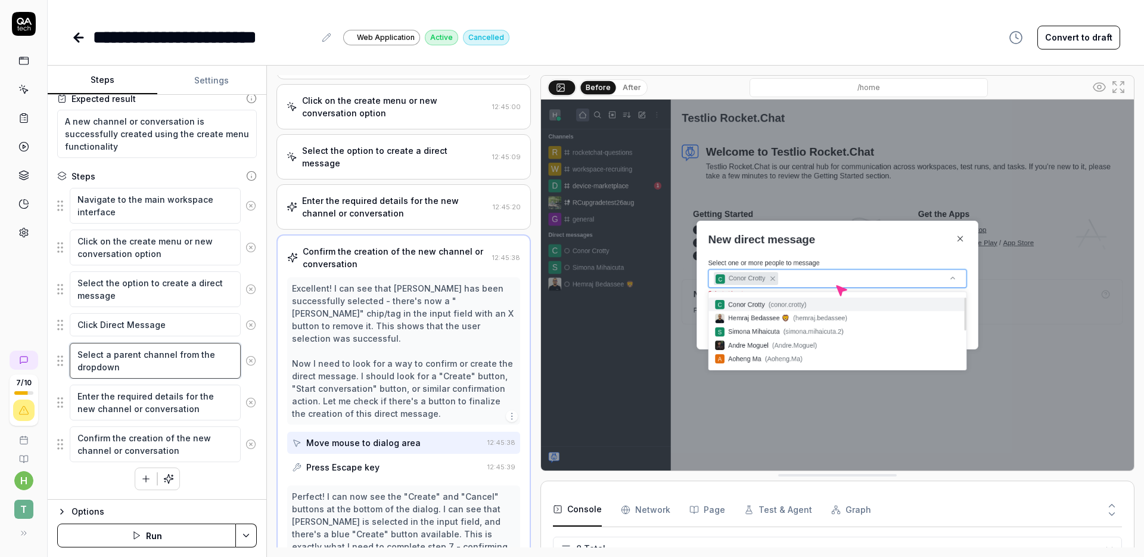
type textarea "Select a H"
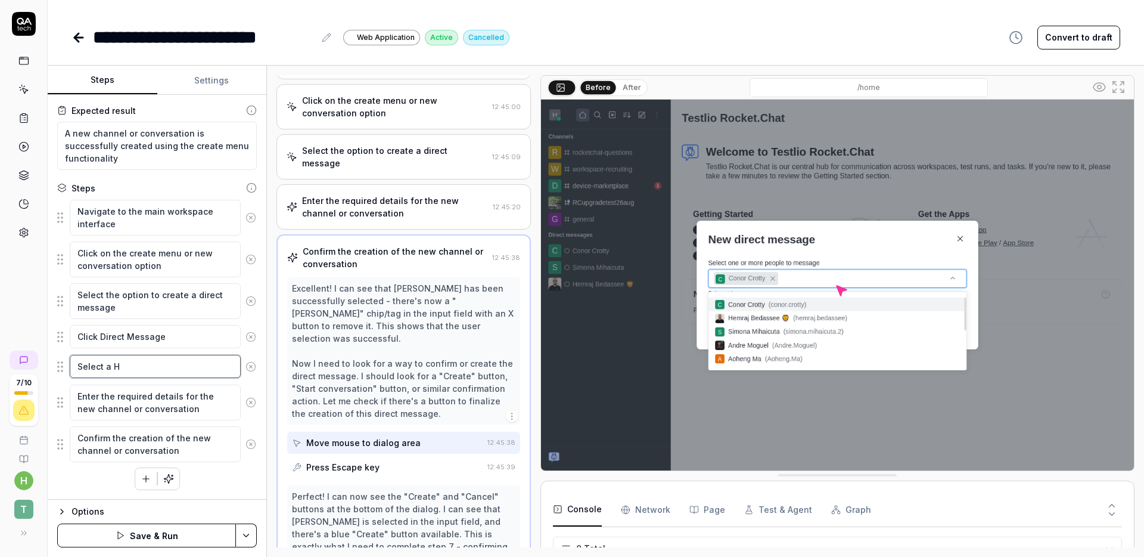
scroll to position [65, 0]
type textarea "*"
type textarea "Select a He"
type textarea "*"
type textarea "Select a Hemr"
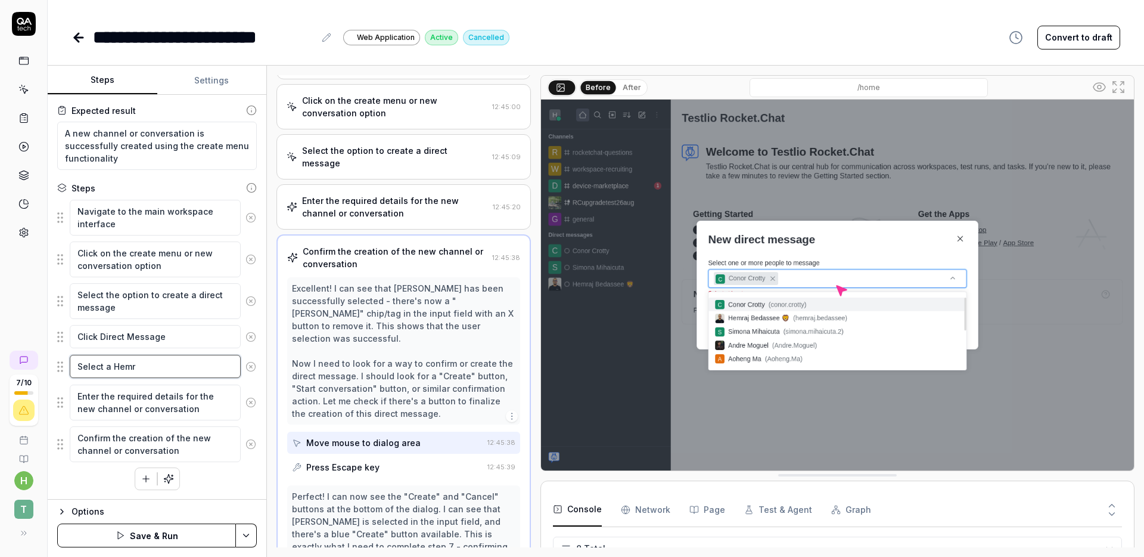
type textarea "*"
type textarea "Select a Hemra"
type textarea "*"
type textarea "Select a [PERSON_NAME]"
type textarea "*"
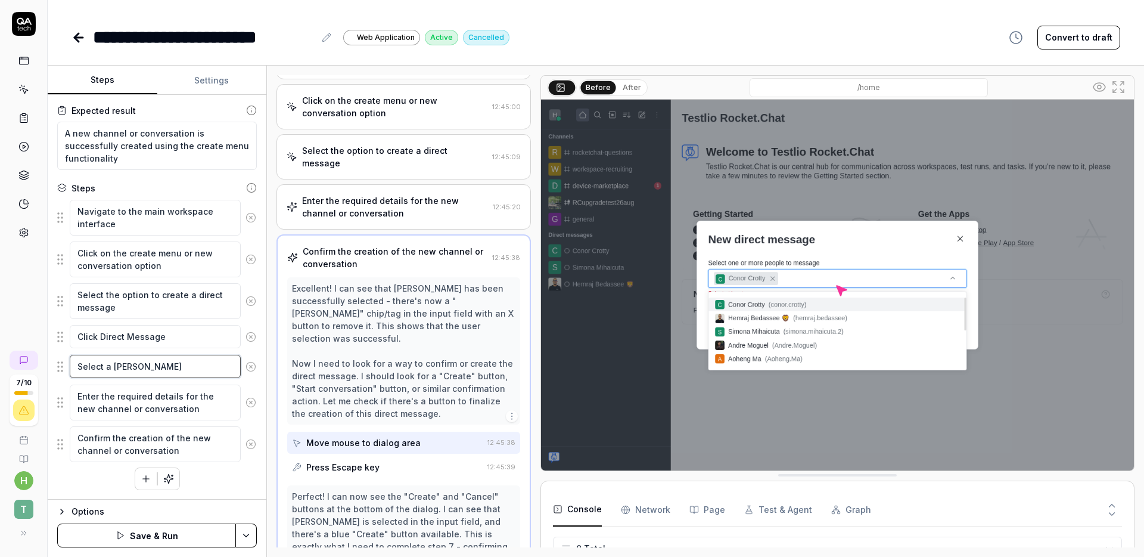
type textarea "Select a [PERSON_NAME]"
type textarea "*"
type textarea "Select a [PERSON_NAME] b"
type textarea "*"
type textarea "Select a [PERSON_NAME] be"
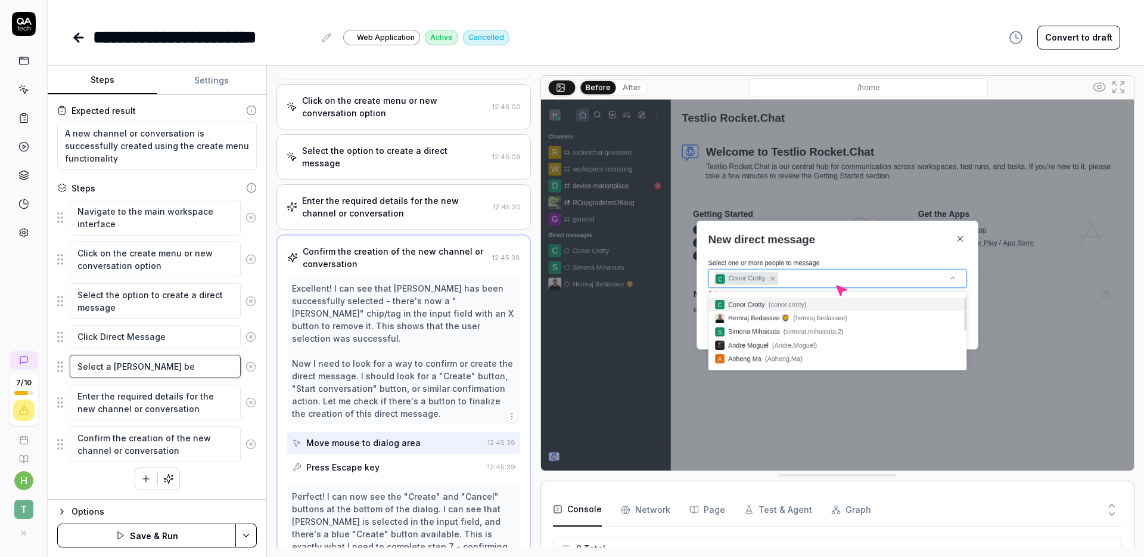
type textarea "*"
type textarea "Select a [PERSON_NAME] bed"
type textarea "*"
type textarea "Select a [PERSON_NAME]"
type textarea "*"
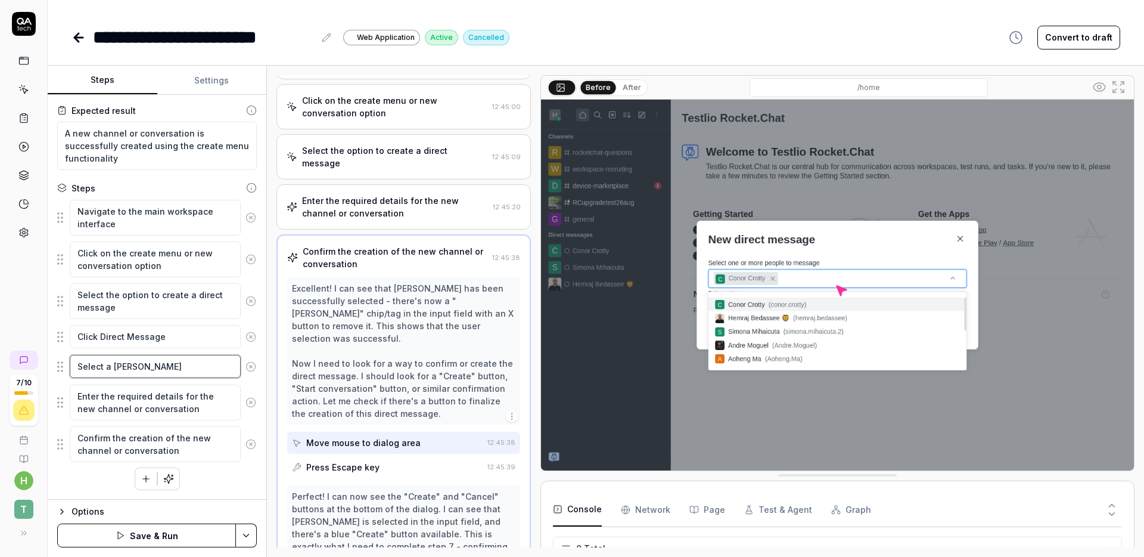
type textarea "Select a [PERSON_NAME]"
type textarea "*"
type textarea "Select a [PERSON_NAME] bedass"
type textarea "*"
type textarea "Select a [PERSON_NAME]"
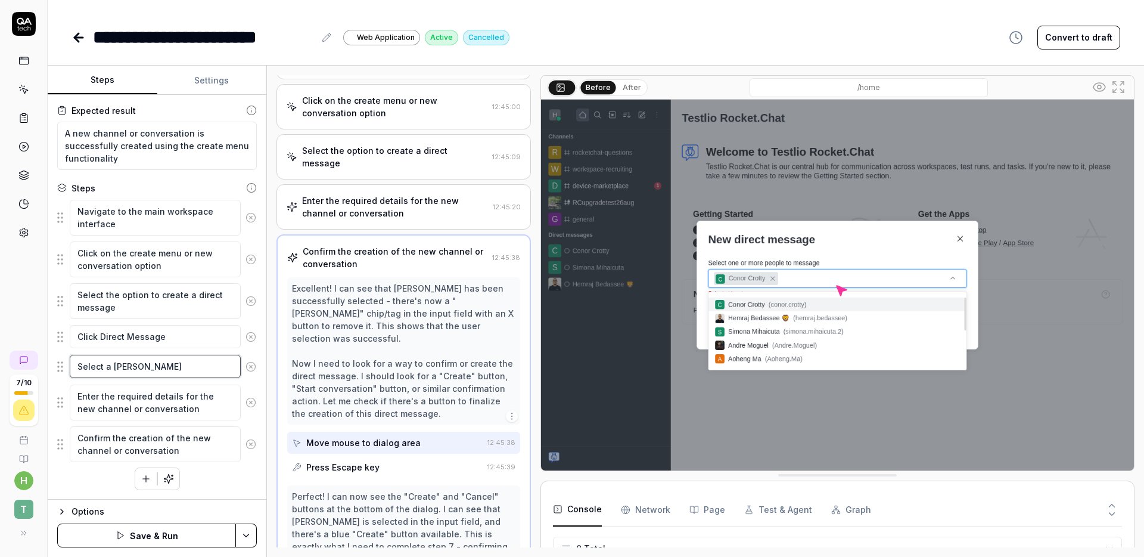
type textarea "*"
type textarea "Select a [PERSON_NAME]"
drag, startPoint x: 190, startPoint y: 367, endPoint x: 145, endPoint y: 367, distance: 44.7
click at [145, 367] on textarea "Select a [PERSON_NAME]" at bounding box center [155, 366] width 171 height 23
type textarea "*"
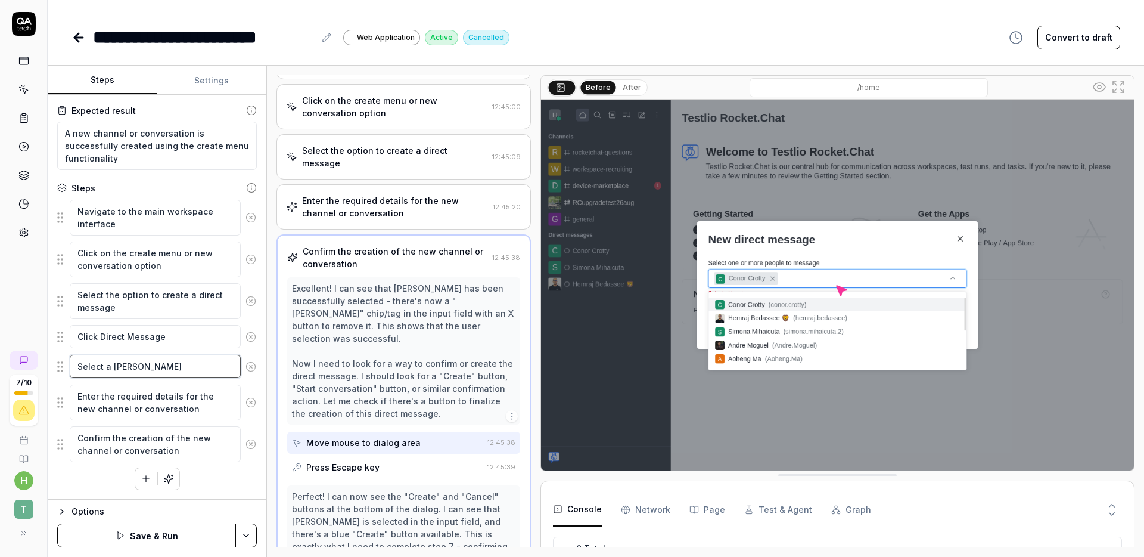
type textarea "Select a [PERSON_NAME] b"
type textarea "*"
type textarea "Select a [PERSON_NAME]"
type textarea "*"
type textarea "Select a [PERSON_NAME] B"
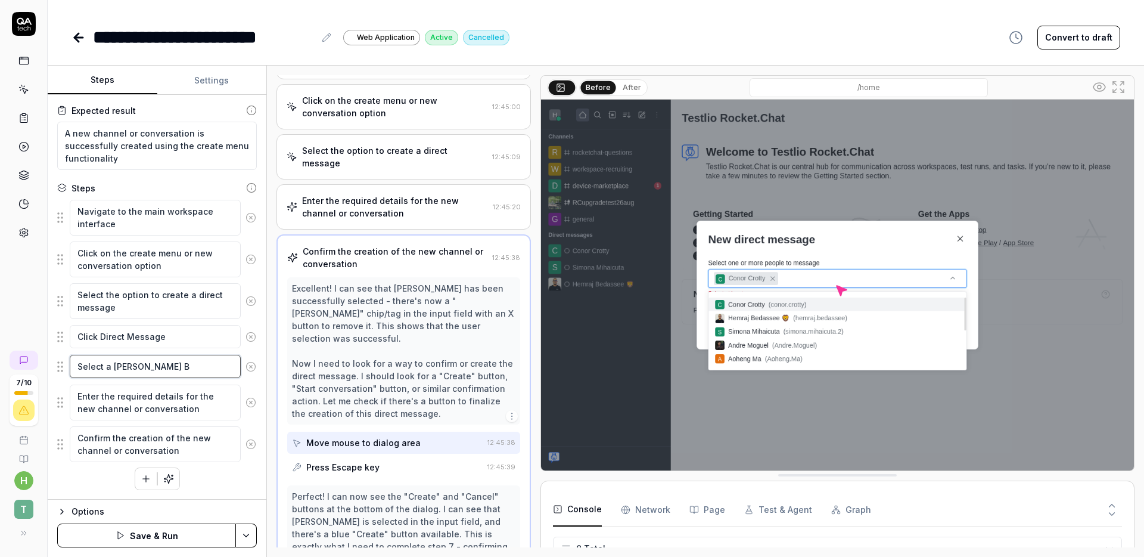
type textarea "*"
type textarea "Select a [PERSON_NAME] Be"
type textarea "*"
type textarea "Select a [PERSON_NAME] Bed"
type textarea "*"
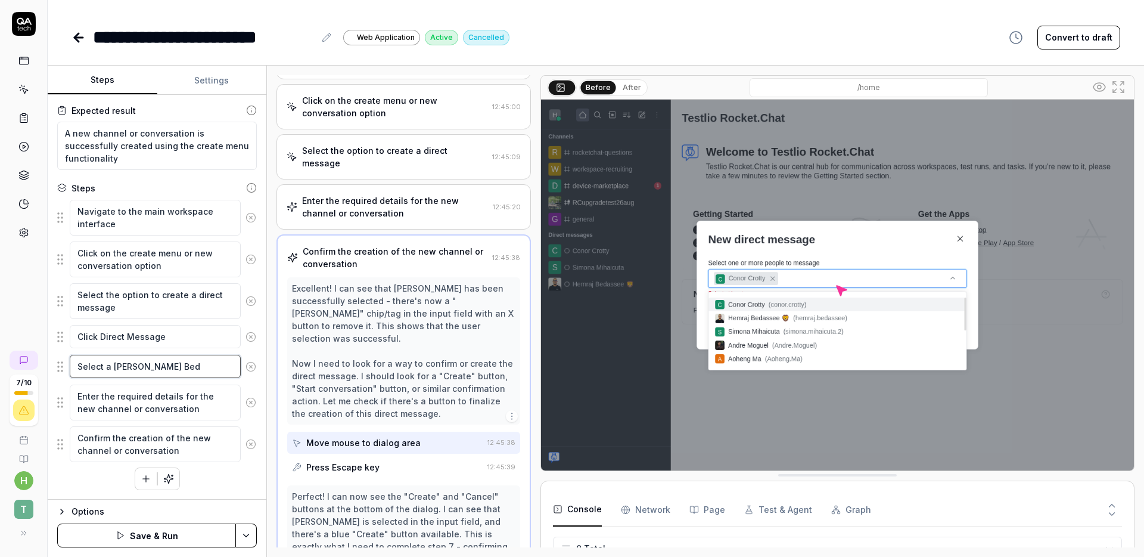
type textarea "Select a [PERSON_NAME]"
type textarea "*"
type textarea "Select a [PERSON_NAME]"
type textarea "*"
type textarea "Select a [PERSON_NAME] Bedass"
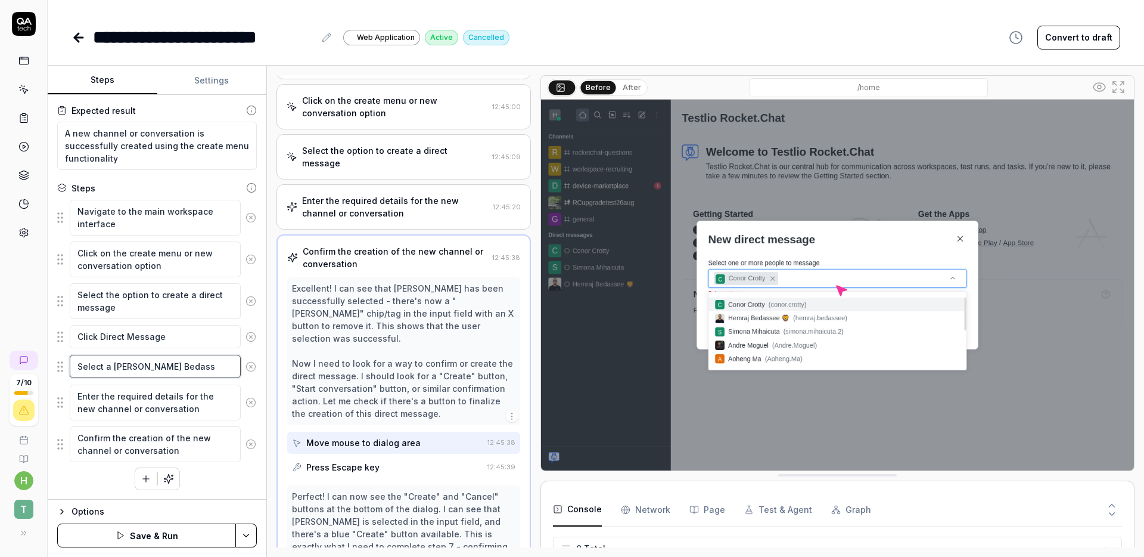
type textarea "*"
type textarea "Select a [PERSON_NAME]"
type textarea "*"
type textarea "Select a [PERSON_NAME]"
type textarea "*"
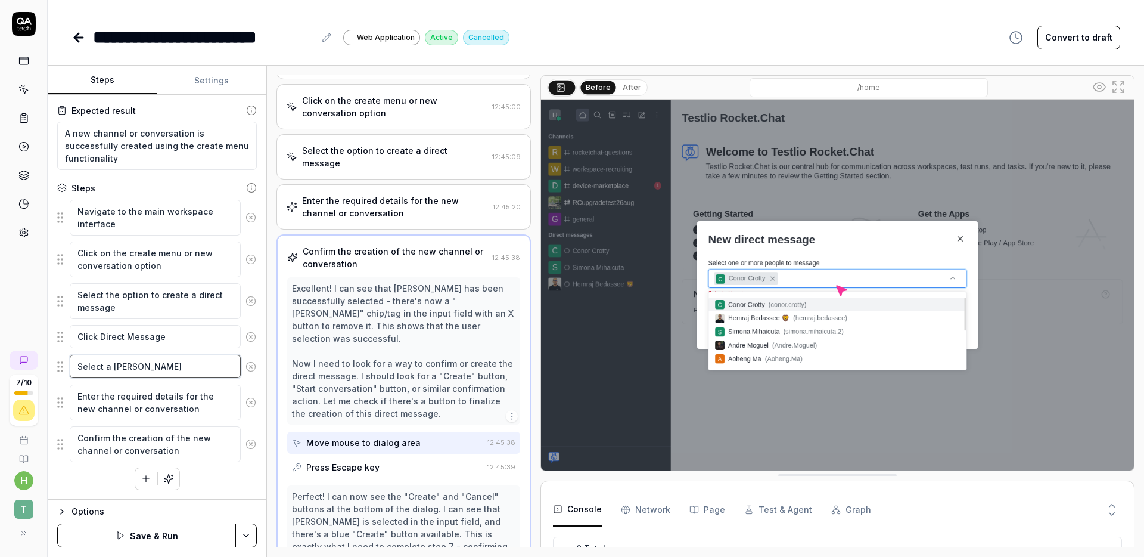
type textarea "Select a [PERSON_NAME]"
type textarea "*"
type textarea "Select a [PERSON_NAME] f"
type textarea "*"
type textarea "Select a [PERSON_NAME] fr"
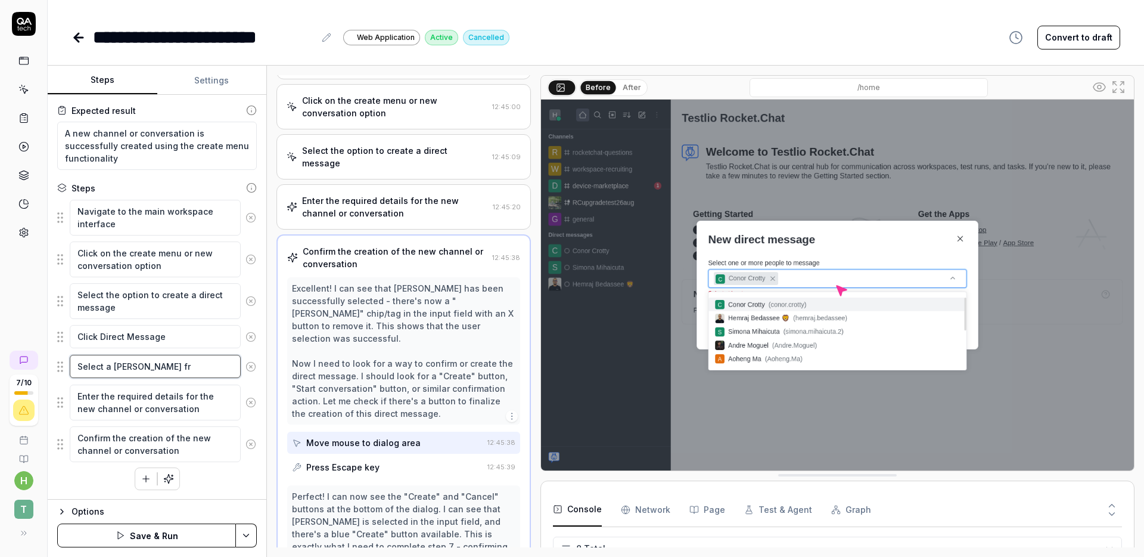
type textarea "*"
type textarea "Select a [PERSON_NAME] fro"
type textarea "*"
type textarea "Select a [PERSON_NAME] from"
type textarea "*"
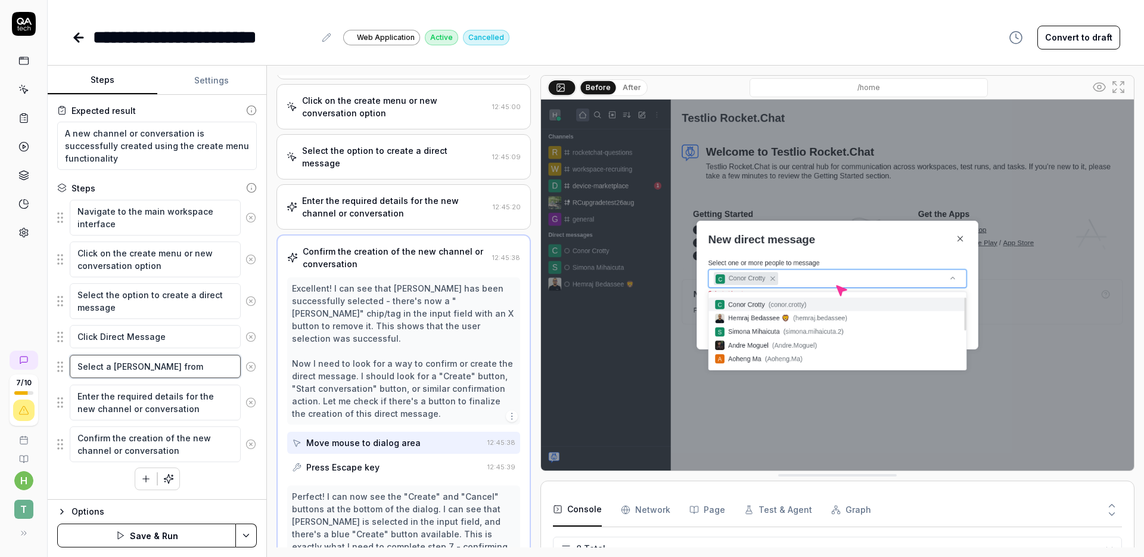
type textarea "Select a [PERSON_NAME] from"
type textarea "*"
type textarea "Select a [PERSON_NAME] from t"
type textarea "*"
type textarea "Select a [PERSON_NAME] from th"
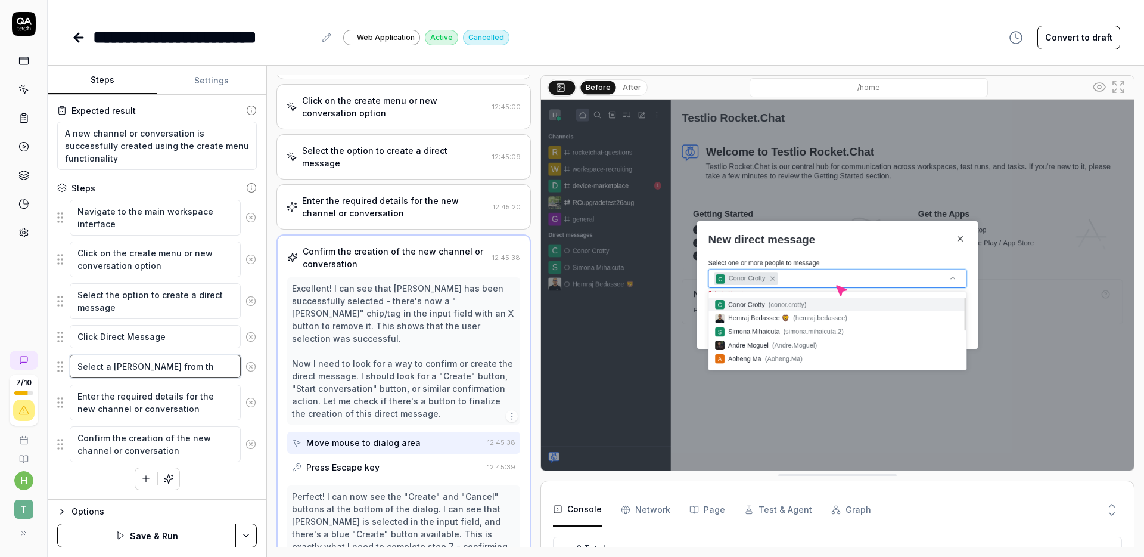
type textarea "*"
type textarea "Select a [PERSON_NAME] from the"
type textarea "*"
type textarea "Select a [PERSON_NAME] from the"
type textarea "*"
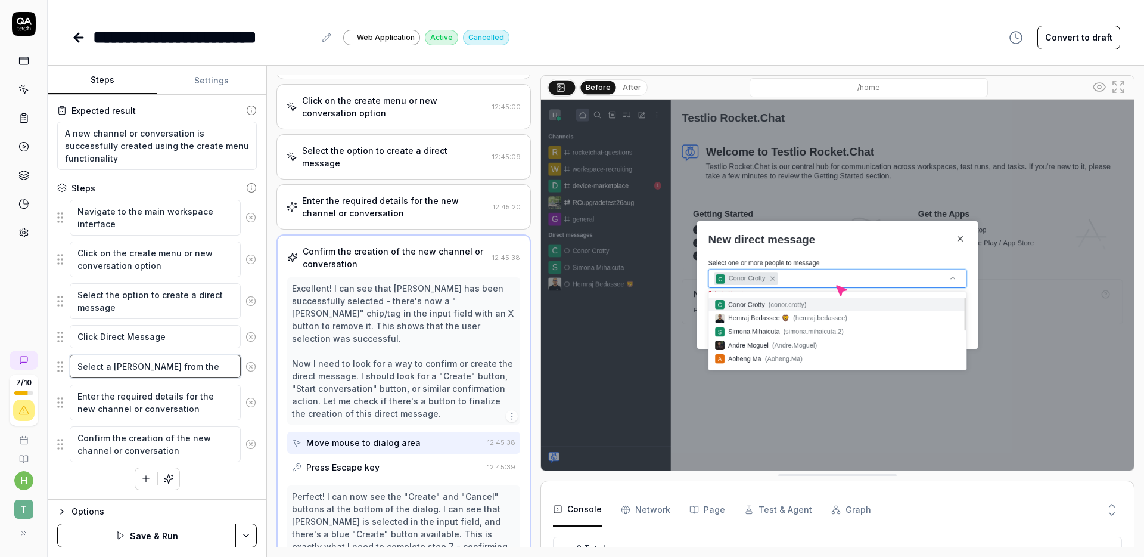
type textarea "Select a [PERSON_NAME] from the l"
type textarea "*"
type textarea "Select a [PERSON_NAME] from the li"
type textarea "*"
type textarea "Select a [PERSON_NAME] from the lis"
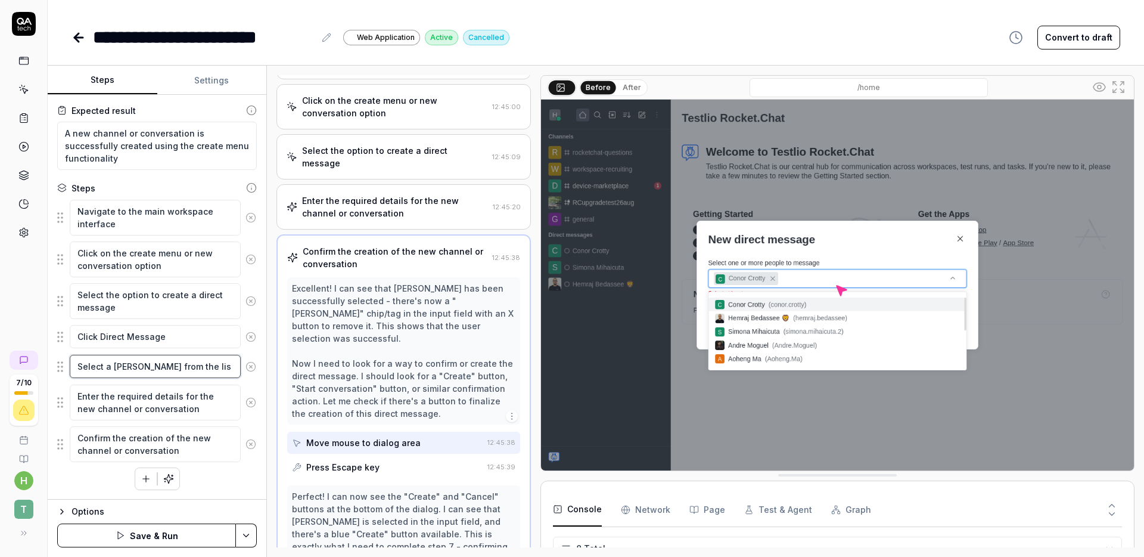
type textarea "*"
type textarea "Select a [PERSON_NAME] from the list"
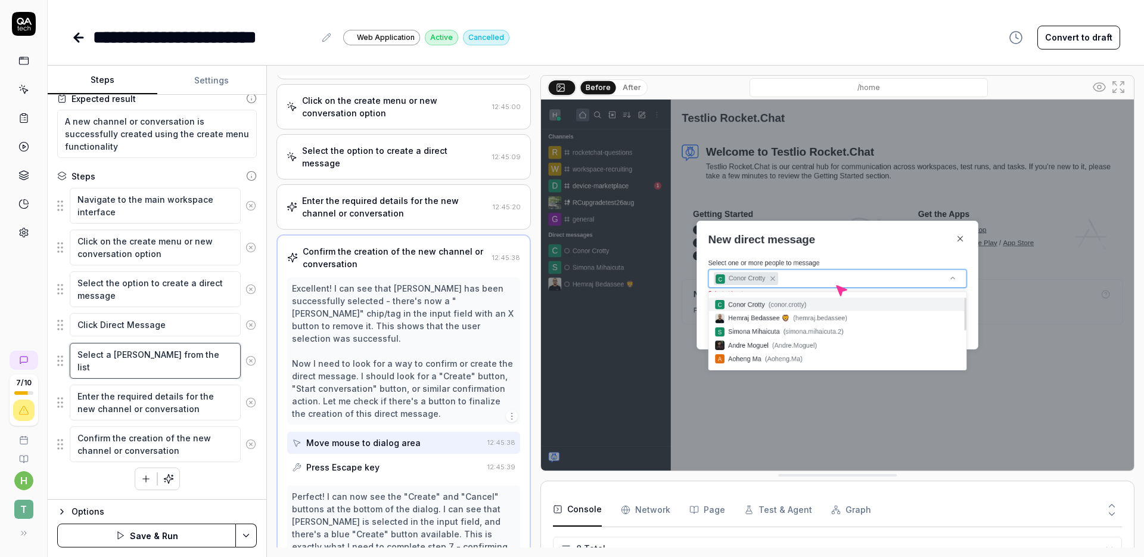
click at [113, 353] on textarea "Select a [PERSON_NAME] from the list" at bounding box center [155, 361] width 171 height 36
type textarea "*"
type textarea "Select a '[PERSON_NAME] from the list"
click at [182, 356] on textarea "Select a '[PERSON_NAME] from the list" at bounding box center [155, 361] width 171 height 36
type textarea "*"
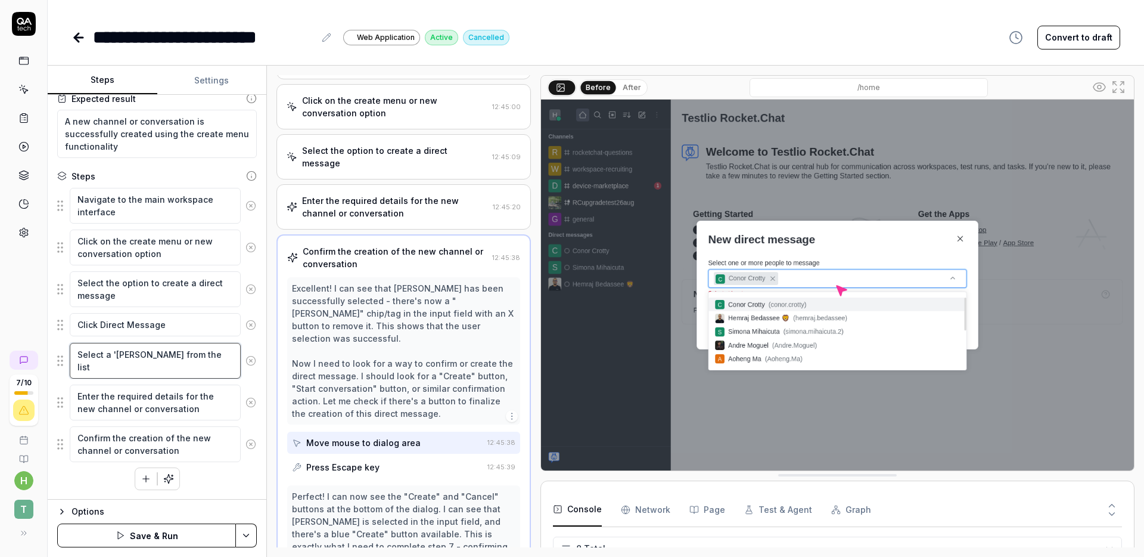
type textarea "Select a '[PERSON_NAME]' from the list"
click at [109, 355] on textarea "Select a '[PERSON_NAME]' from the list" at bounding box center [155, 361] width 171 height 36
type textarea "*"
type textarea "Select '[PERSON_NAME]' from the list"
type textarea "*"
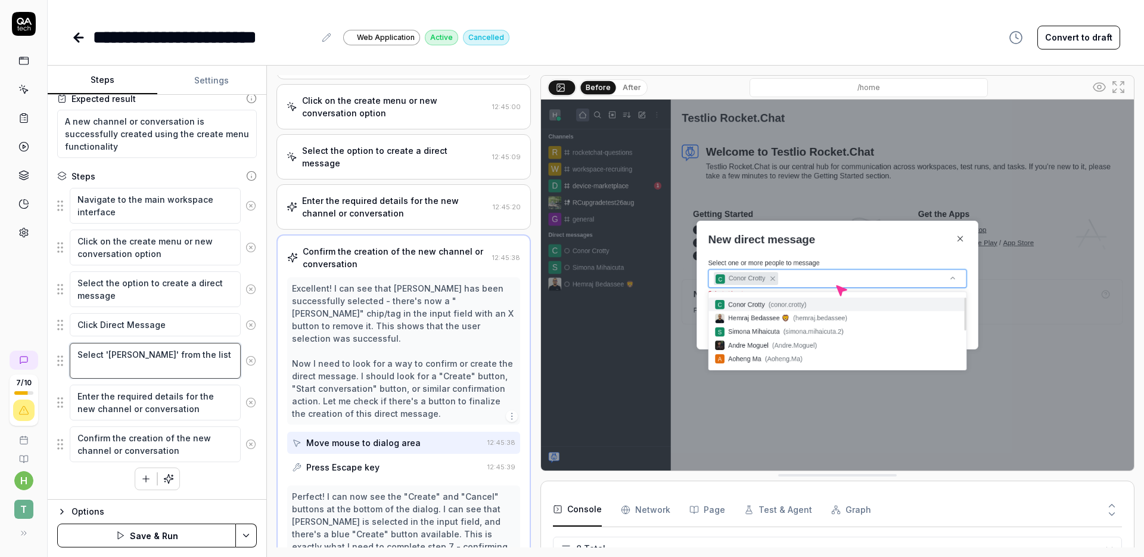
type textarea "Select '[PERSON_NAME]' from the list"
click at [210, 405] on textarea "Enter the required details for the new channel or conversation" at bounding box center [155, 402] width 171 height 36
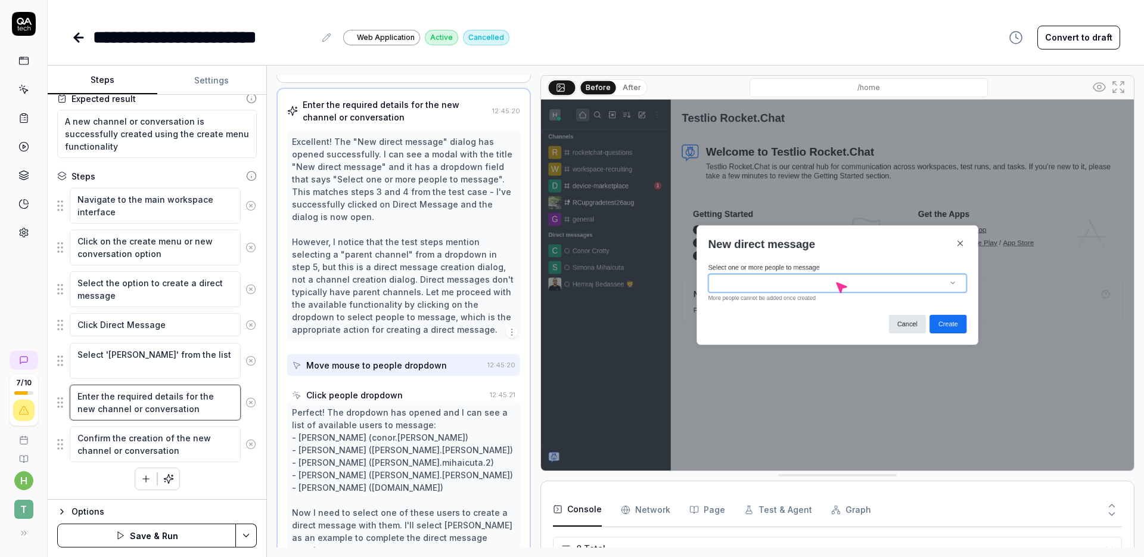
scroll to position [221, 0]
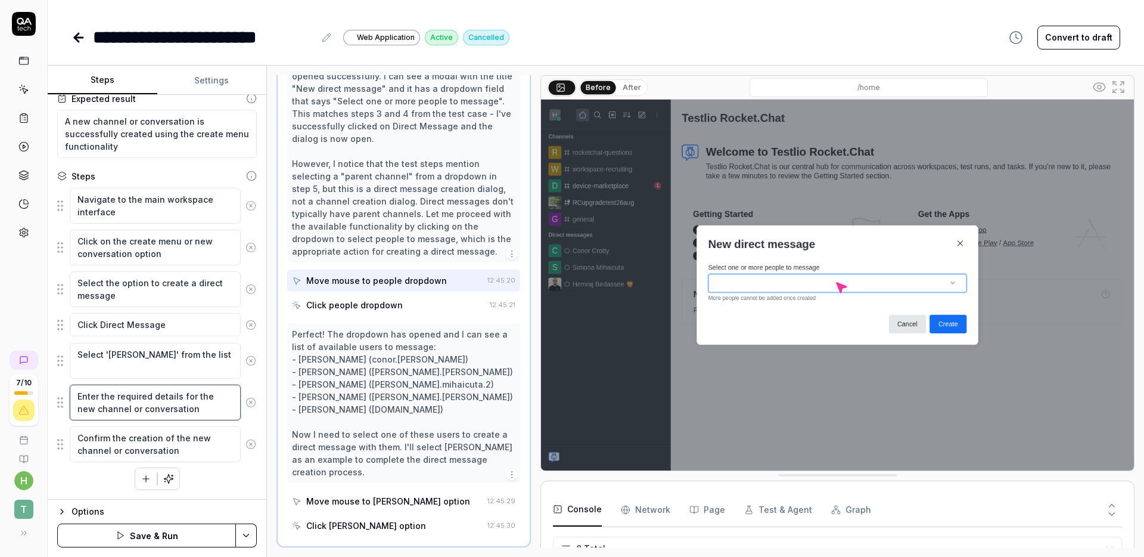
drag, startPoint x: 201, startPoint y: 408, endPoint x: 44, endPoint y: 385, distance: 159.1
click at [44, 385] on div "**********" at bounding box center [572, 278] width 1144 height 557
type textarea "*"
type textarea "S"
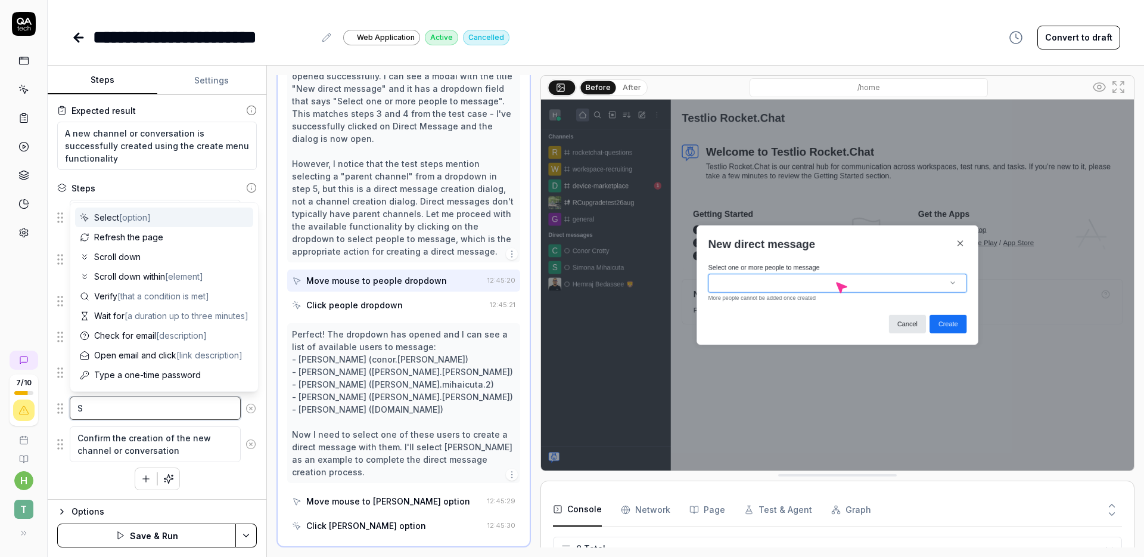
scroll to position [65, 0]
type textarea "*"
type textarea "Se"
type textarea "*"
type textarea "Sen"
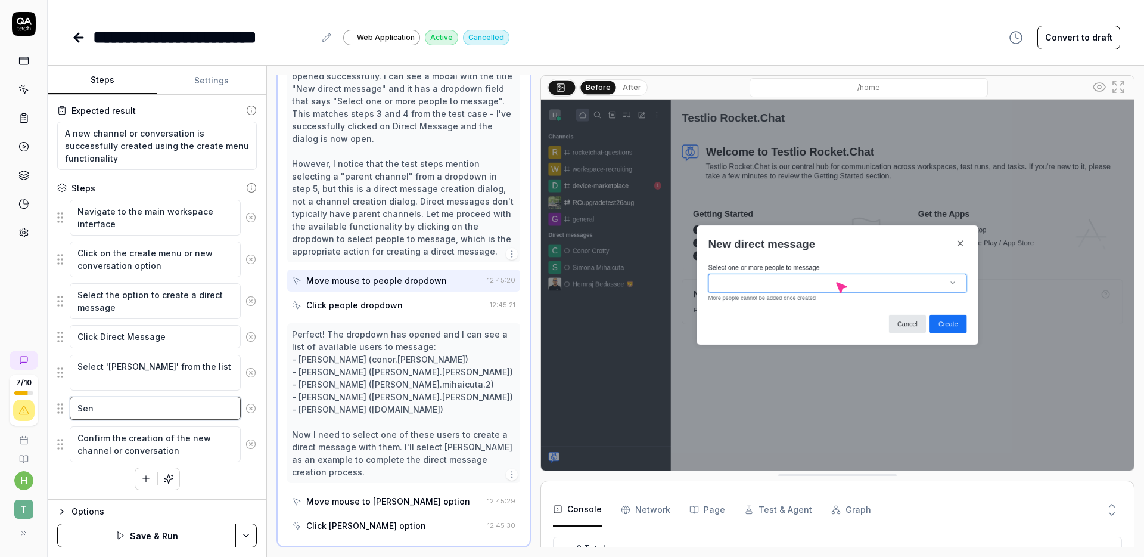
type textarea "*"
type textarea "Send"
type textarea "*"
type textarea "Send"
type textarea "*"
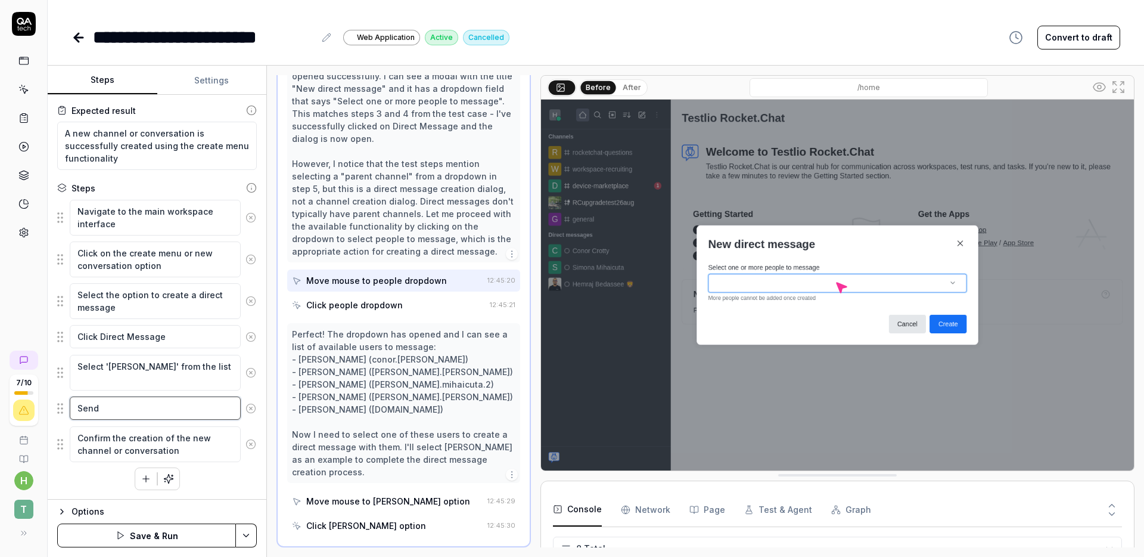
type textarea "Send a"
type textarea "*"
type textarea "Send a"
type textarea "*"
type textarea "Send a m"
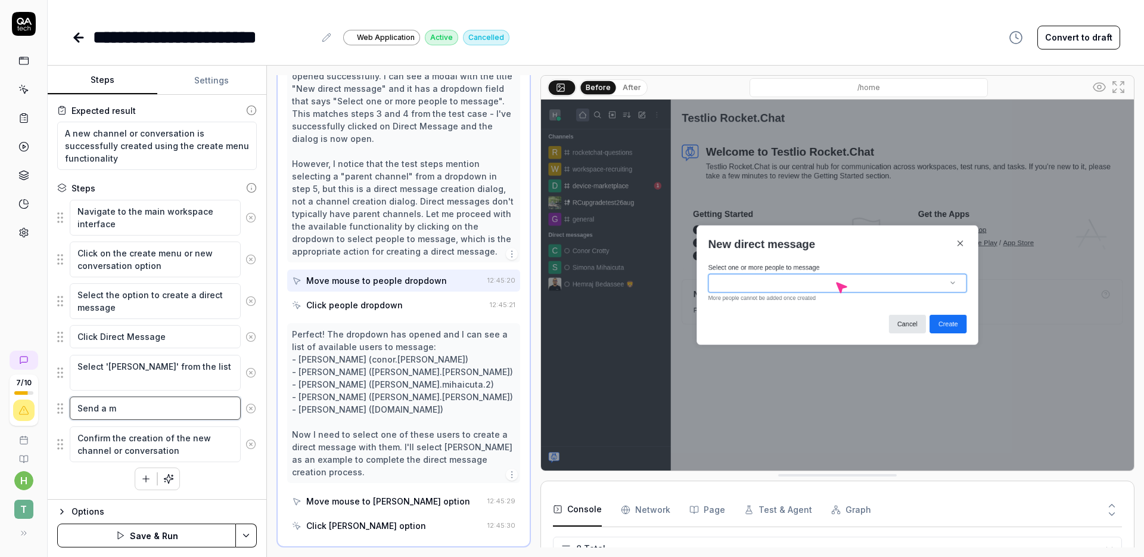
type textarea "*"
type textarea "Send a me"
type textarea "*"
type textarea "Send a mes"
type textarea "*"
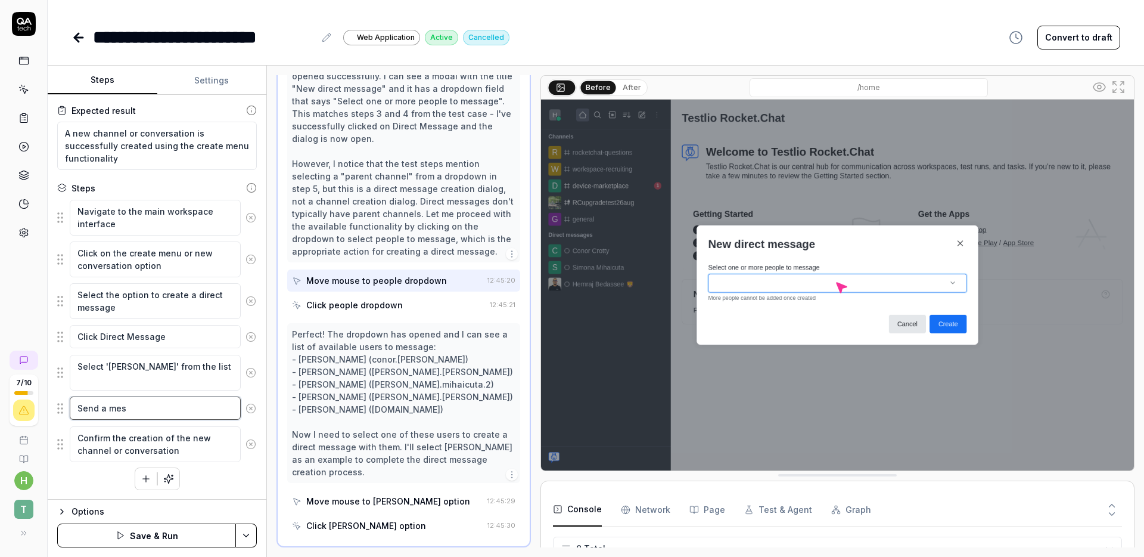
type textarea "Send a mess"
type textarea "*"
type textarea "Send a messa"
type textarea "*"
type textarea "Send a messae"
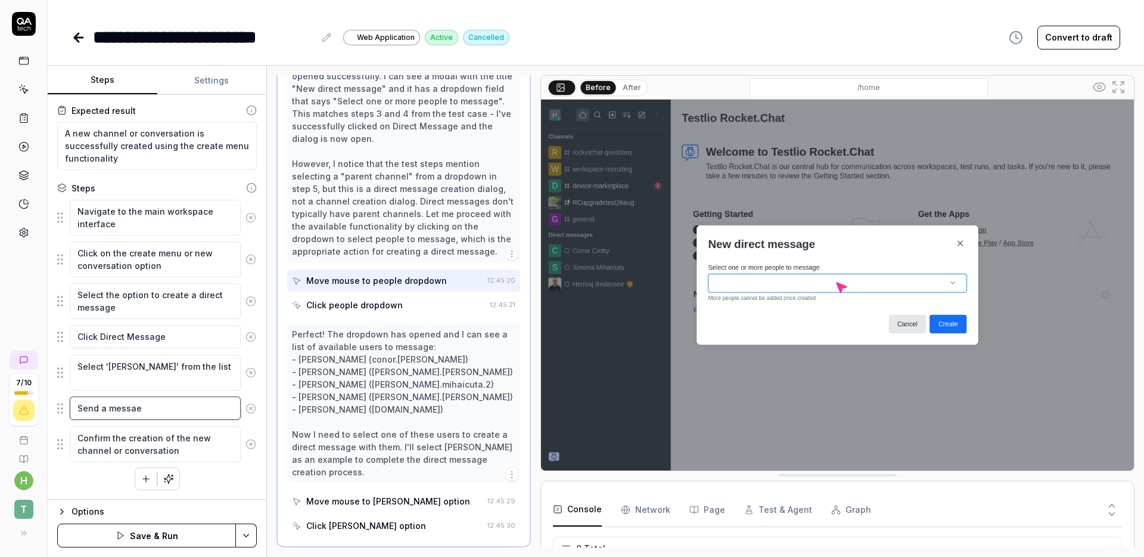
type textarea "*"
type textarea "Send a messa"
type textarea "*"
type textarea "Send a messag"
type textarea "*"
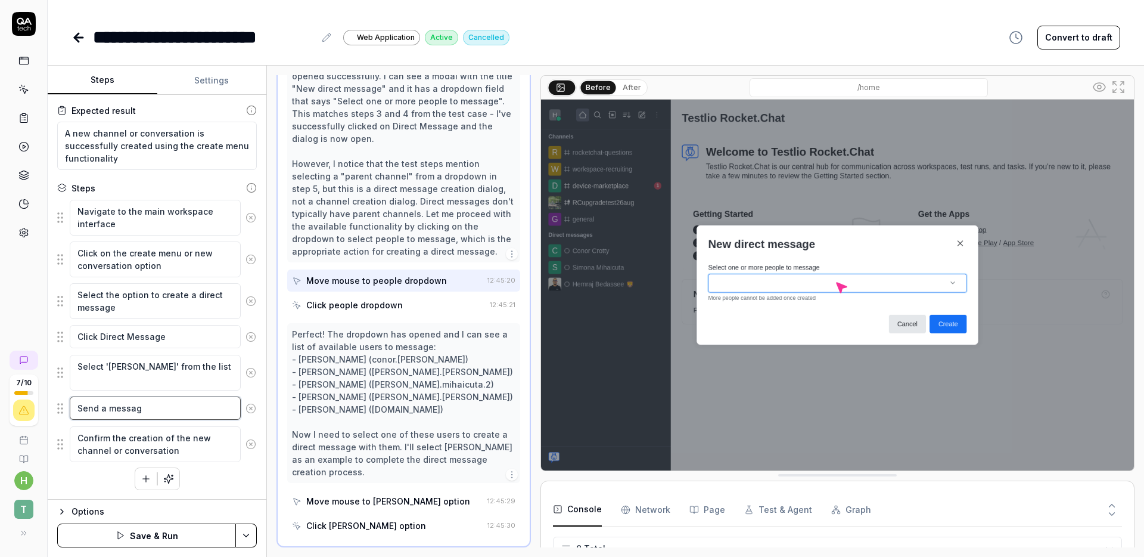
type textarea "Send a message"
type textarea "*"
type textarea "Send a message"
type textarea "*"
type textarea "Send a message ""
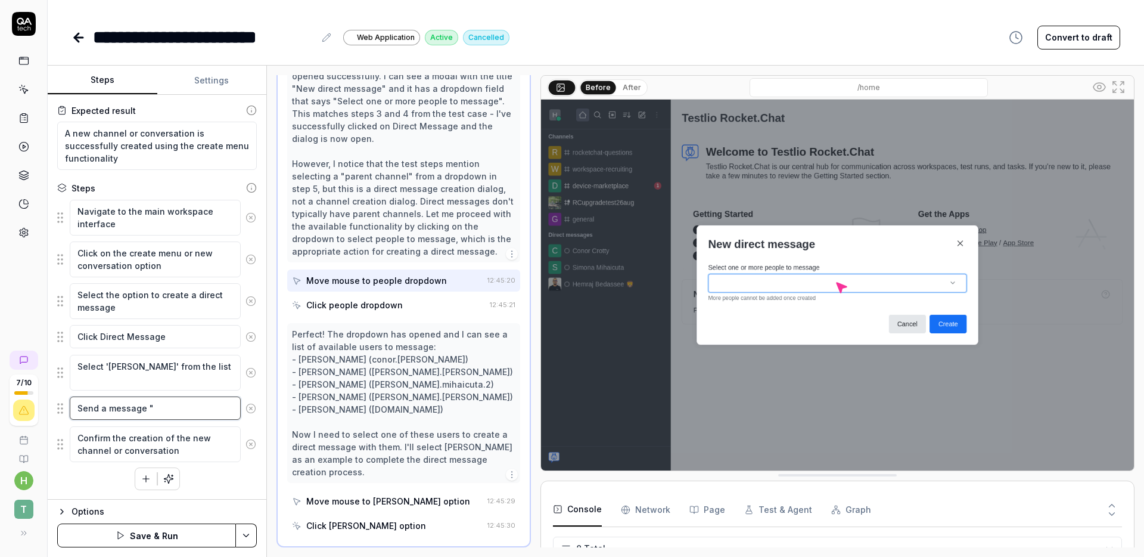
type textarea "*"
type textarea "Send a message """
type textarea "*"
type textarea "Send a message "H""
type textarea "*"
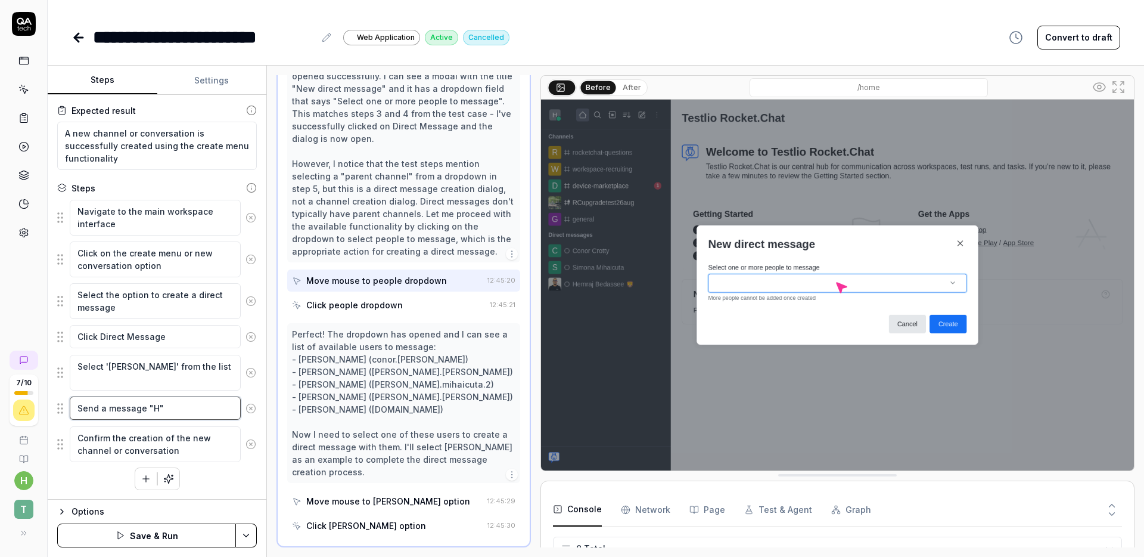
type textarea "Send a message "He""
type textarea "*"
type textarea "Send a message "Hel""
type textarea "*"
type textarea "Send a message "Hell""
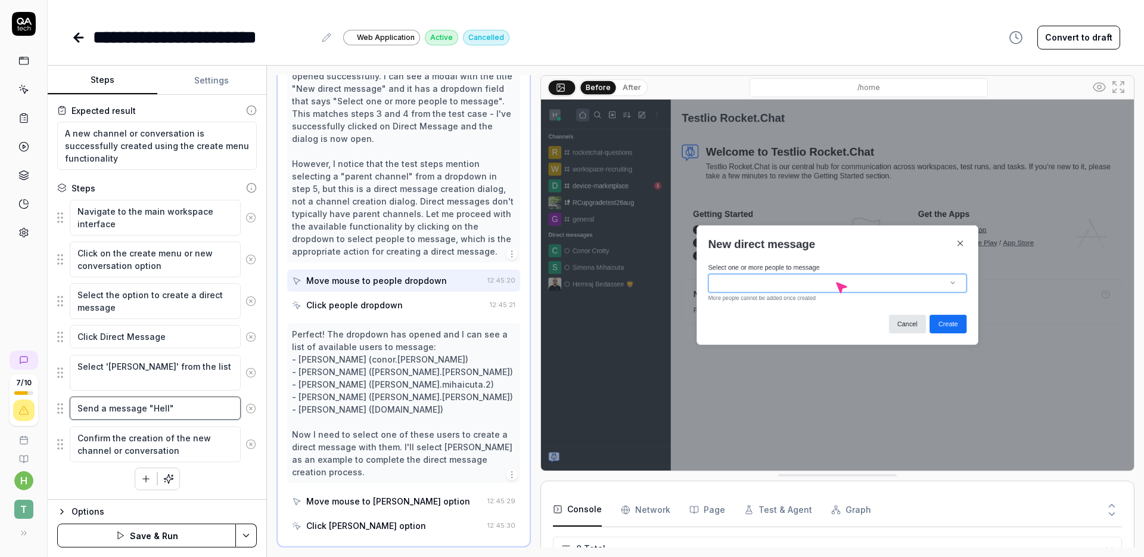
type textarea "*"
type textarea "Send a message "Hello""
type textarea "*"
type textarea "Send a message "Hello ""
type textarea "*"
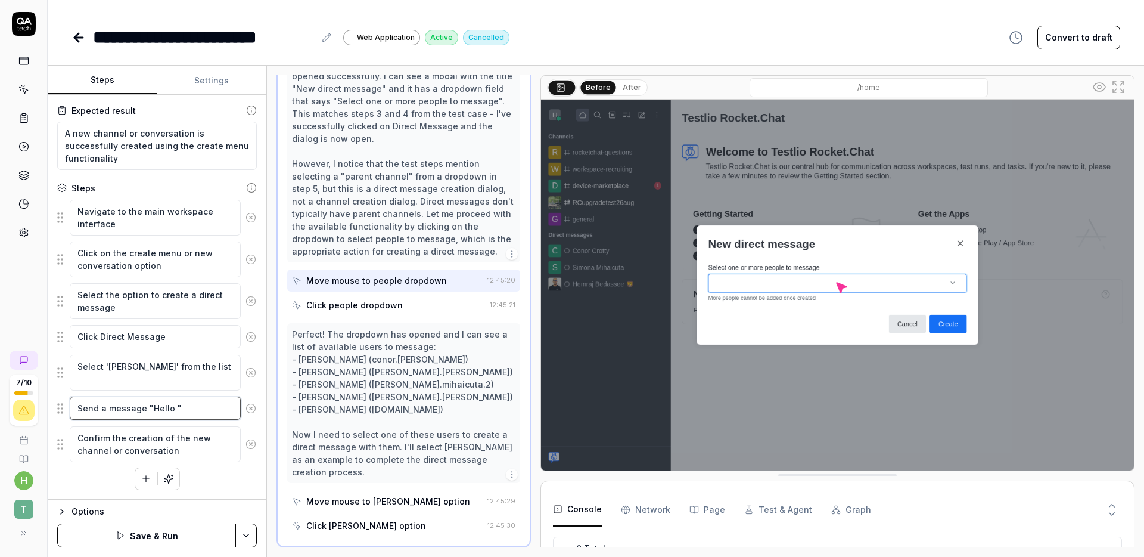
type textarea "Send a message "Hello T""
type textarea "*"
type textarea "Send a message "Hello Te""
type textarea "*"
type textarea "Send a message "Hello Tes""
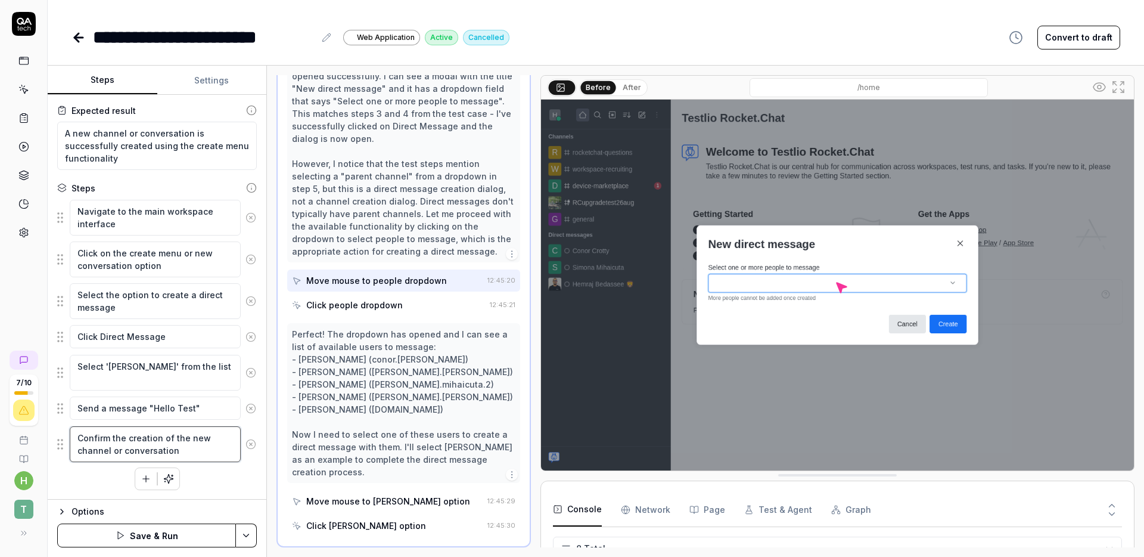
click at [184, 455] on textarea "Confirm the creation of the new channel or conversation" at bounding box center [155, 444] width 171 height 36
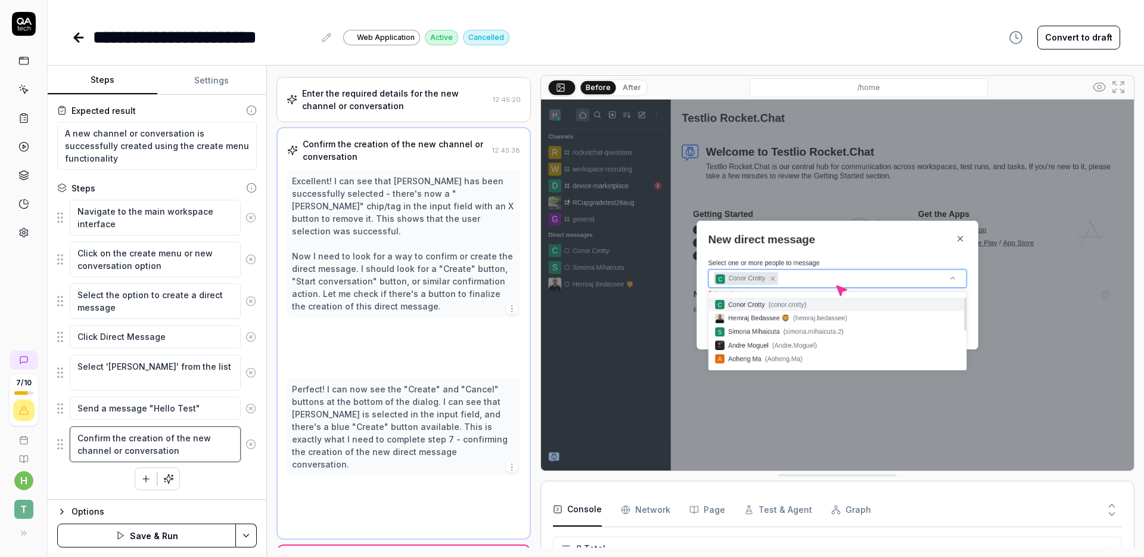
scroll to position [146, 0]
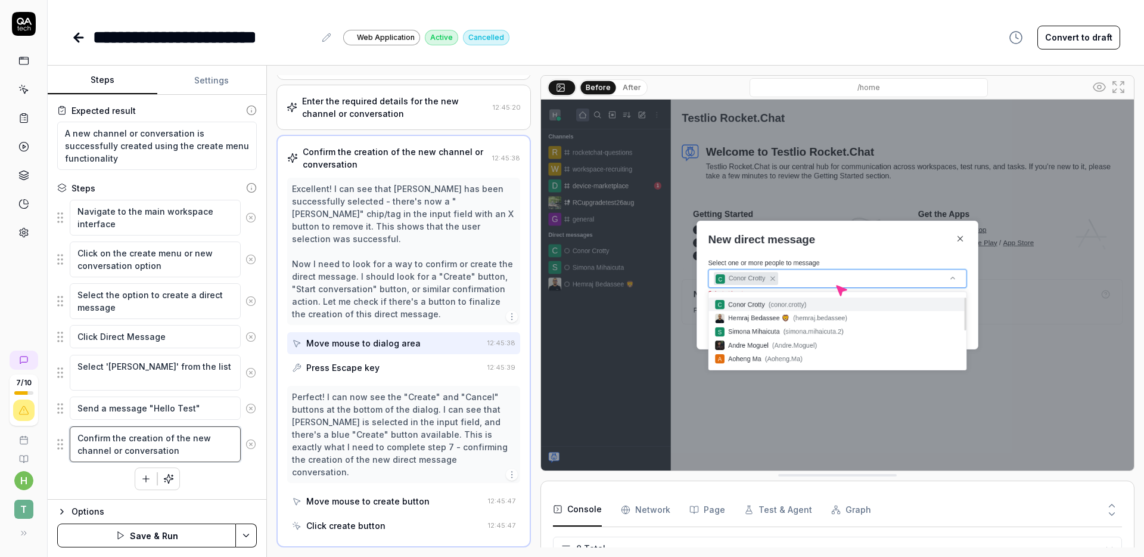
drag, startPoint x: 185, startPoint y: 452, endPoint x: 11, endPoint y: 432, distance: 175.8
click at [11, 432] on div "**********" at bounding box center [572, 278] width 1144 height 557
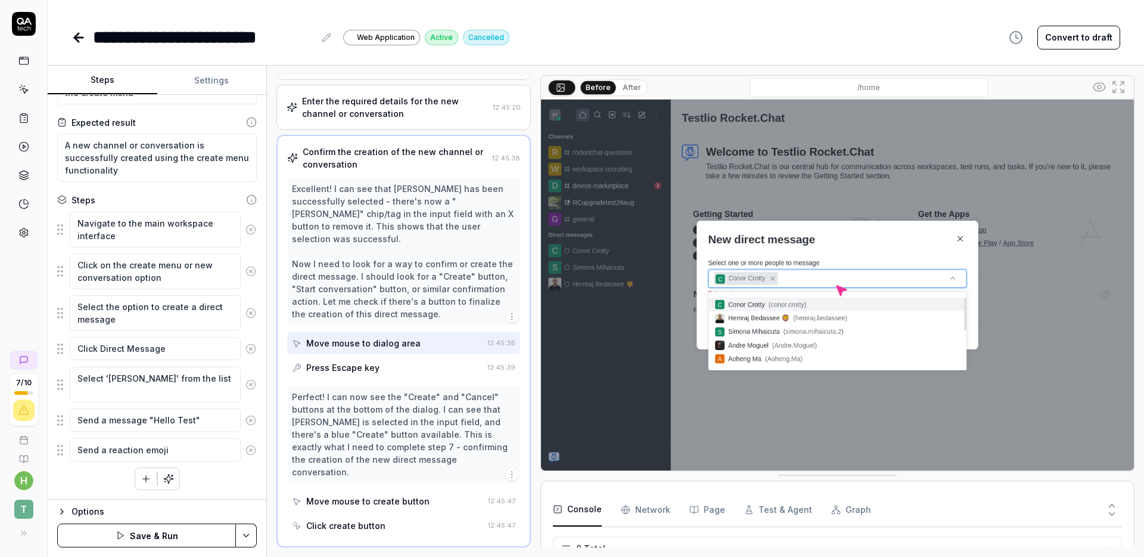
click at [193, 486] on div "Navigate to the main workspace interface Click on the create menu or new conver…" at bounding box center [157, 350] width 200 height 279
click at [167, 480] on icon "button" at bounding box center [168, 478] width 11 height 11
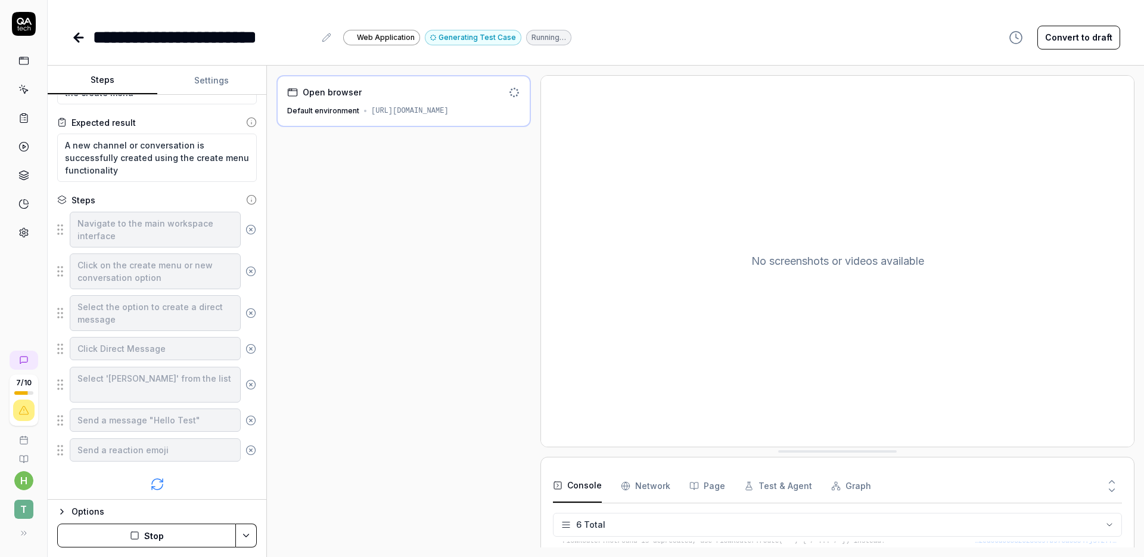
scroll to position [58, 0]
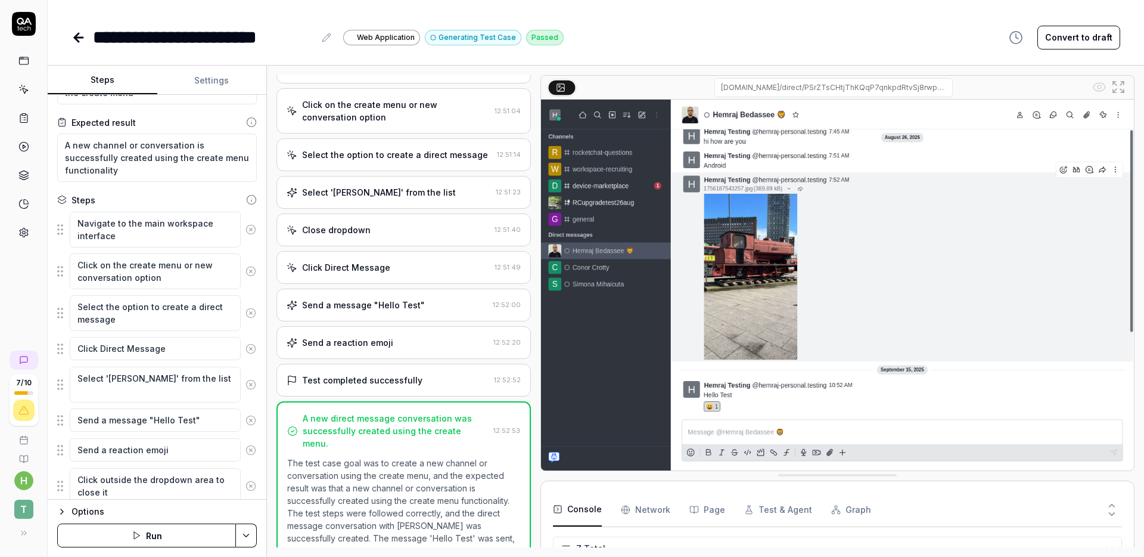
scroll to position [77, 0]
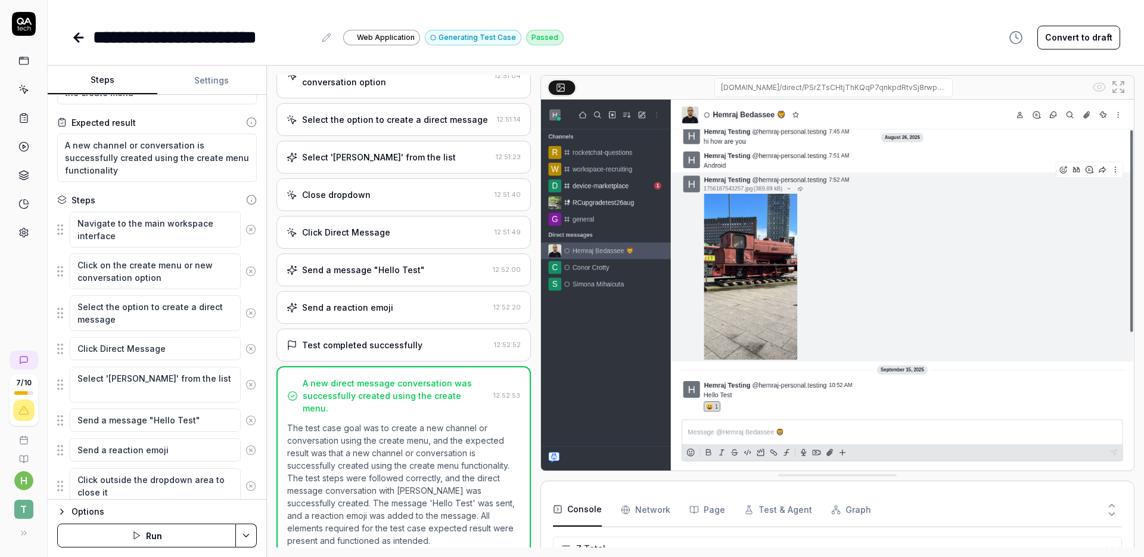
click at [75, 38] on icon at bounding box center [79, 38] width 8 height 0
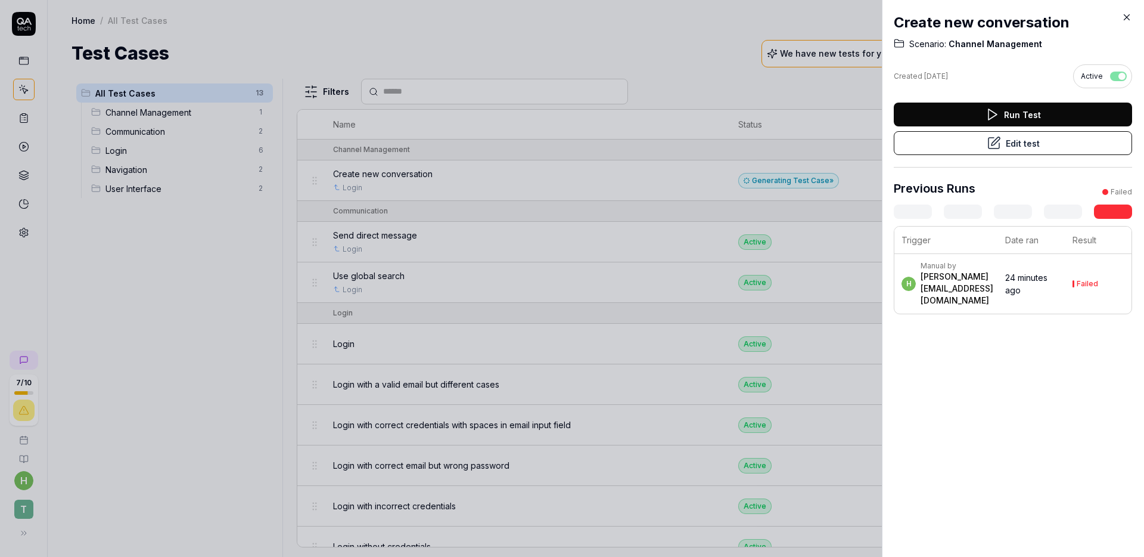
click at [1129, 18] on icon at bounding box center [1127, 17] width 11 height 11
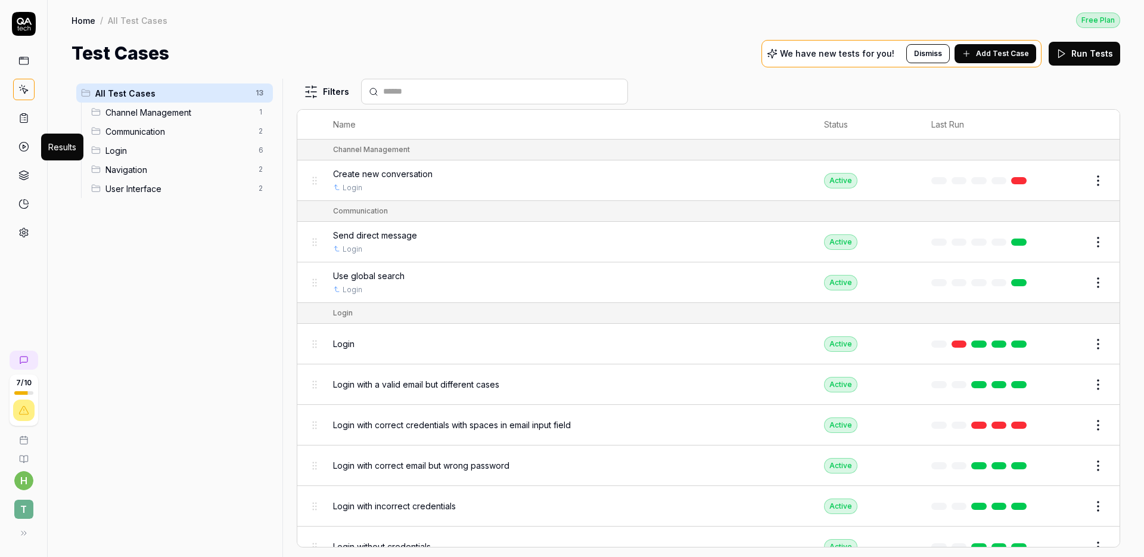
click at [24, 141] on icon at bounding box center [23, 146] width 11 height 11
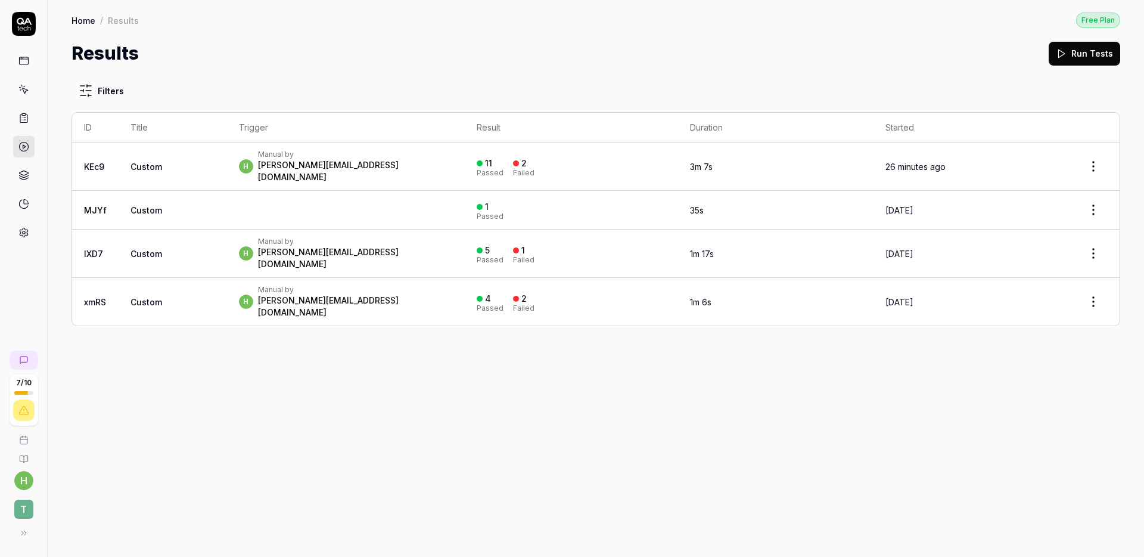
click at [377, 144] on td "h Manual by [PERSON_NAME][EMAIL_ADDRESS][DOMAIN_NAME]" at bounding box center [346, 166] width 238 height 48
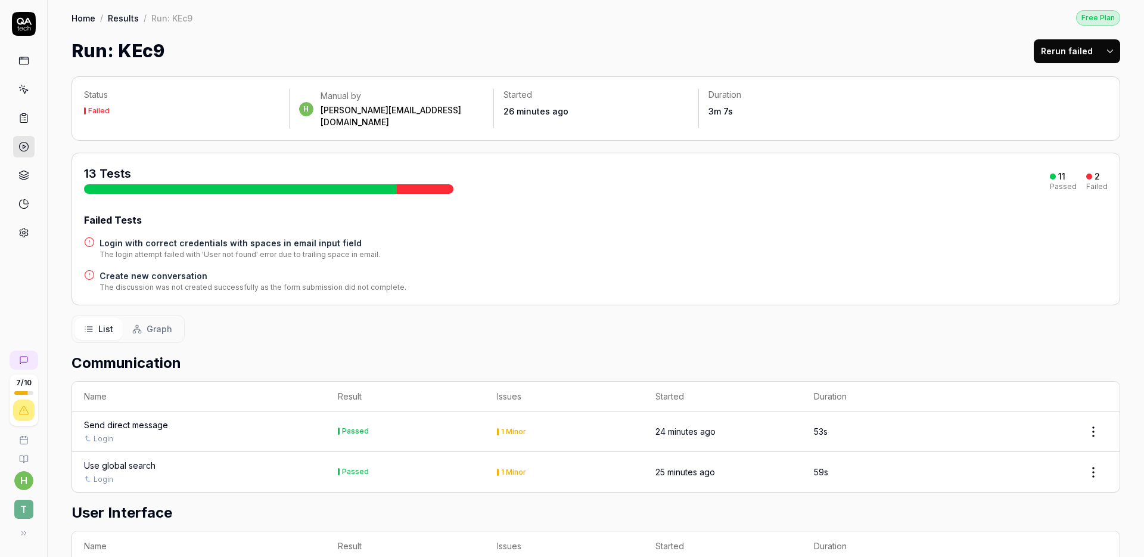
scroll to position [27, 0]
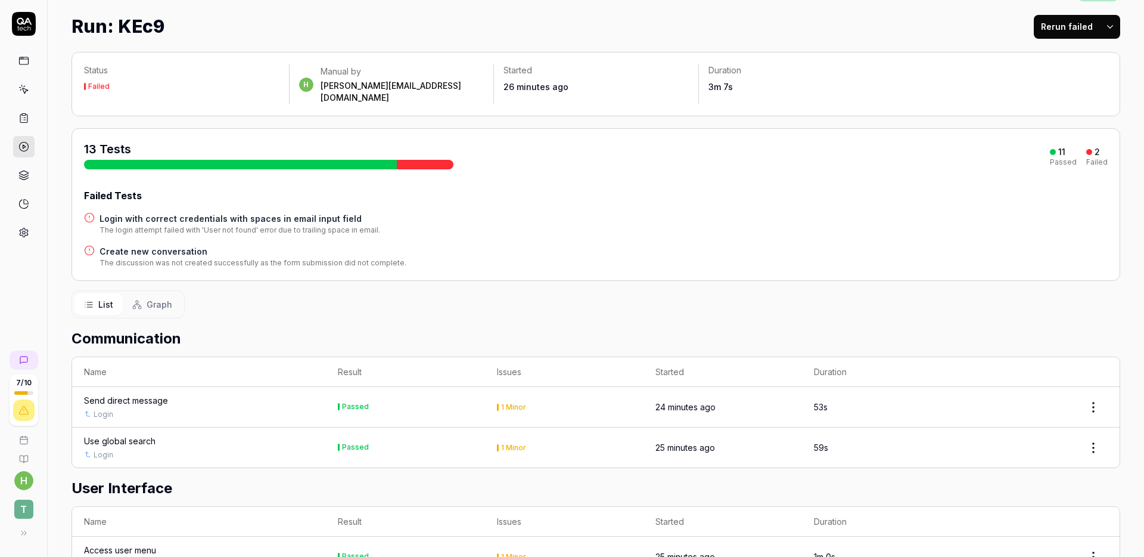
click at [209, 409] on div "Login" at bounding box center [199, 414] width 230 height 11
click at [159, 409] on div "Login" at bounding box center [199, 414] width 230 height 11
click at [155, 394] on div "Send direct message" at bounding box center [126, 400] width 84 height 13
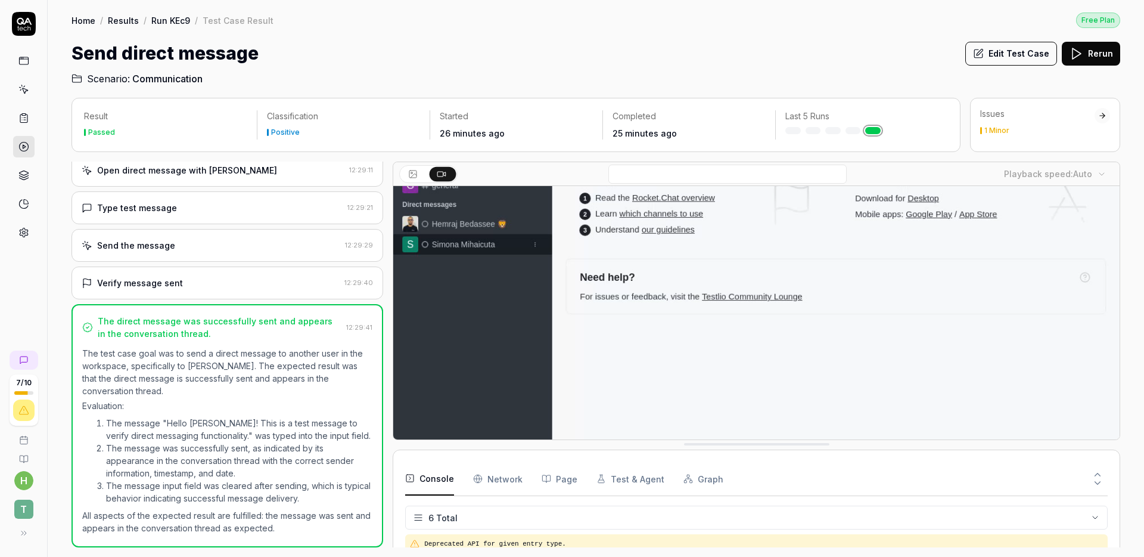
drag, startPoint x: 736, startPoint y: 491, endPoint x: 793, endPoint y: 443, distance: 74.9
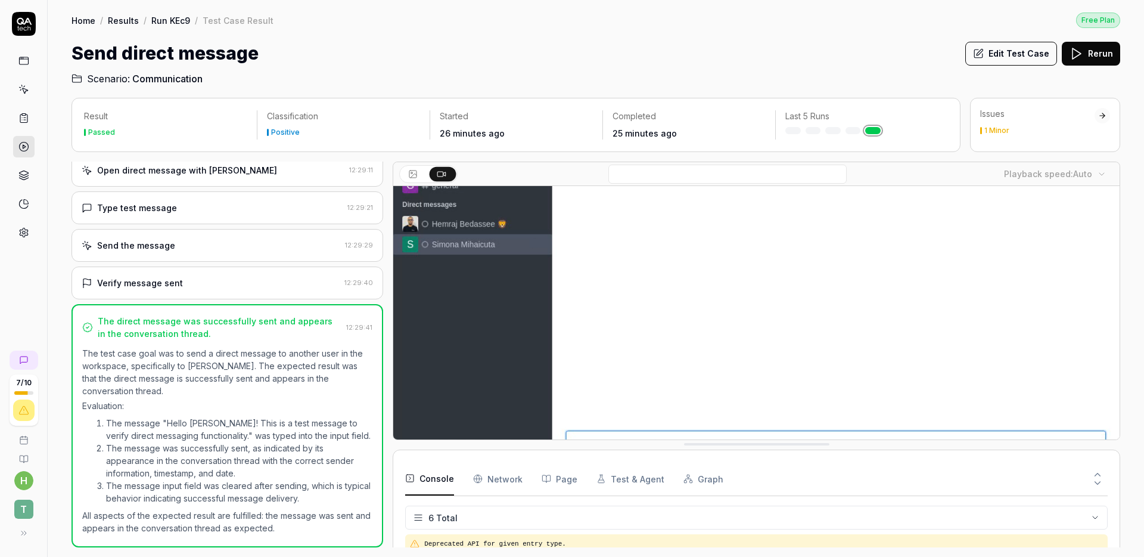
click at [35, 121] on div at bounding box center [23, 127] width 47 height 231
click at [30, 120] on link at bounding box center [23, 117] width 21 height 21
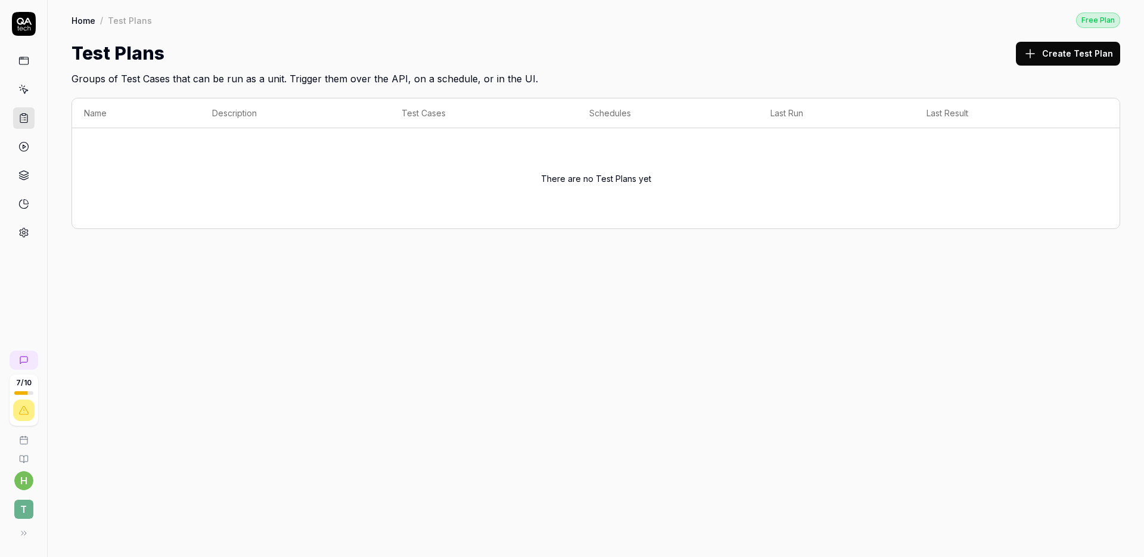
click at [29, 74] on div at bounding box center [23, 146] width 21 height 193
click at [20, 94] on icon at bounding box center [23, 89] width 11 height 11
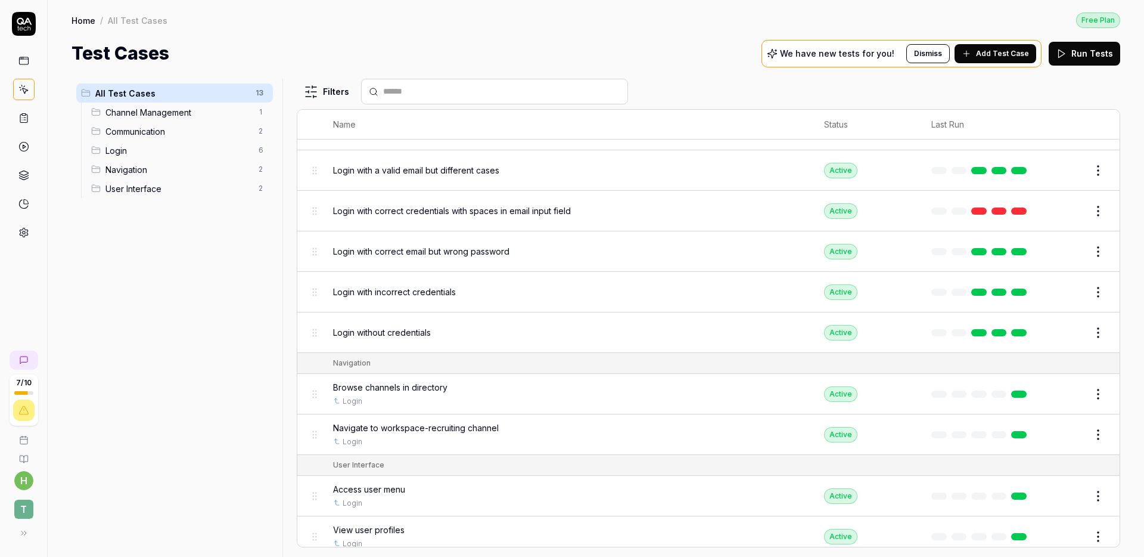
scroll to position [224, 0]
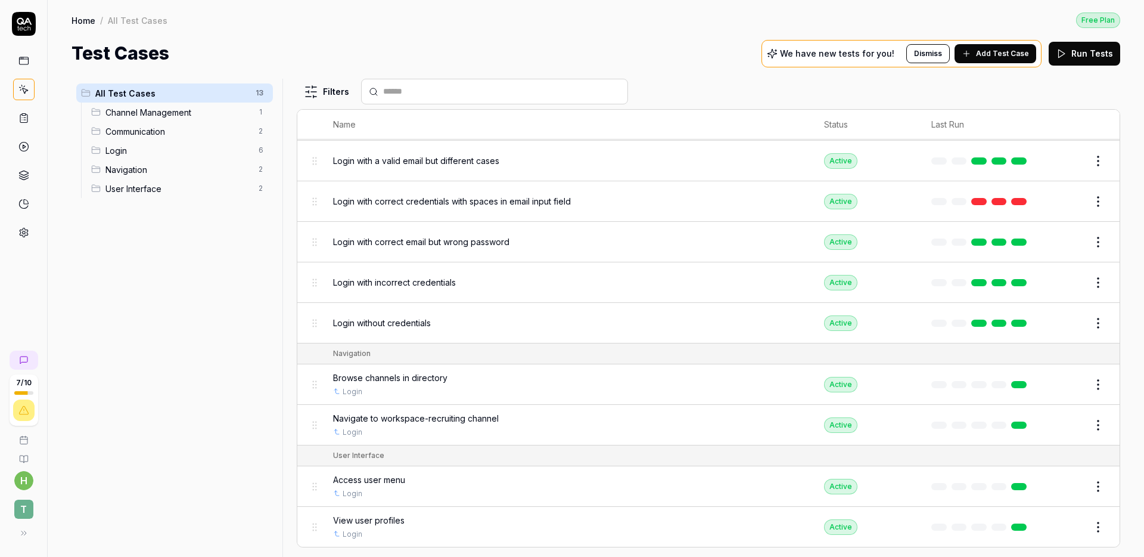
click at [24, 237] on icon at bounding box center [23, 232] width 11 height 11
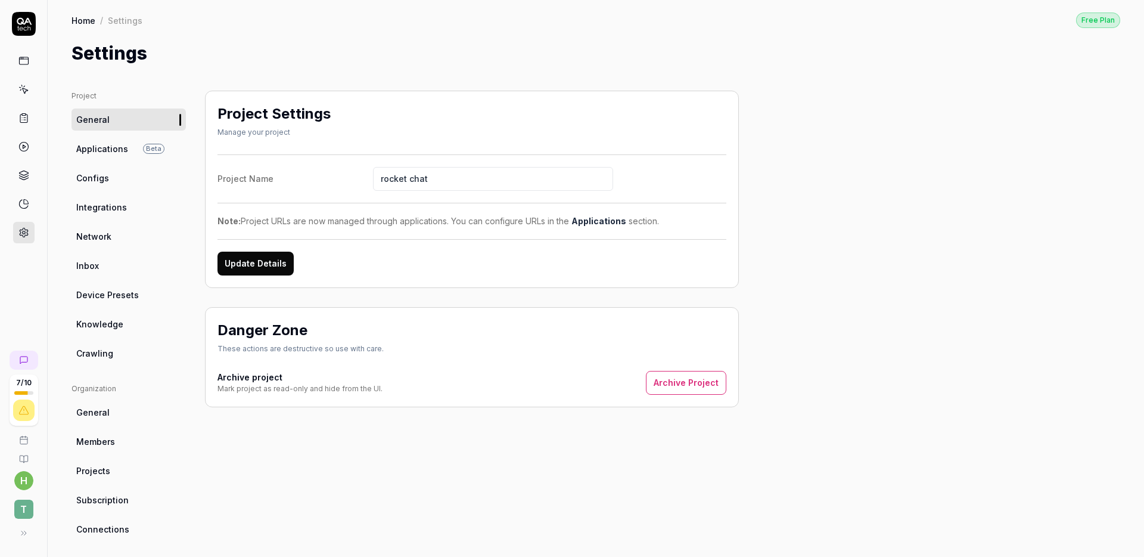
click at [119, 152] on span "Applications" at bounding box center [102, 148] width 52 height 13
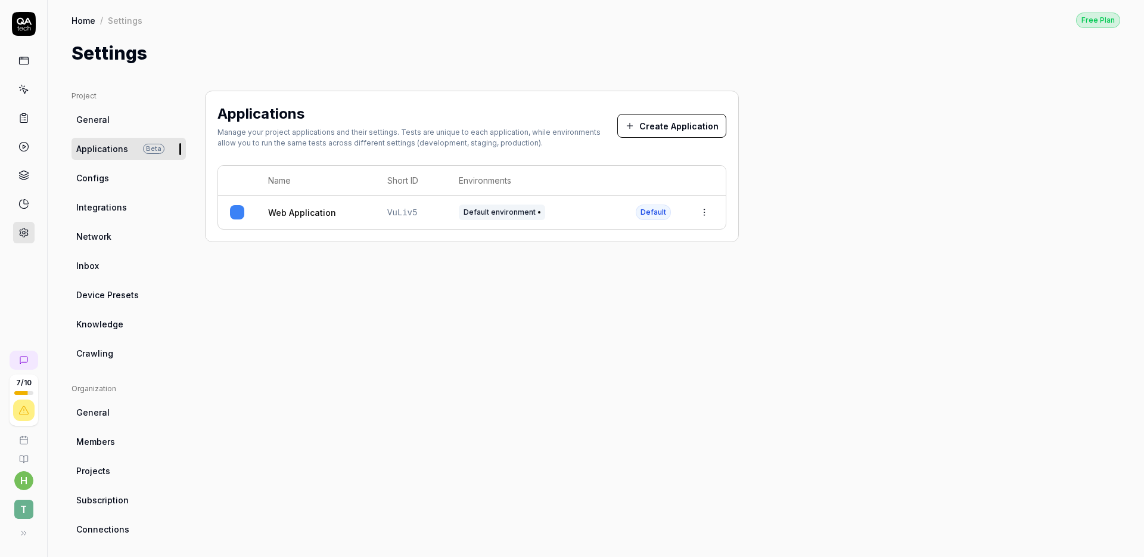
click at [139, 173] on link "Configs" at bounding box center [129, 178] width 114 height 22
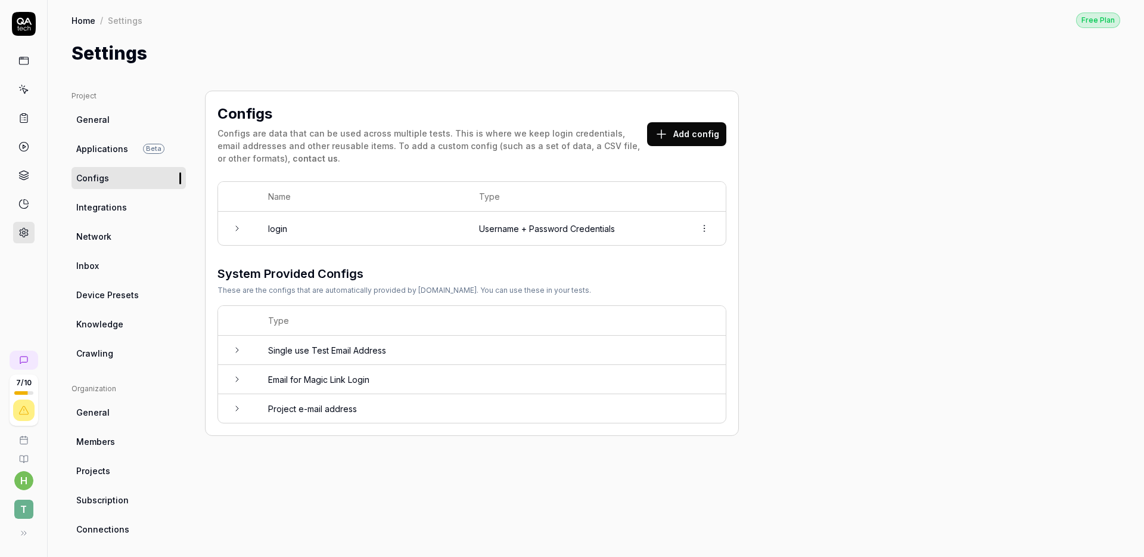
click at [145, 207] on link "Integrations" at bounding box center [129, 207] width 114 height 22
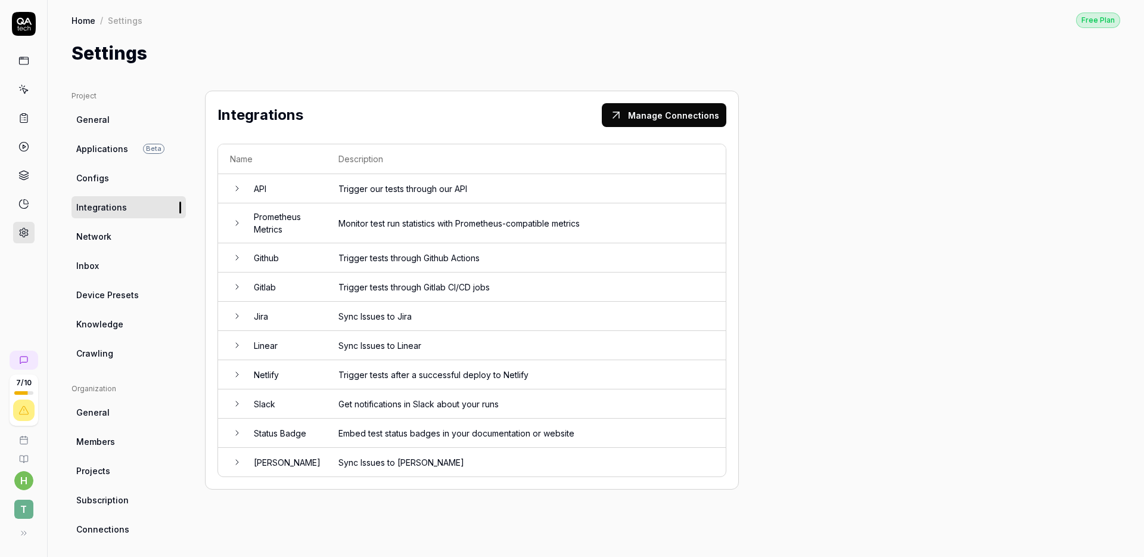
click at [235, 405] on icon at bounding box center [237, 404] width 10 height 10
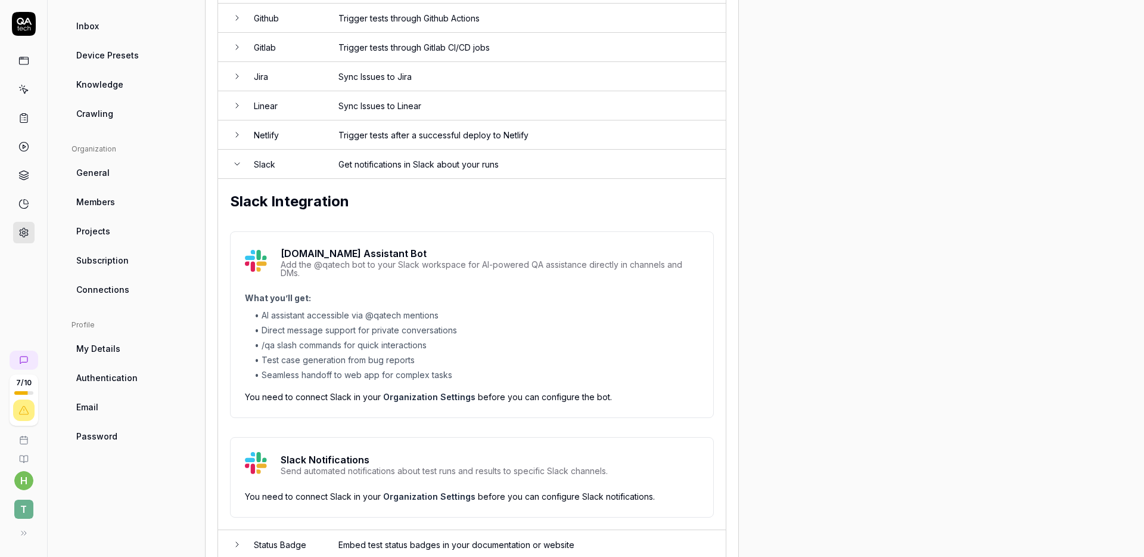
scroll to position [308, 0]
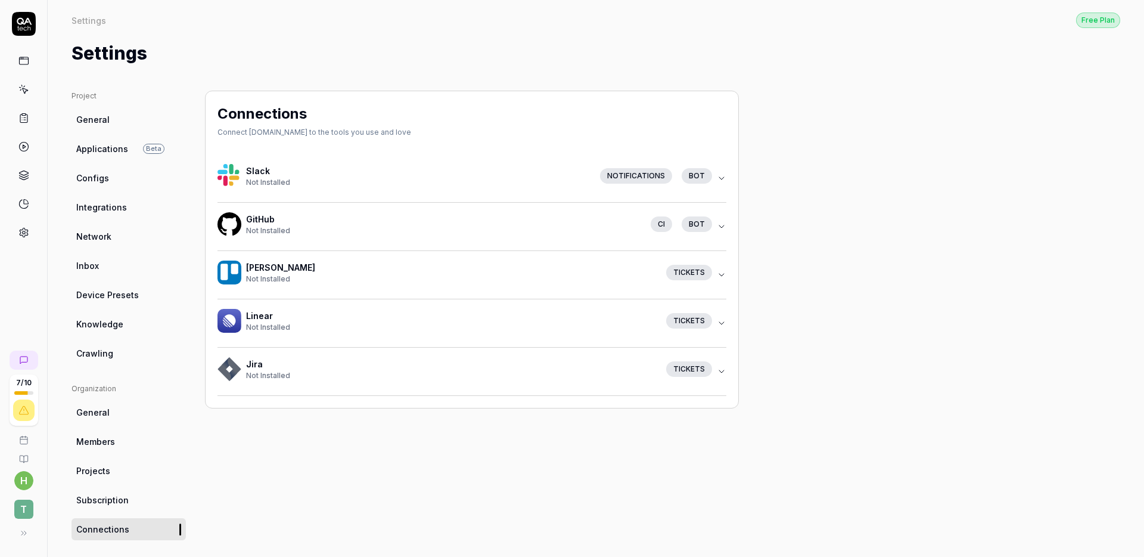
click at [721, 176] on icon "button" at bounding box center [722, 178] width 10 height 10
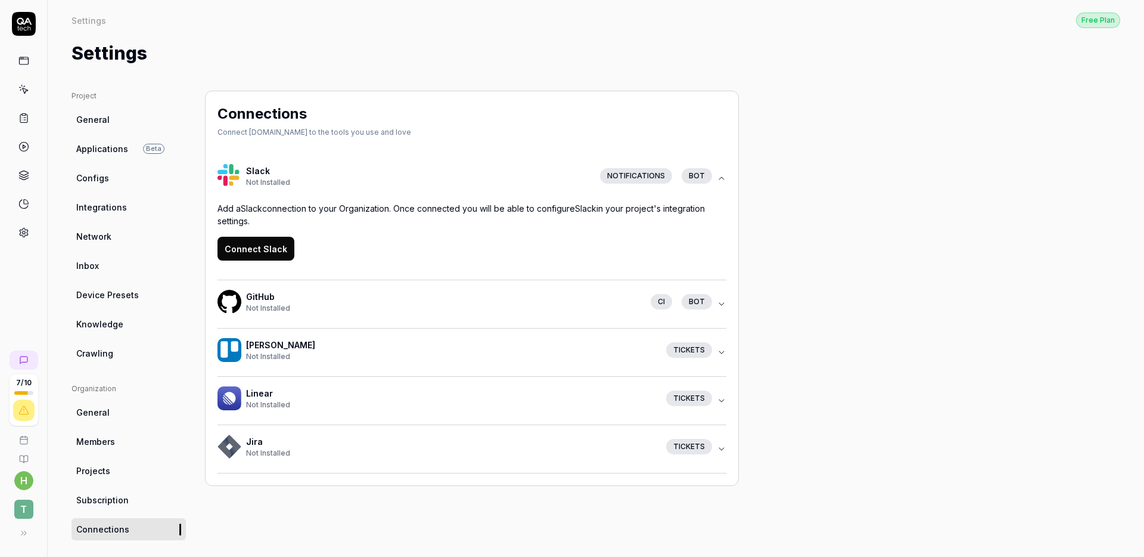
click at [284, 243] on button "Connect Slack" at bounding box center [256, 249] width 77 height 24
click at [708, 450] on div "Tickets" at bounding box center [689, 446] width 46 height 15
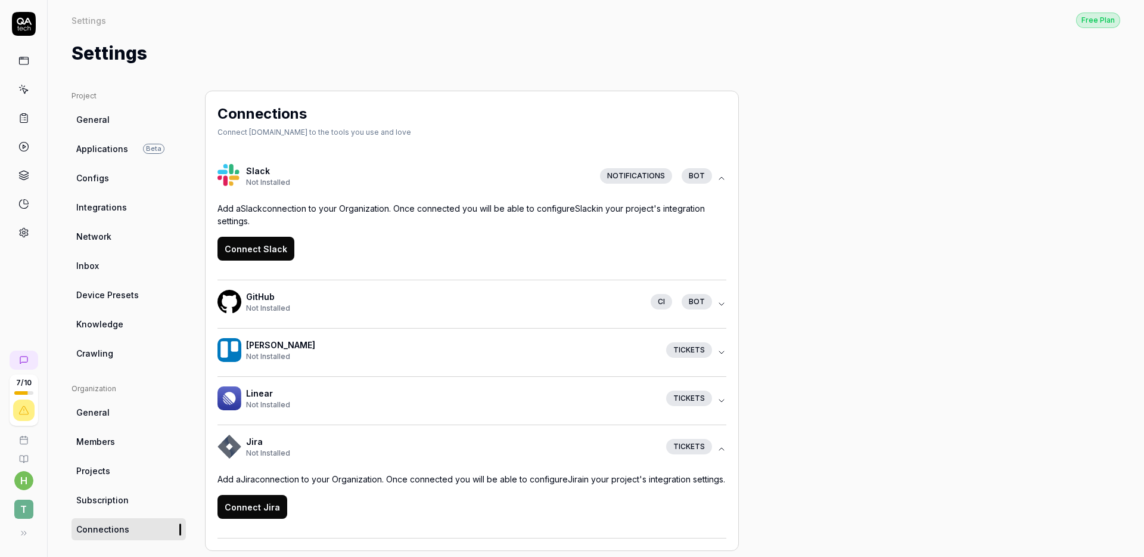
click at [724, 452] on icon "button" at bounding box center [722, 449] width 10 height 10
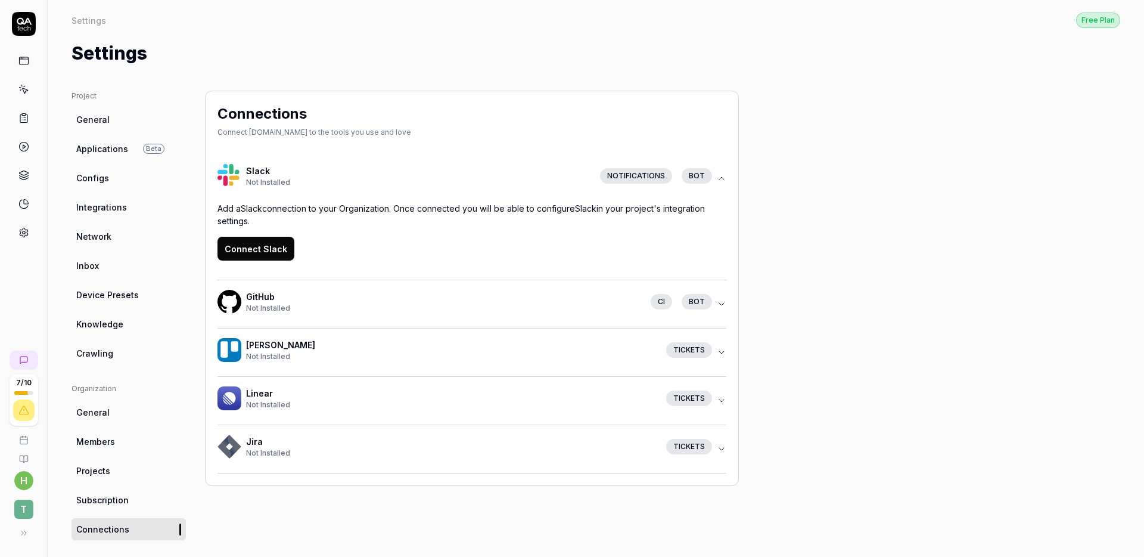
click at [724, 452] on icon "button" at bounding box center [722, 449] width 10 height 10
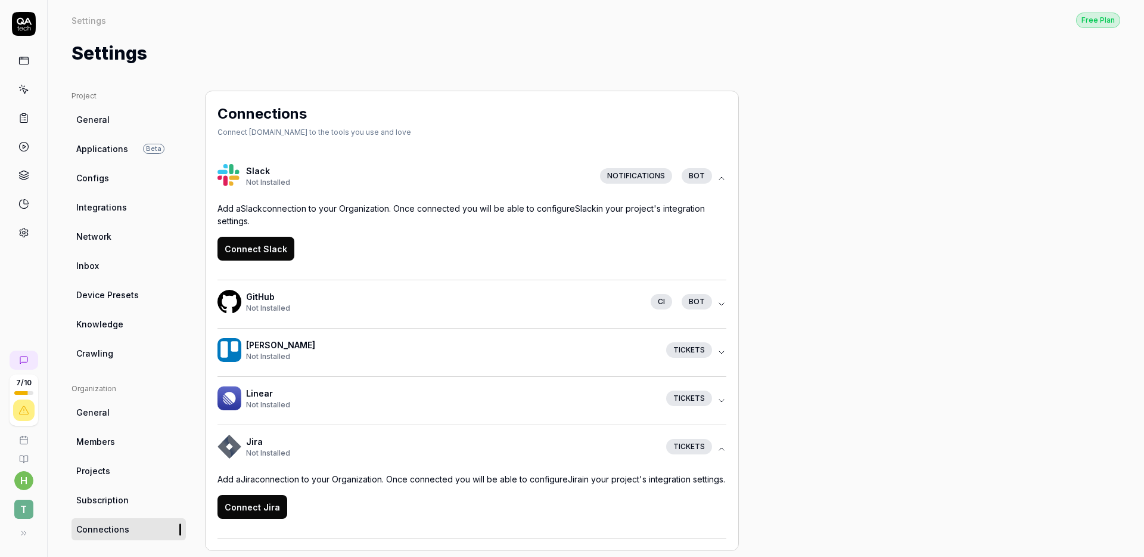
click at [97, 187] on link "Configs" at bounding box center [129, 178] width 114 height 22
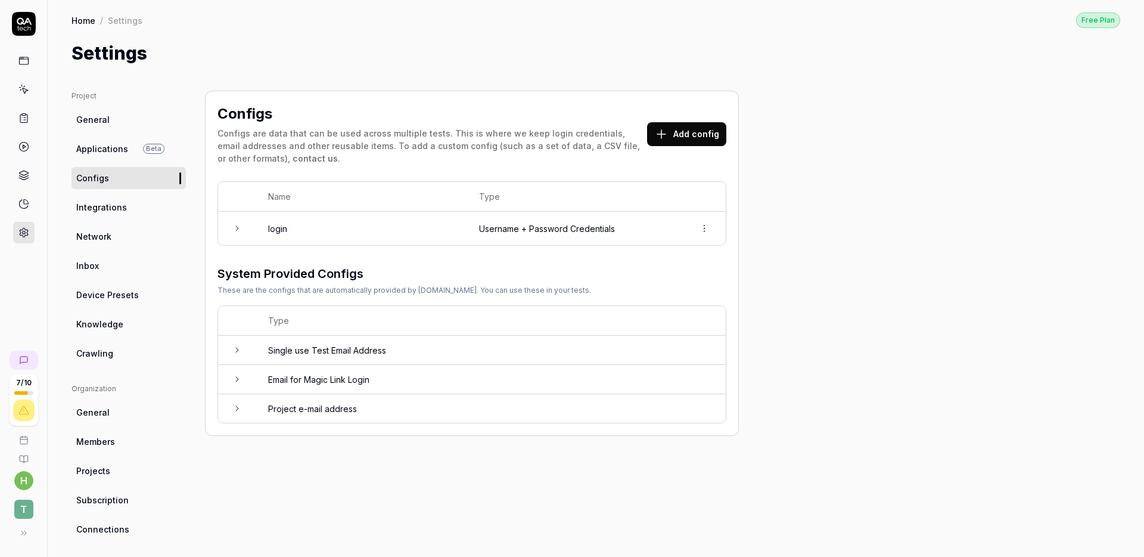
click at [101, 206] on span "Integrations" at bounding box center [101, 207] width 51 height 13
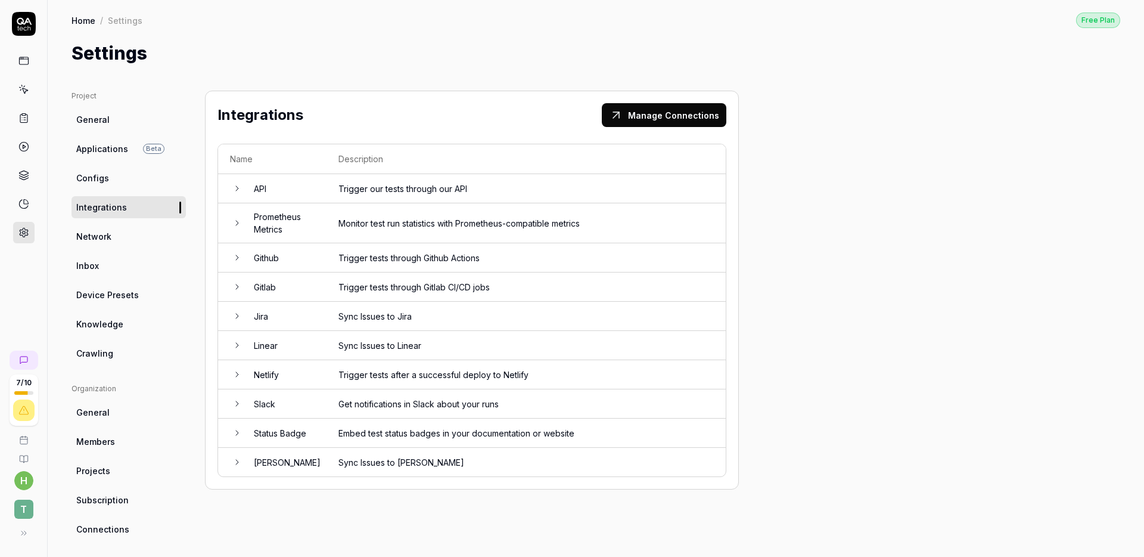
click at [100, 236] on span "Network" at bounding box center [93, 236] width 35 height 13
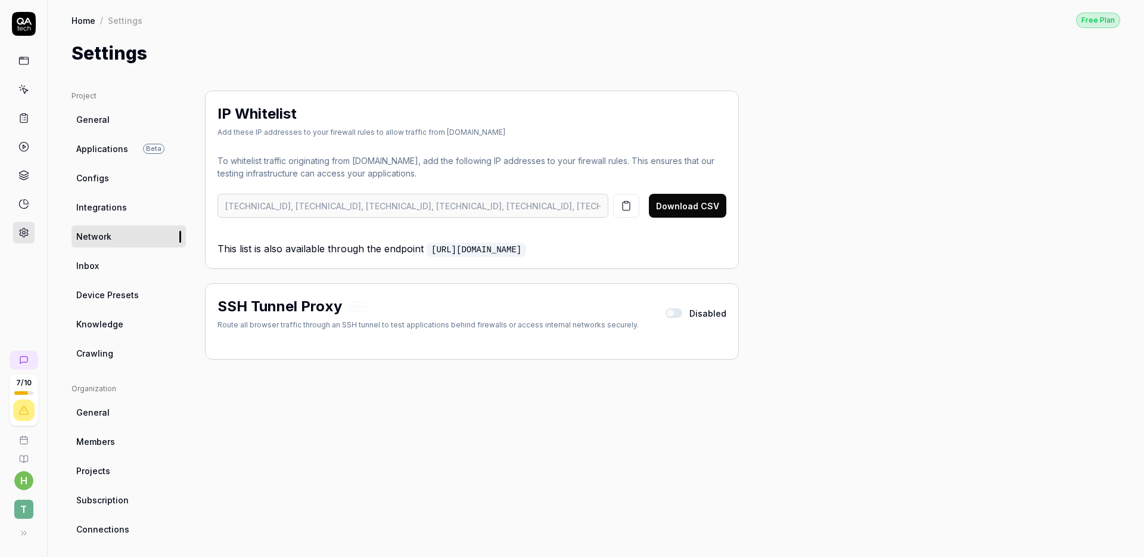
click at [97, 256] on link "Inbox" at bounding box center [129, 266] width 114 height 22
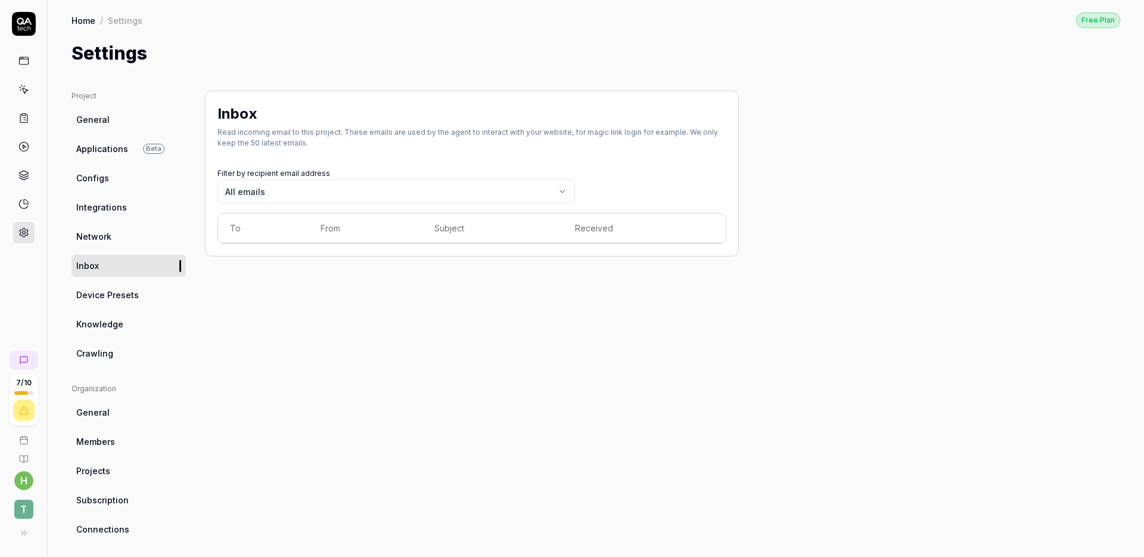
click at [101, 294] on span "Device Presets" at bounding box center [107, 294] width 63 height 13
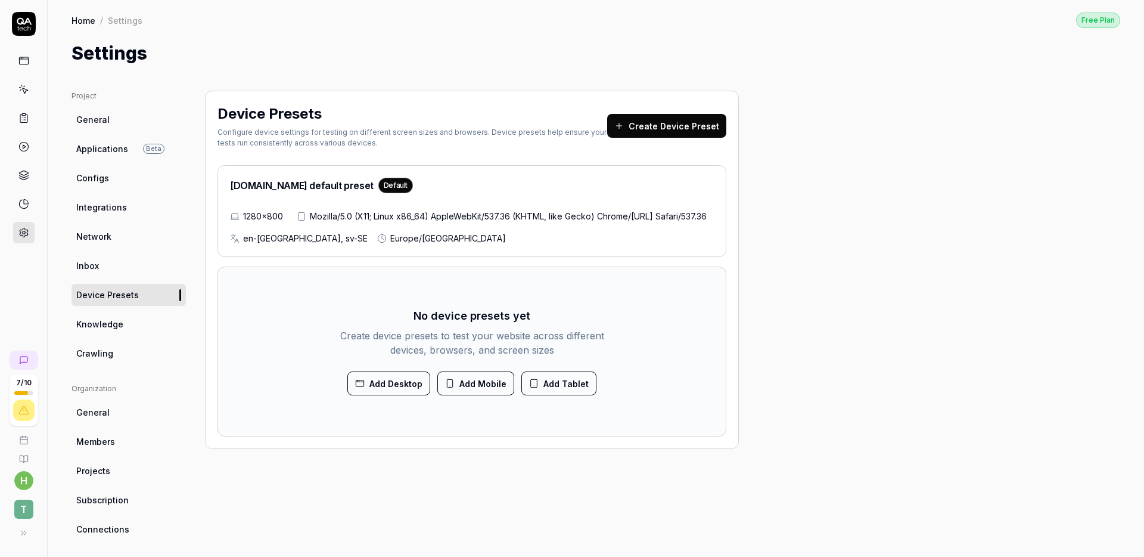
click at [109, 325] on span "Knowledge" at bounding box center [99, 324] width 47 height 13
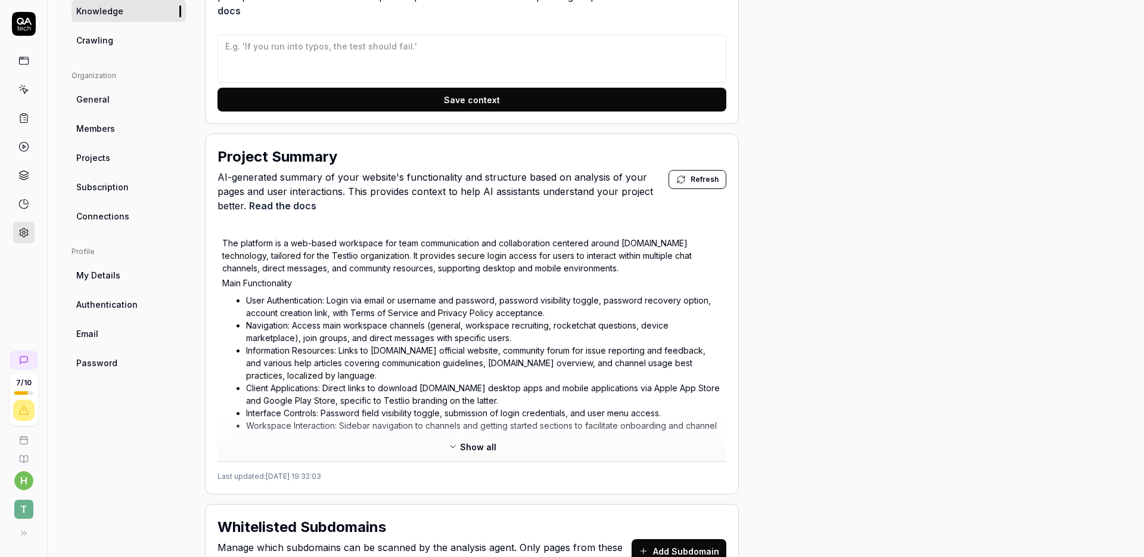
scroll to position [117, 0]
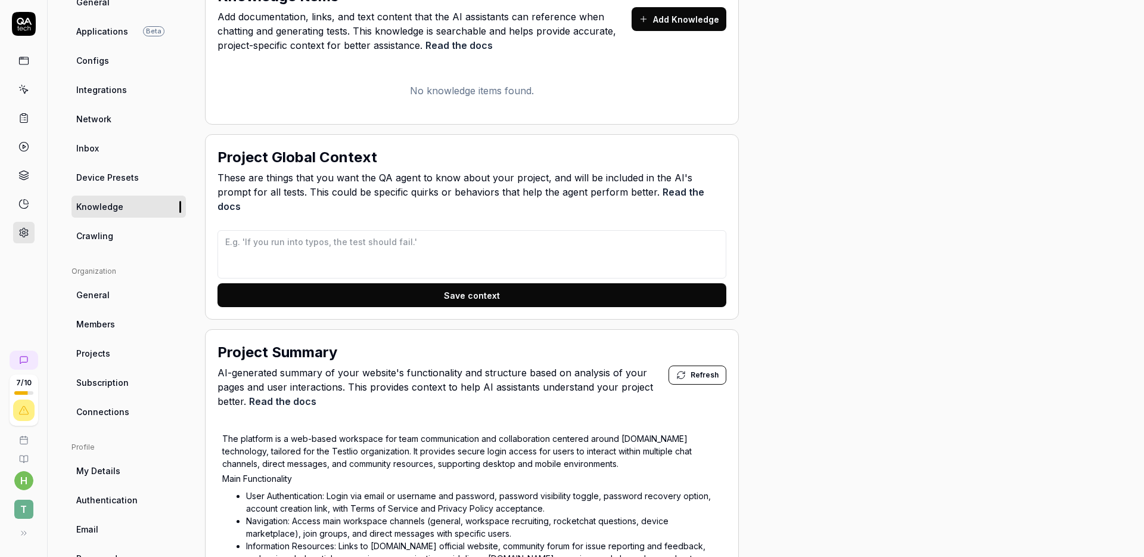
click at [116, 237] on link "Crawling" at bounding box center [129, 236] width 114 height 22
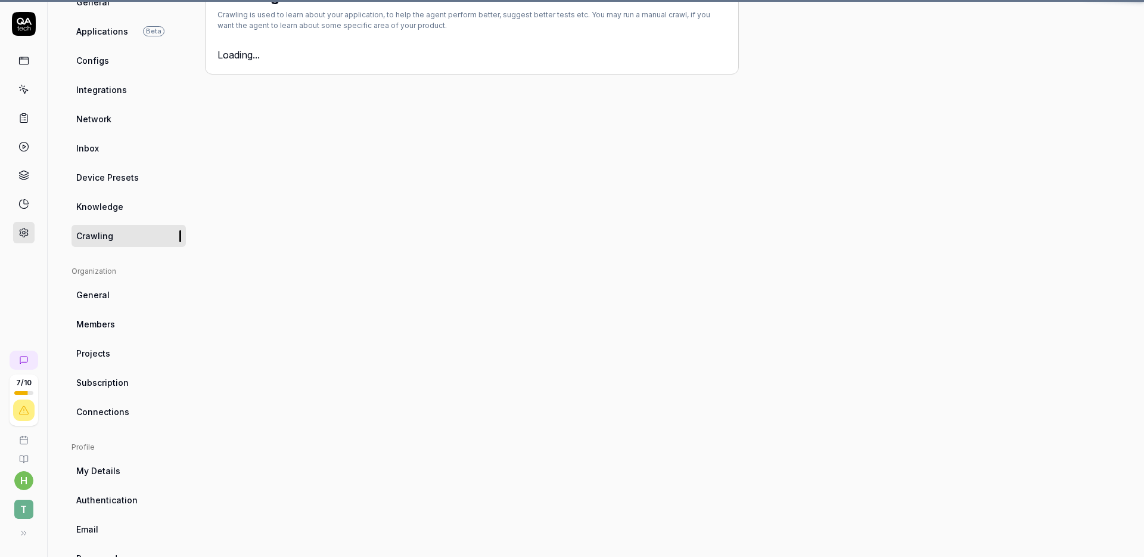
scroll to position [91, 0]
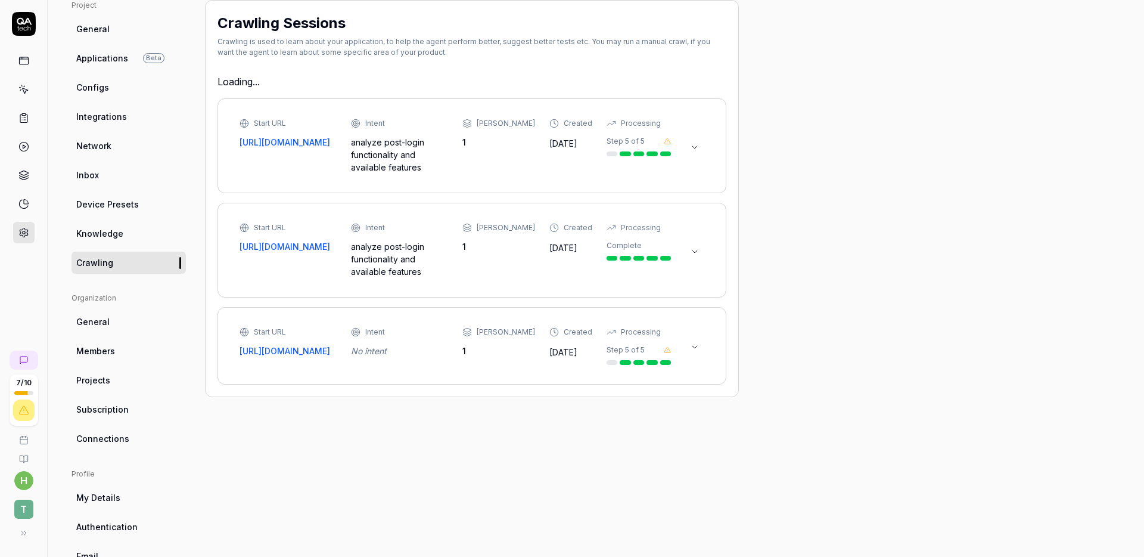
type textarea "*"
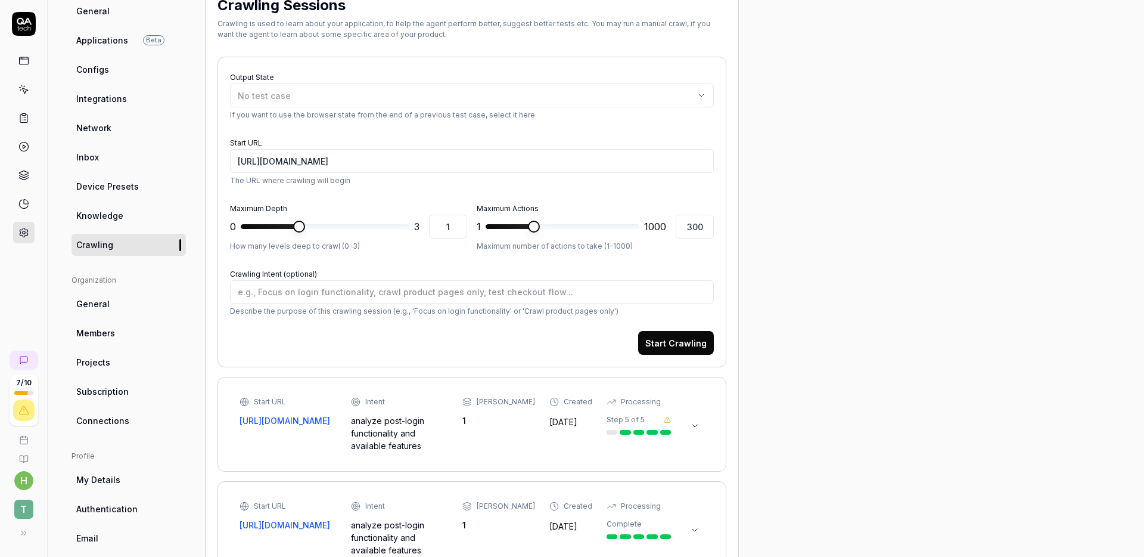
scroll to position [0, 0]
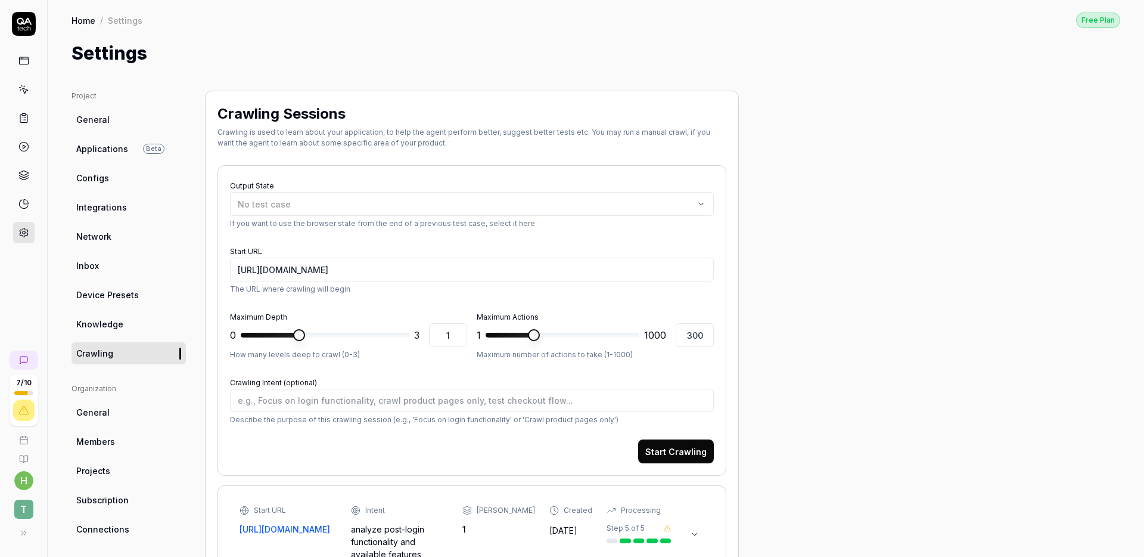
click at [77, 406] on span "General" at bounding box center [92, 412] width 33 height 13
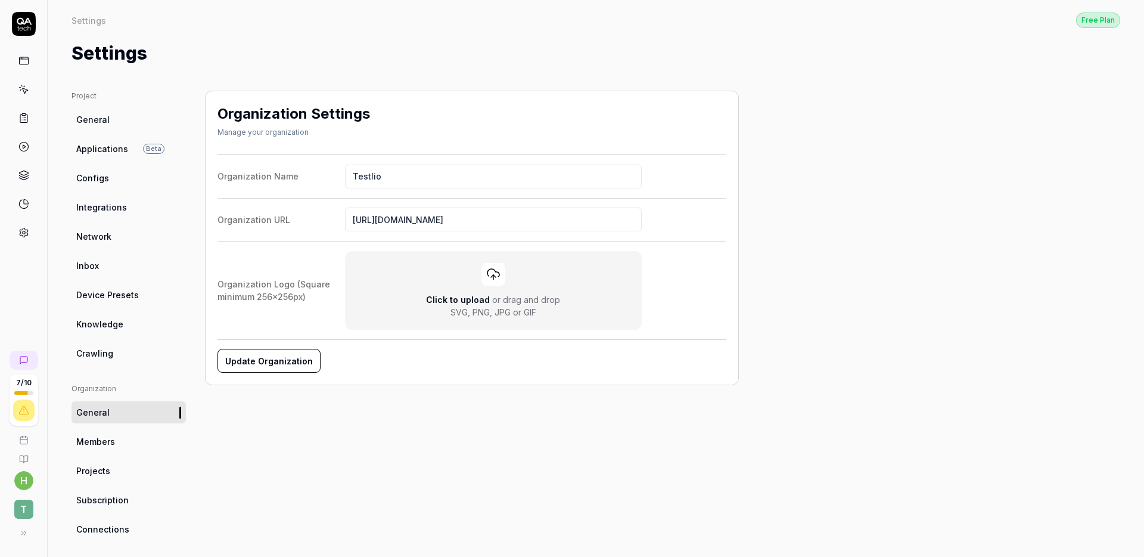
click at [88, 447] on span "Members" at bounding box center [95, 441] width 39 height 13
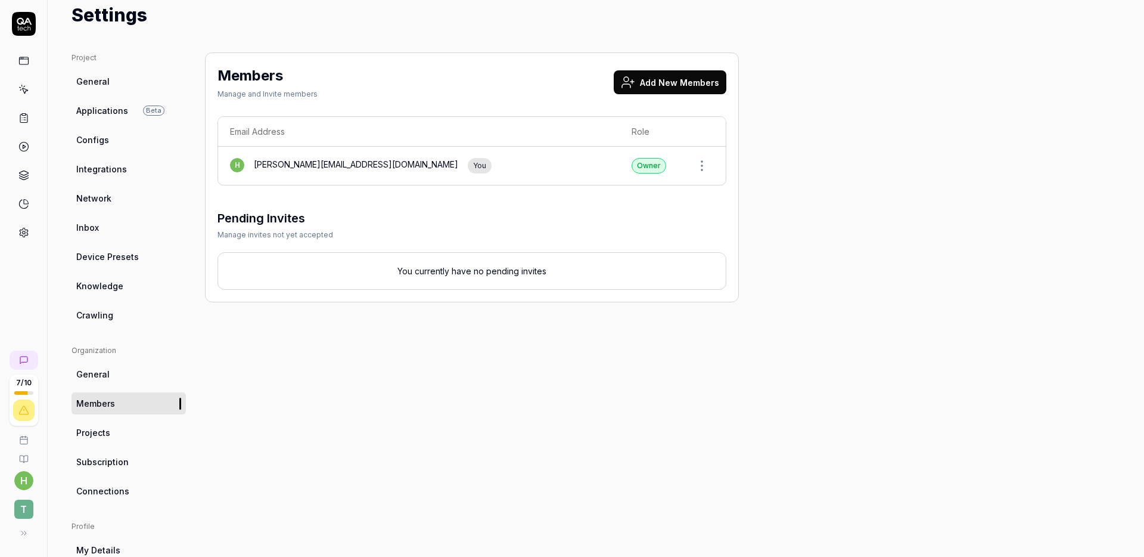
scroll to position [69, 0]
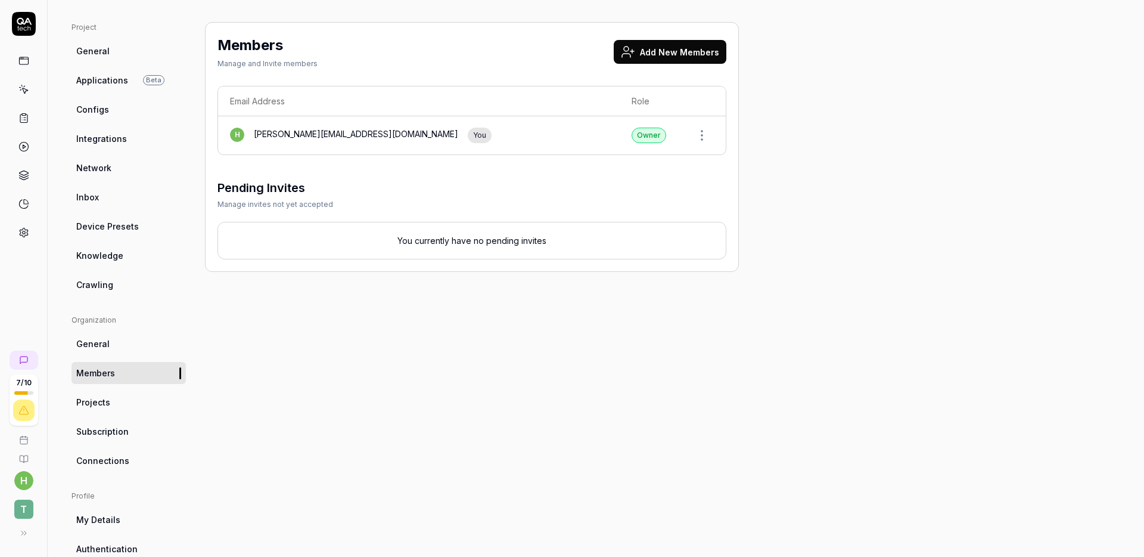
click at [111, 397] on link "Projects" at bounding box center [129, 402] width 114 height 22
